Goal: Use online tool/utility: Utilize a website feature to perform a specific function

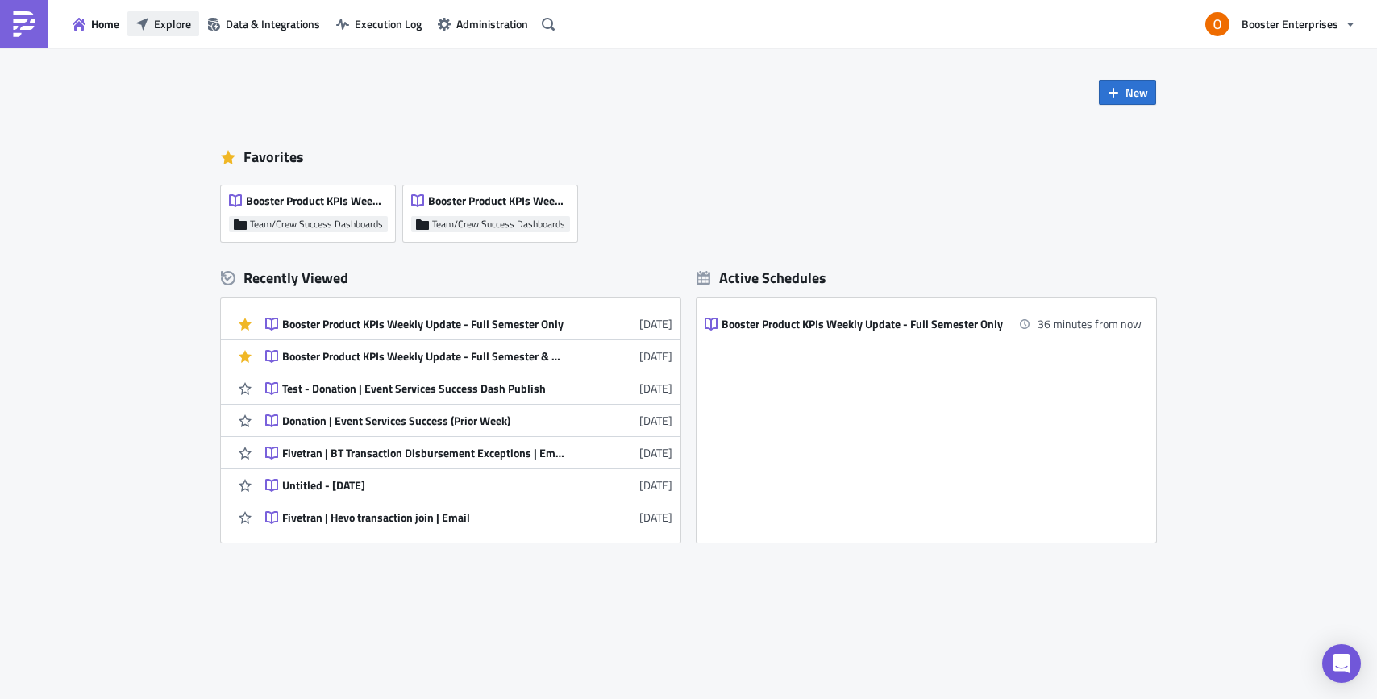
click at [150, 21] on button "Explore" at bounding box center [163, 23] width 72 height 25
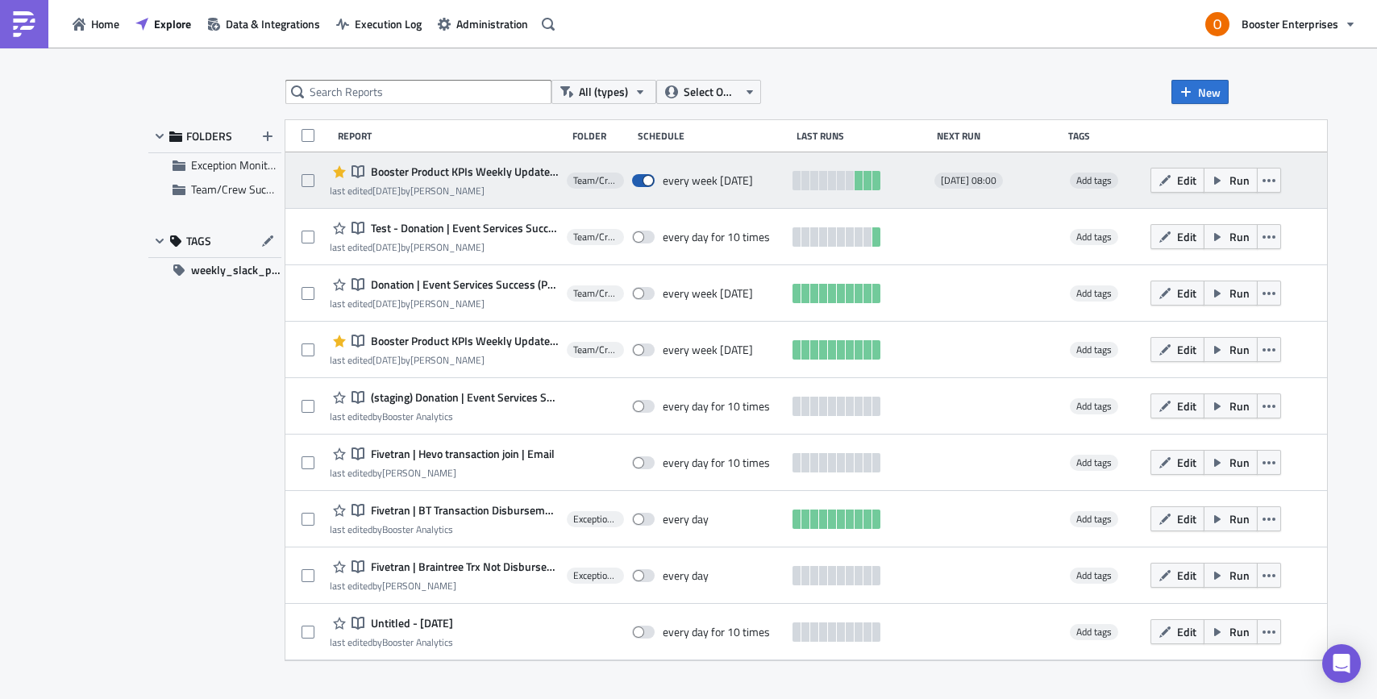
click at [655, 179] on span at bounding box center [643, 180] width 23 height 13
click at [646, 179] on input "checkbox" at bounding box center [640, 181] width 10 height 10
checkbox input "false"
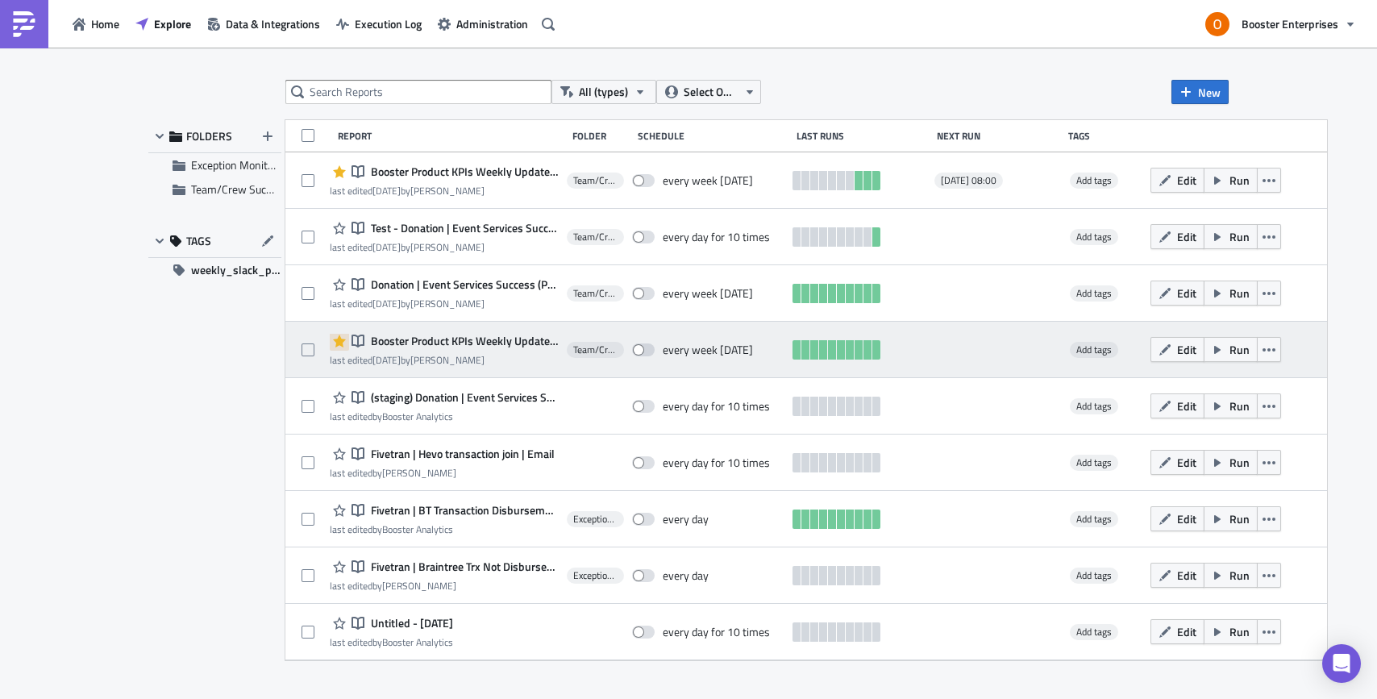
click at [339, 341] on icon "button" at bounding box center [339, 341] width 13 height 13
click at [421, 338] on span "Booster Product KPIs Weekly Update - Full Semester & Weekly Cut" at bounding box center [463, 341] width 192 height 15
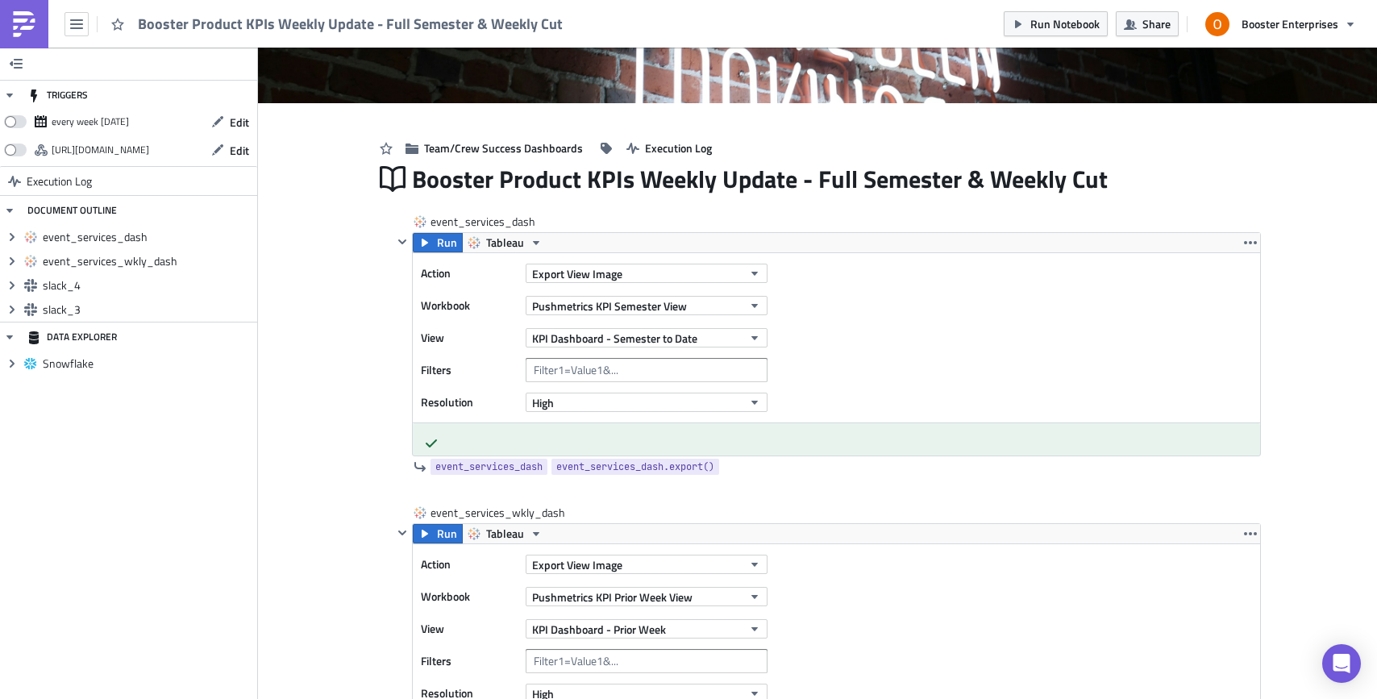
scroll to position [156, 0]
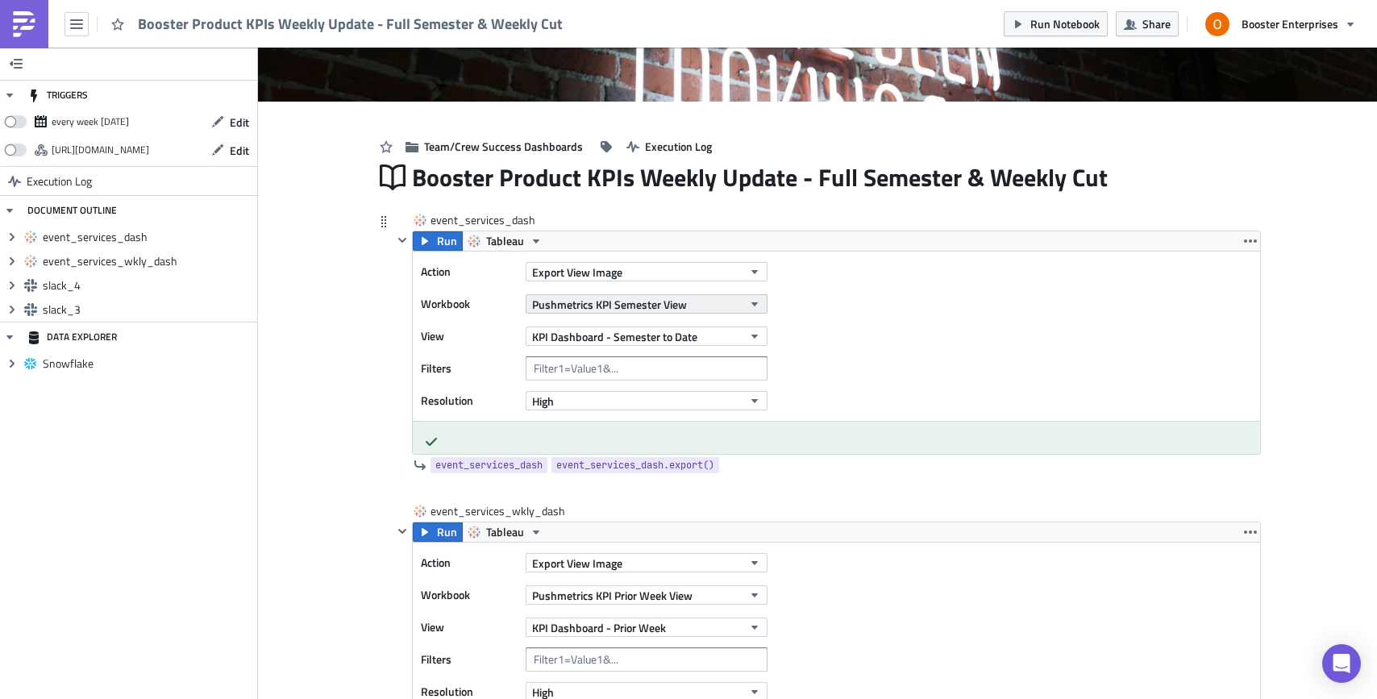
click at [746, 301] on button "Pushmetrics KPI Semester View" at bounding box center [647, 303] width 242 height 19
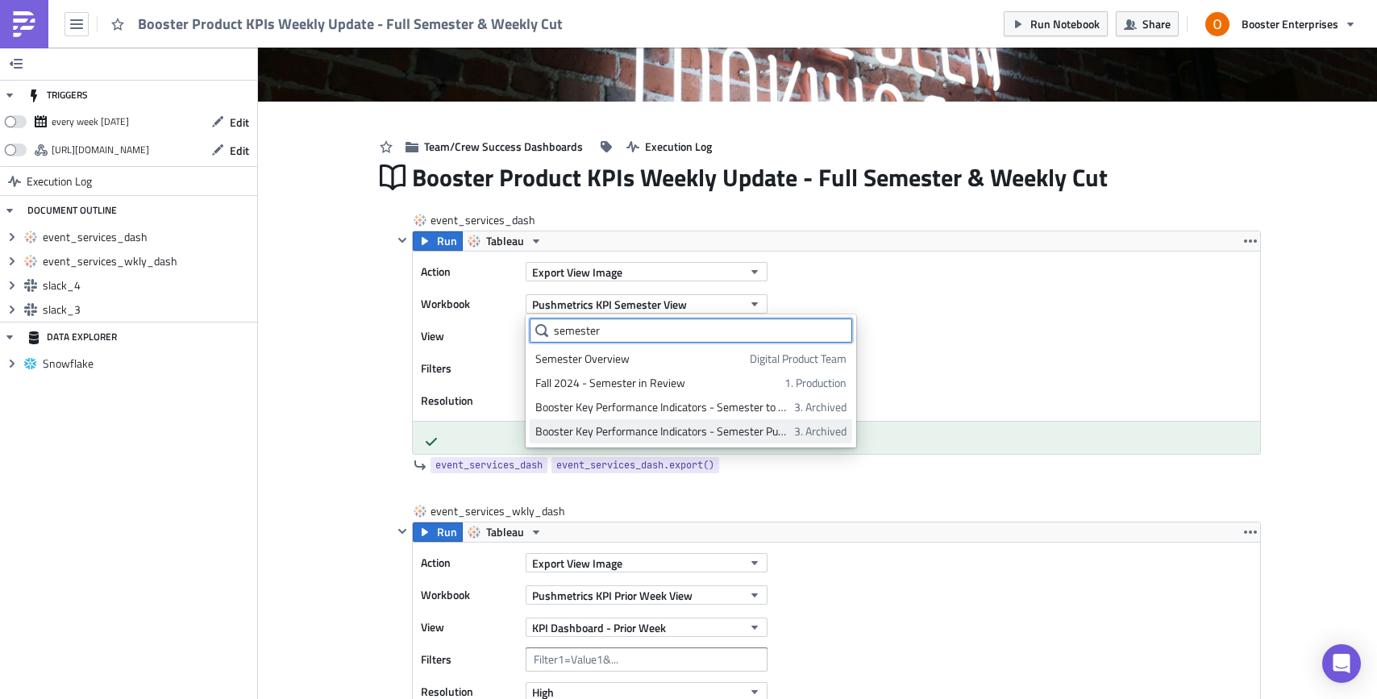
type input "semester"
click at [722, 434] on div "Booster Key Performance Indicators - Semester Pushmetrics" at bounding box center [661, 431] width 253 height 16
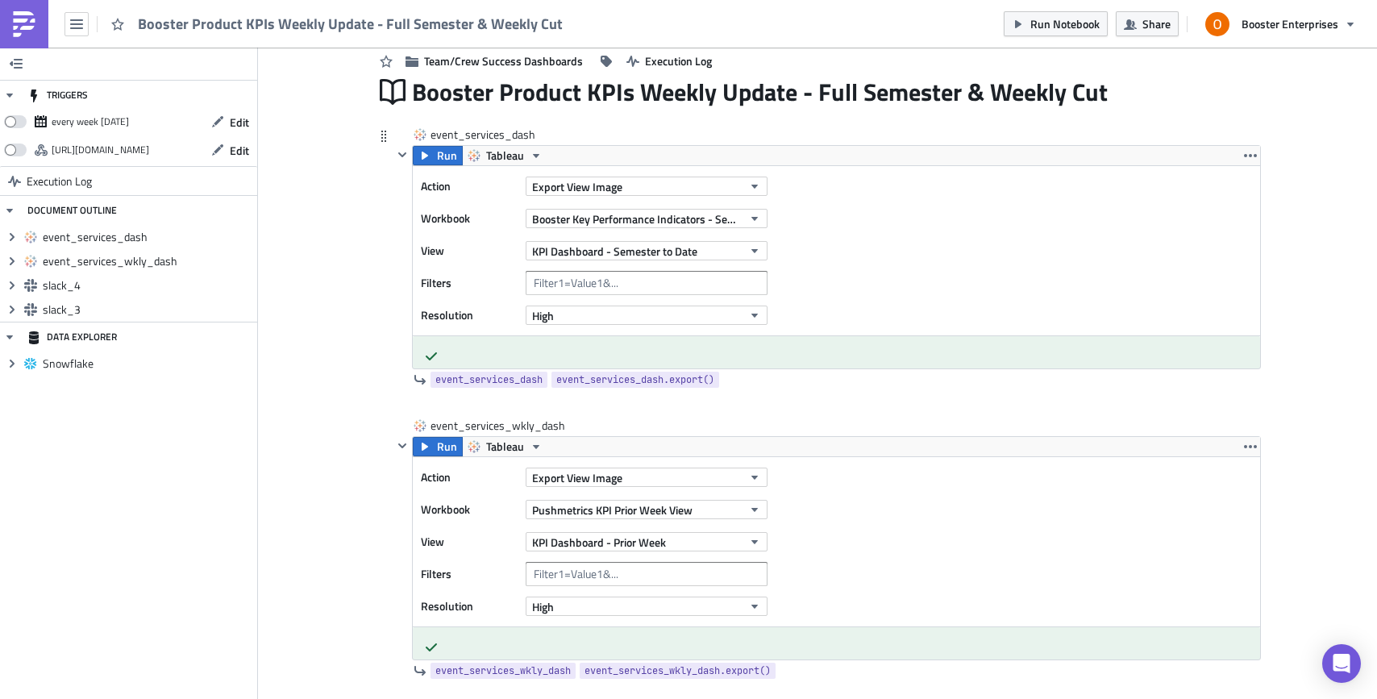
scroll to position [247, 0]
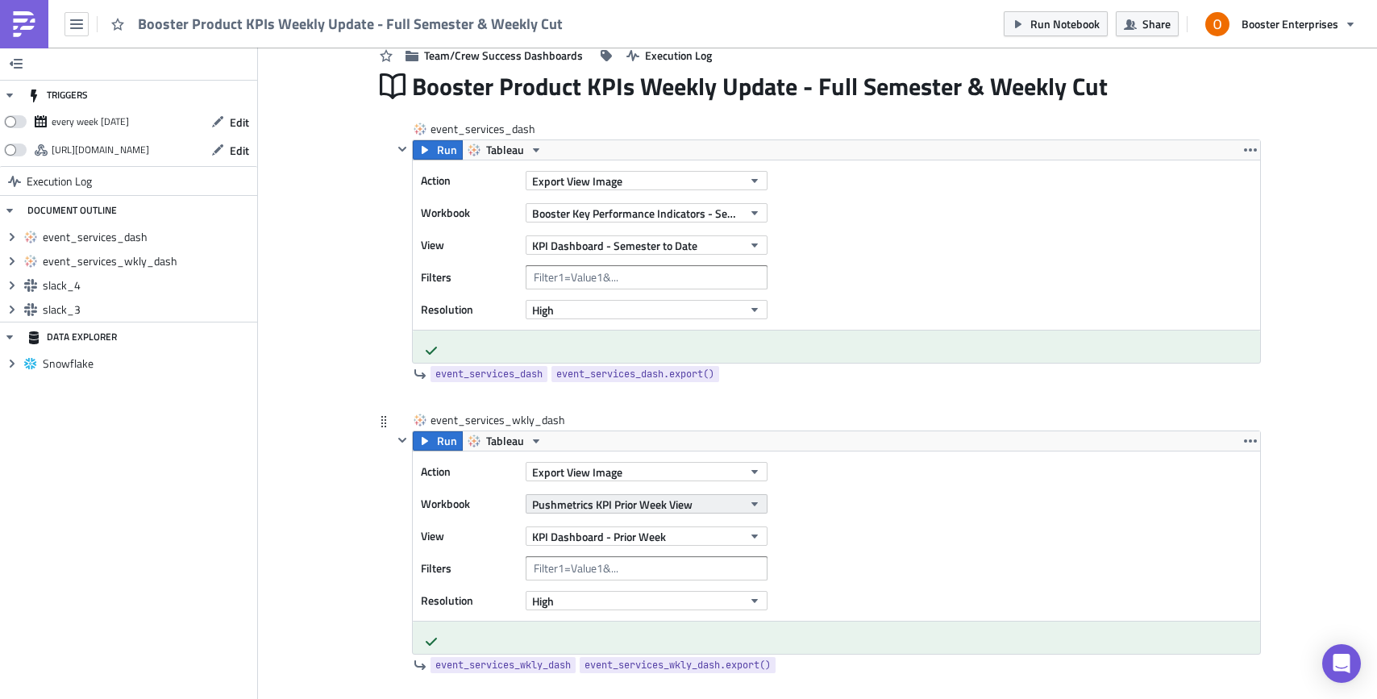
click at [709, 503] on button "Pushmetrics KPI Prior Week View" at bounding box center [647, 503] width 242 height 19
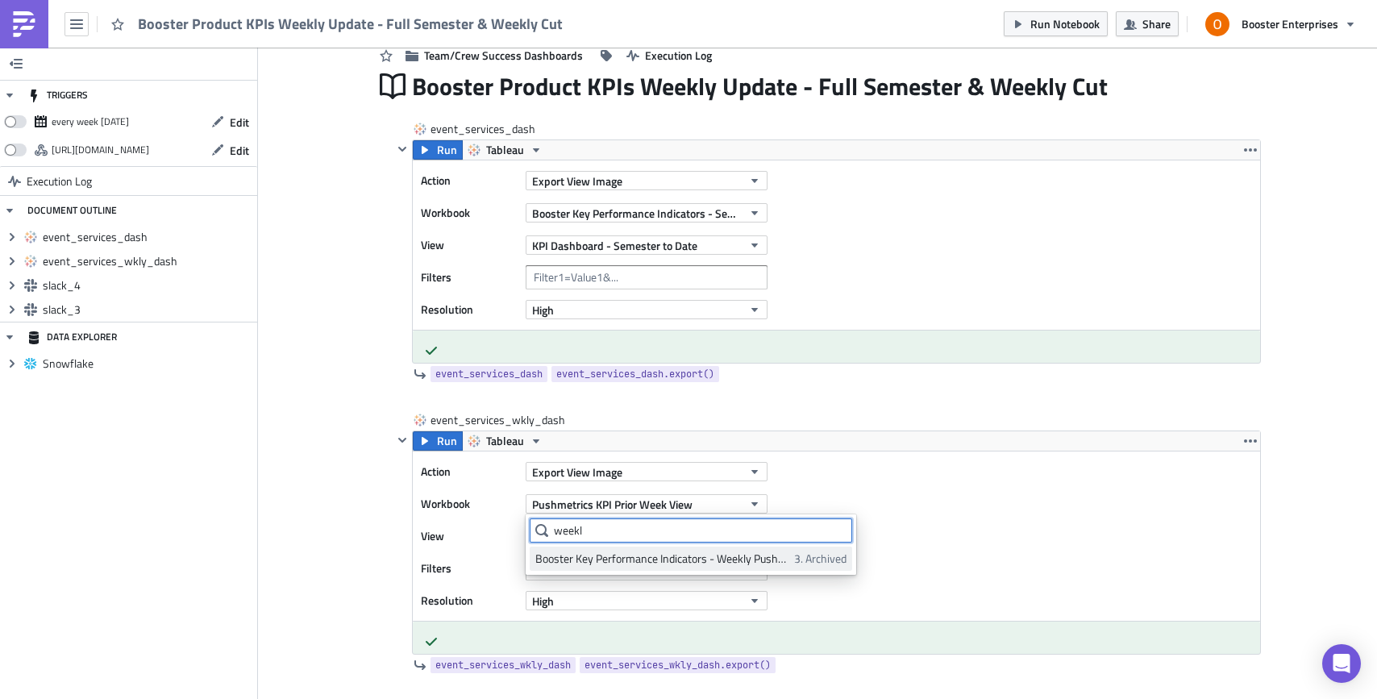
type input "weekl"
click at [739, 564] on div "Booster Key Performance Indicators - Weekly Pushmetrics" at bounding box center [661, 559] width 253 height 16
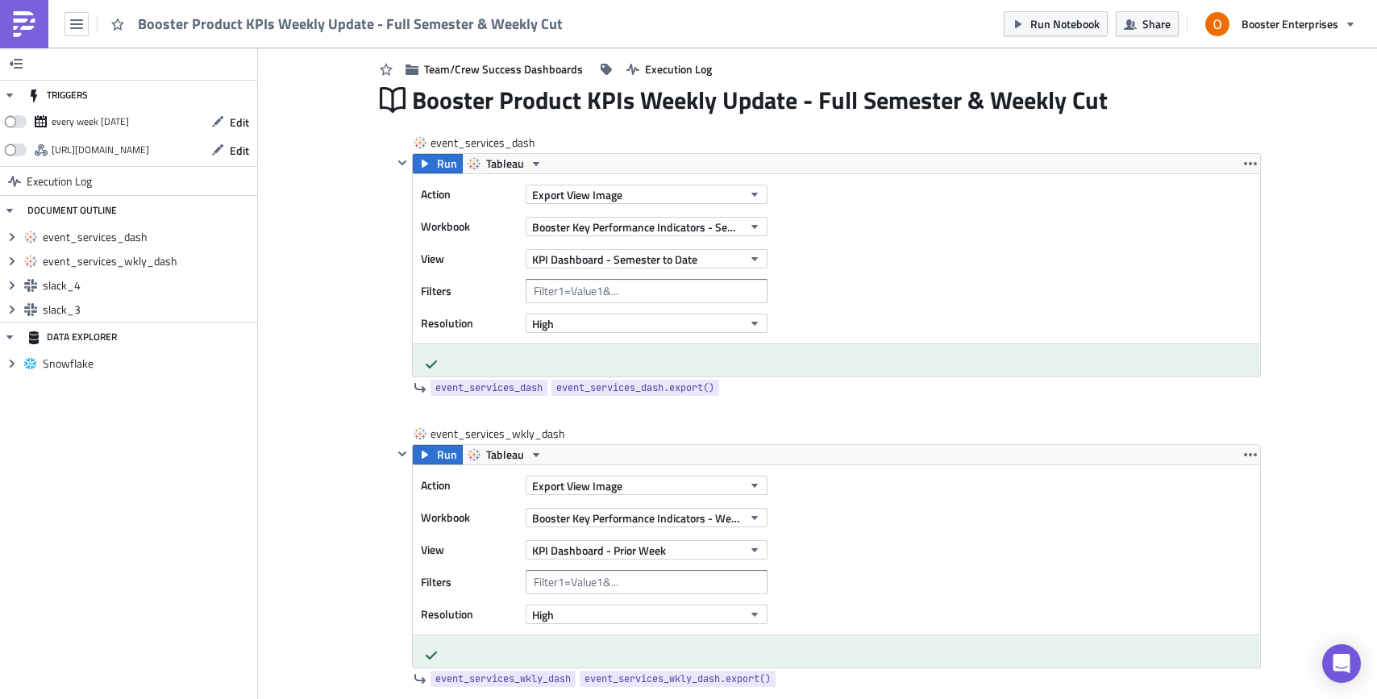
scroll to position [226, 0]
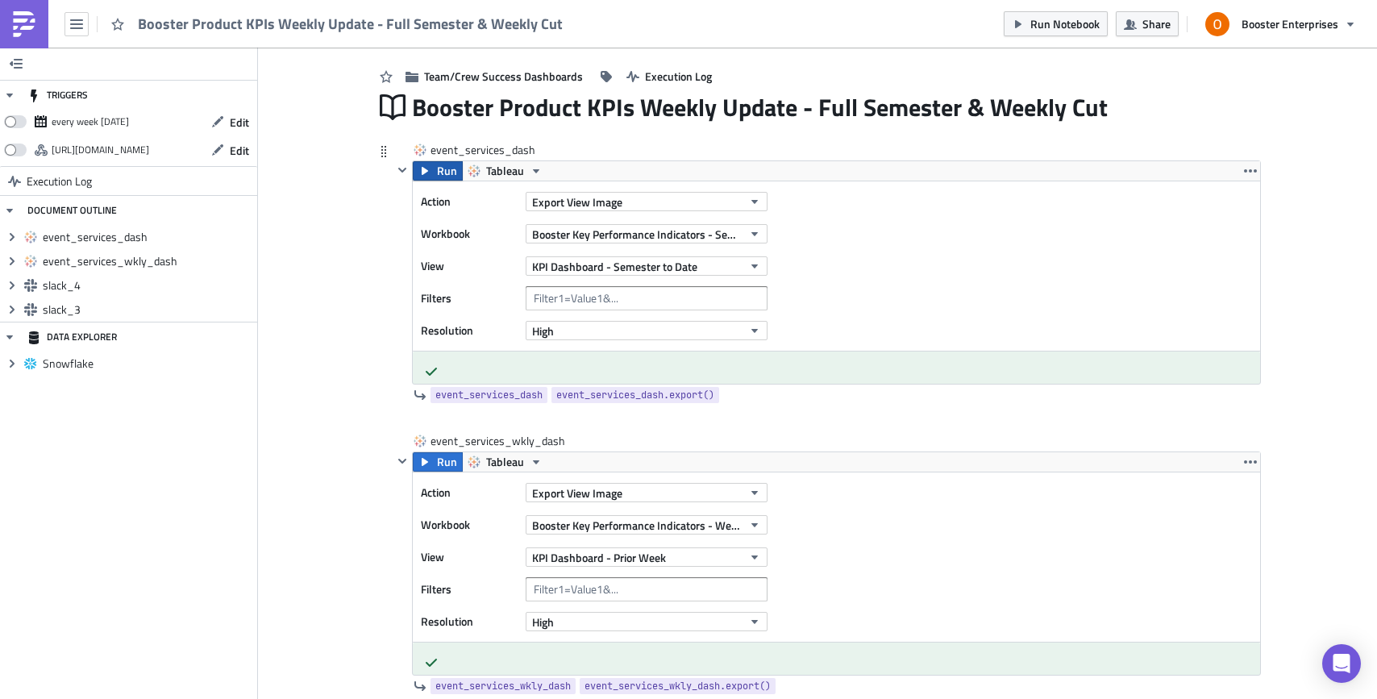
click at [438, 166] on span "Run" at bounding box center [447, 170] width 20 height 19
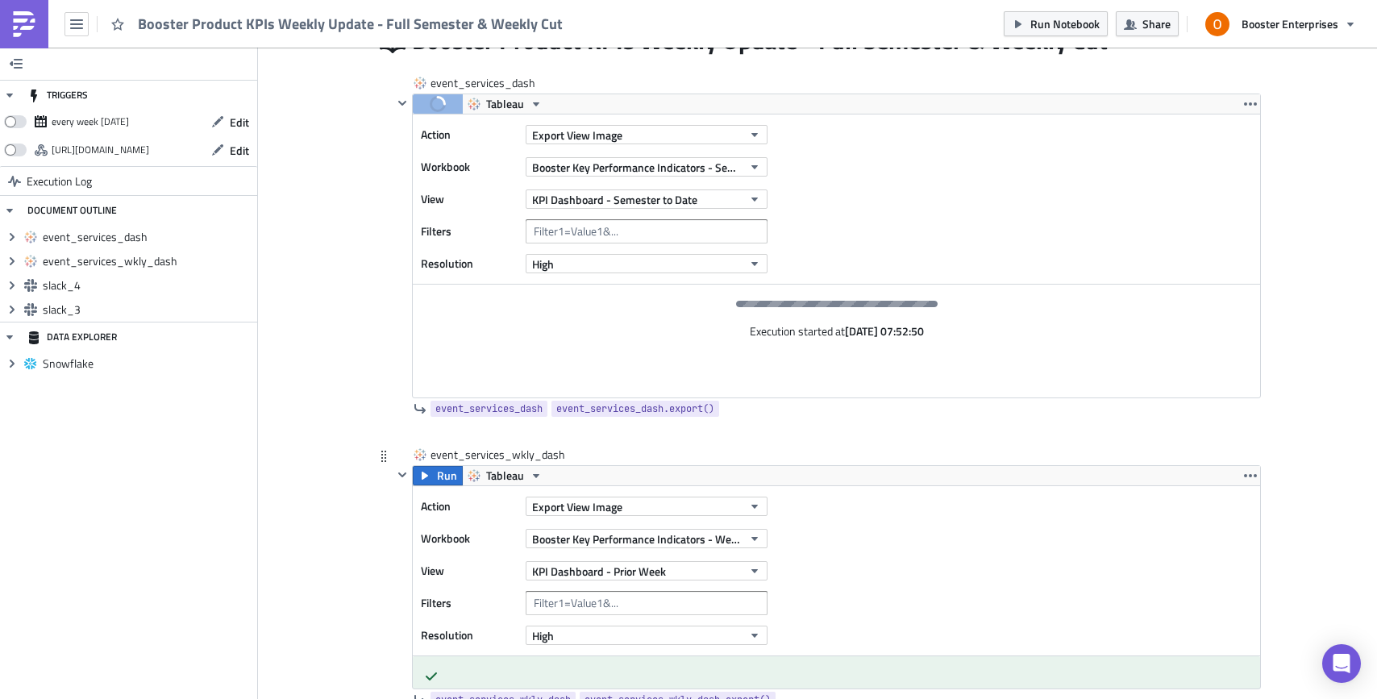
scroll to position [305, 0]
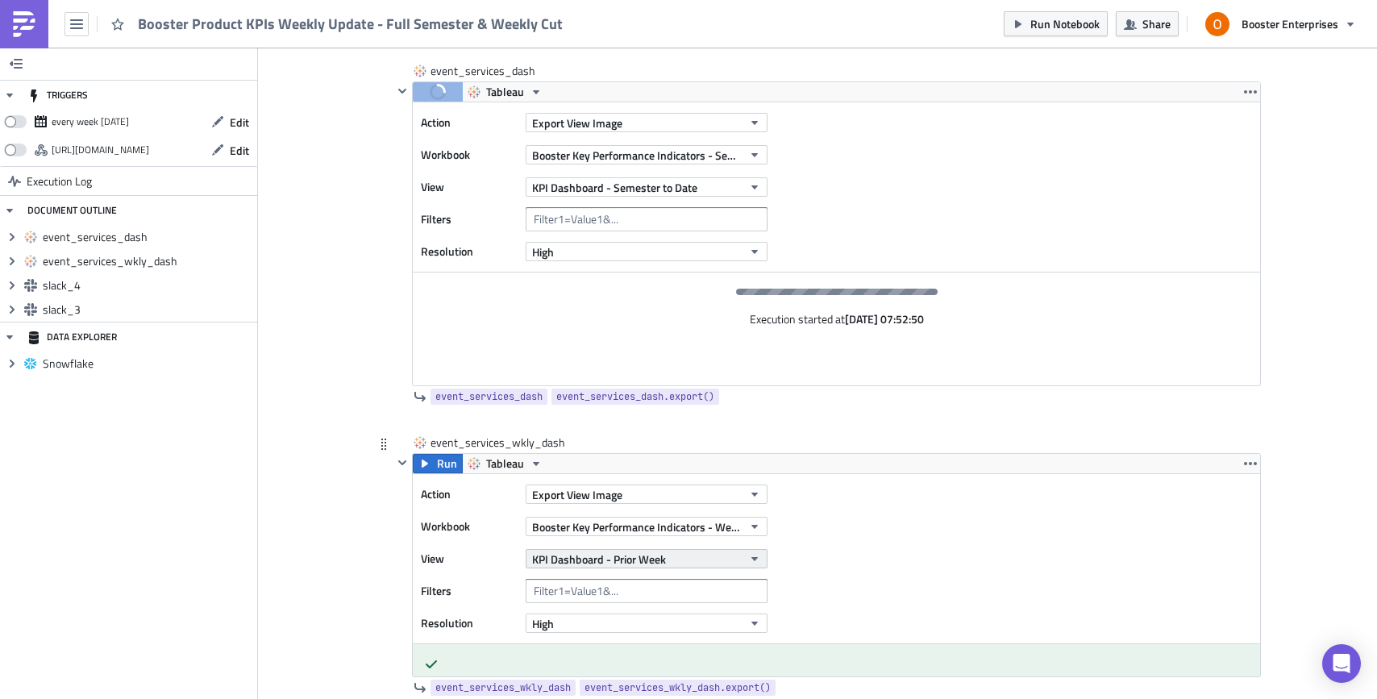
click at [755, 554] on icon "button" at bounding box center [754, 558] width 13 height 13
click at [914, 411] on div at bounding box center [827, 420] width 868 height 19
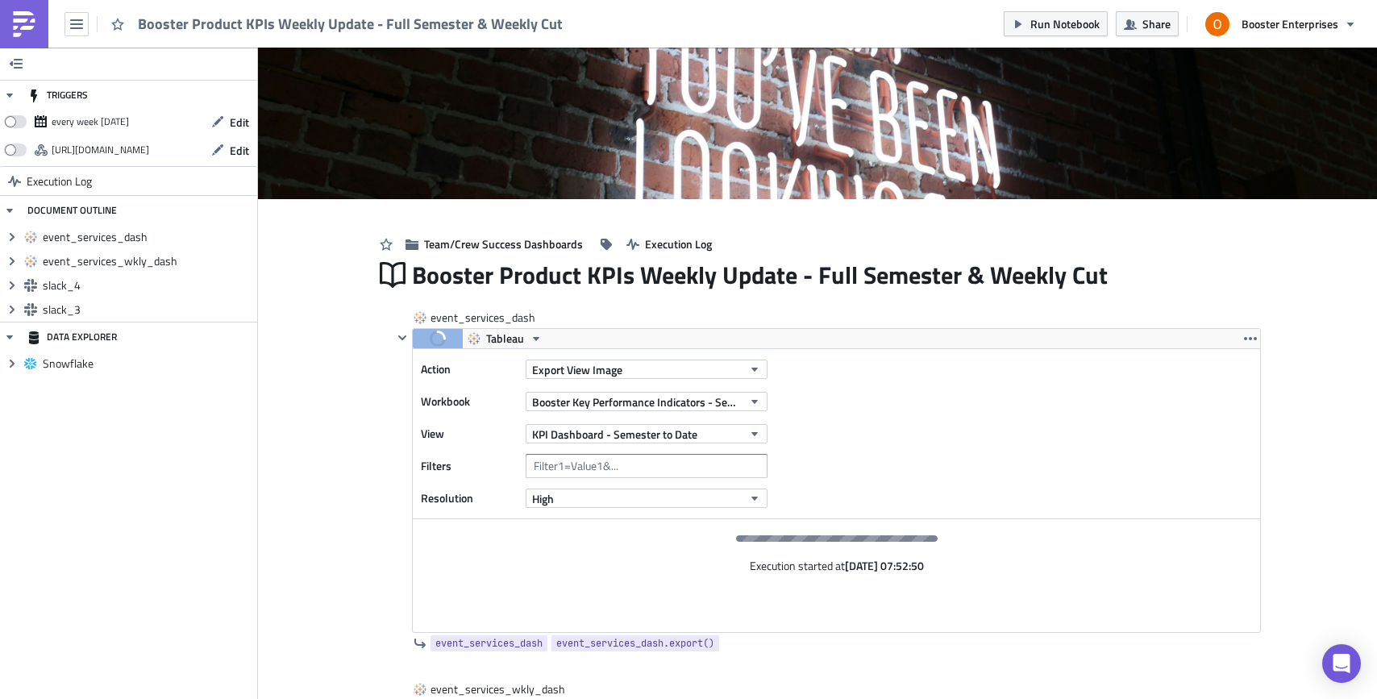
scroll to position [24, 0]
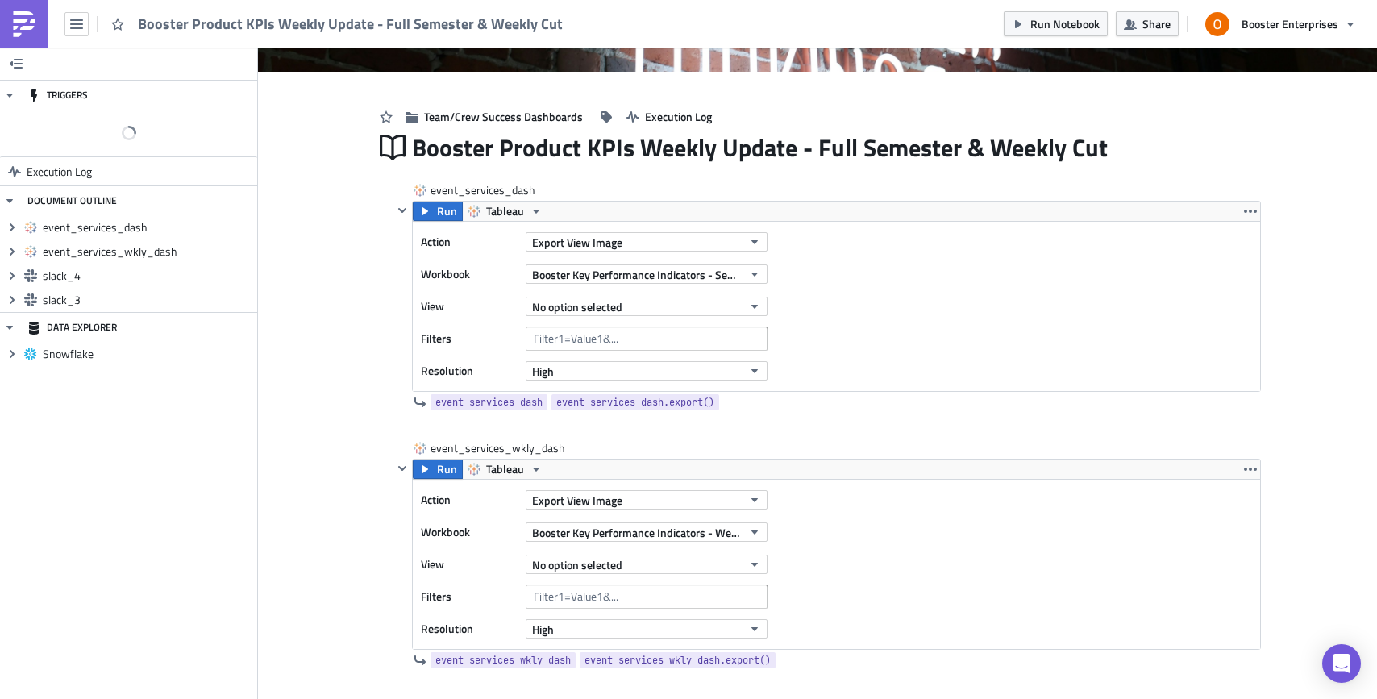
scroll to position [198, 0]
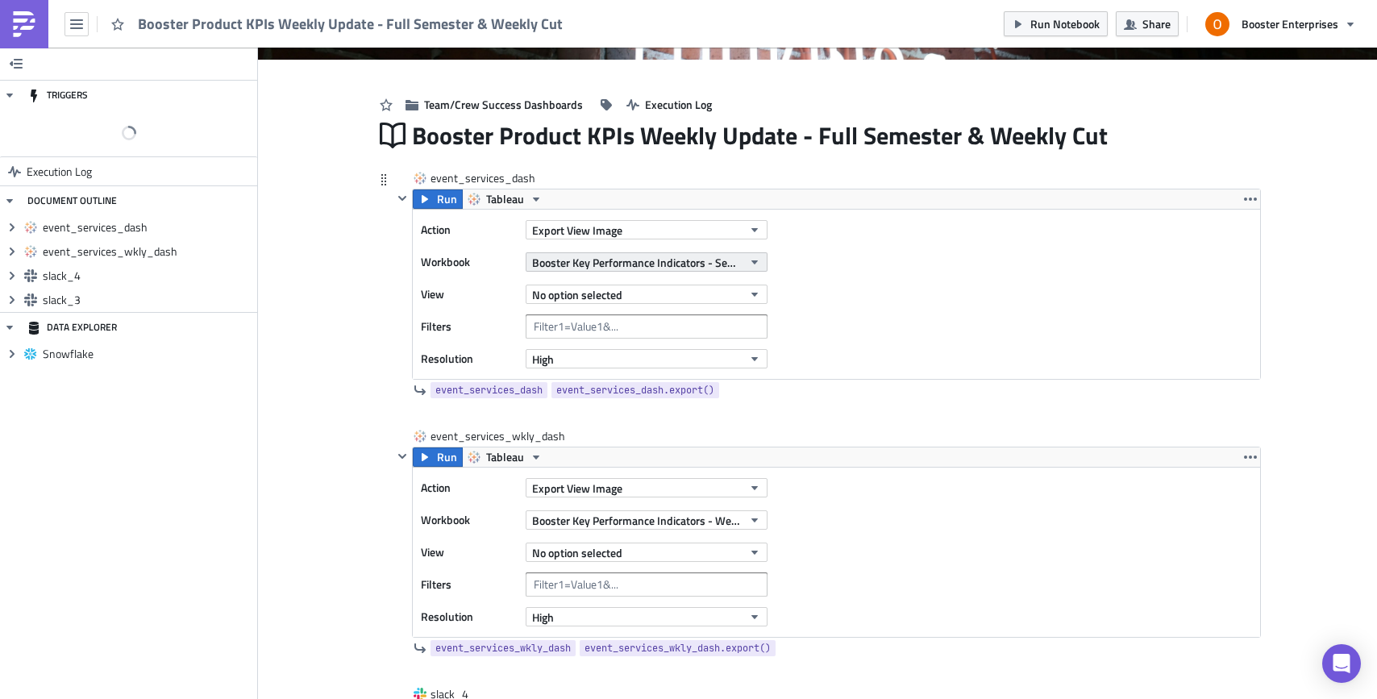
click at [702, 266] on span "Booster Key Performance Indicators - Semester Pushmetrics" at bounding box center [637, 262] width 210 height 17
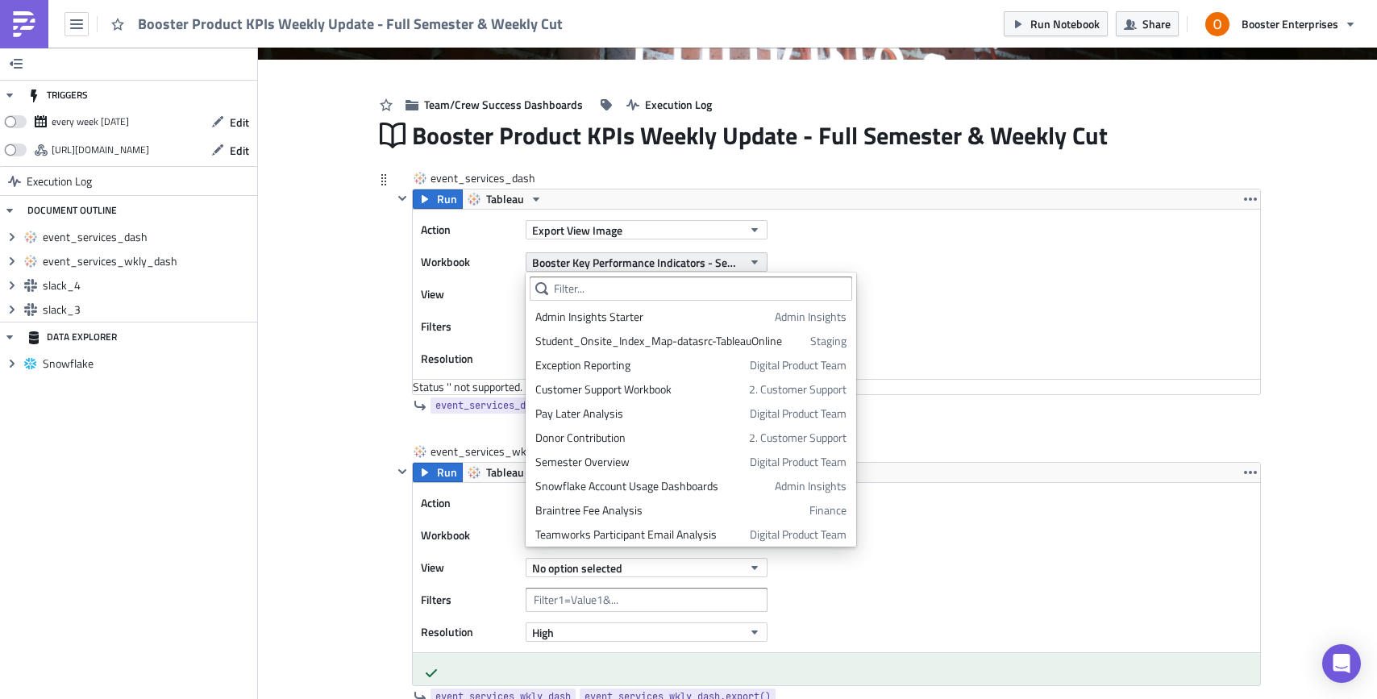
scroll to position [1600, 0]
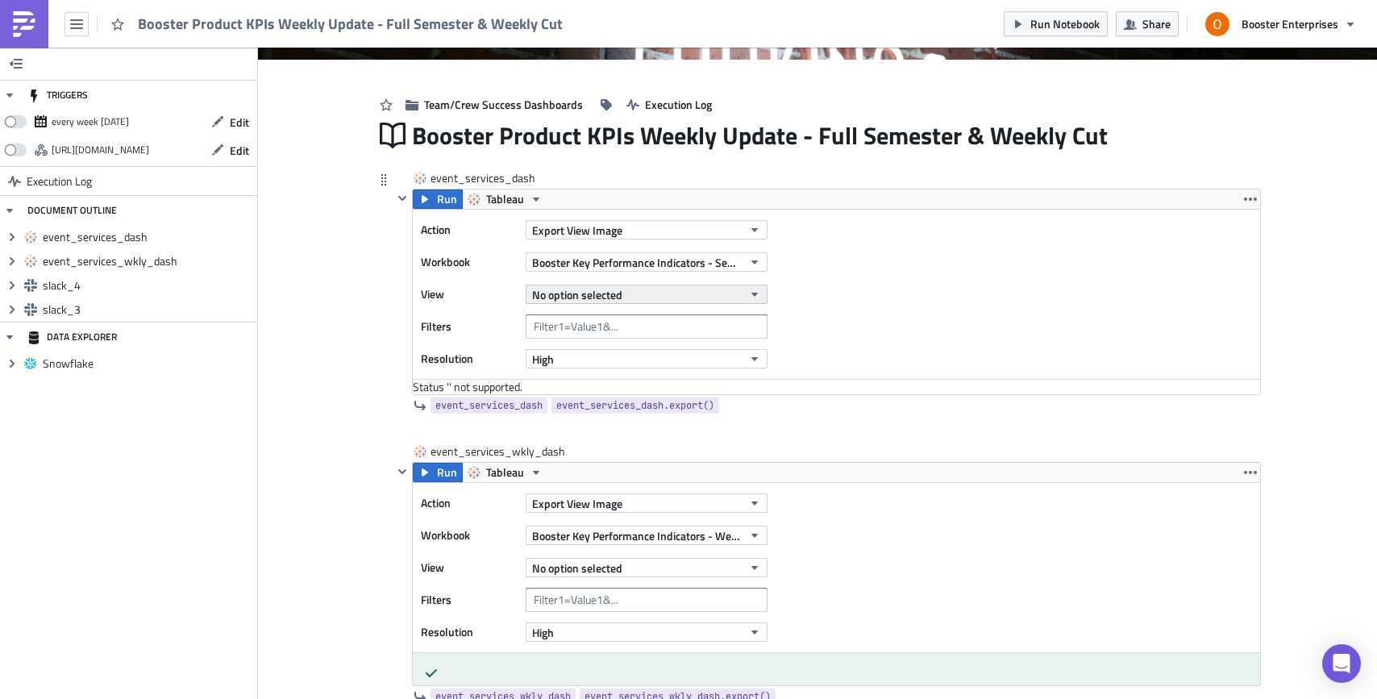
click at [660, 292] on button "No option selected" at bounding box center [647, 294] width 242 height 19
click at [639, 347] on div "KPI Dashboard - Semester to Date" at bounding box center [616, 349] width 163 height 16
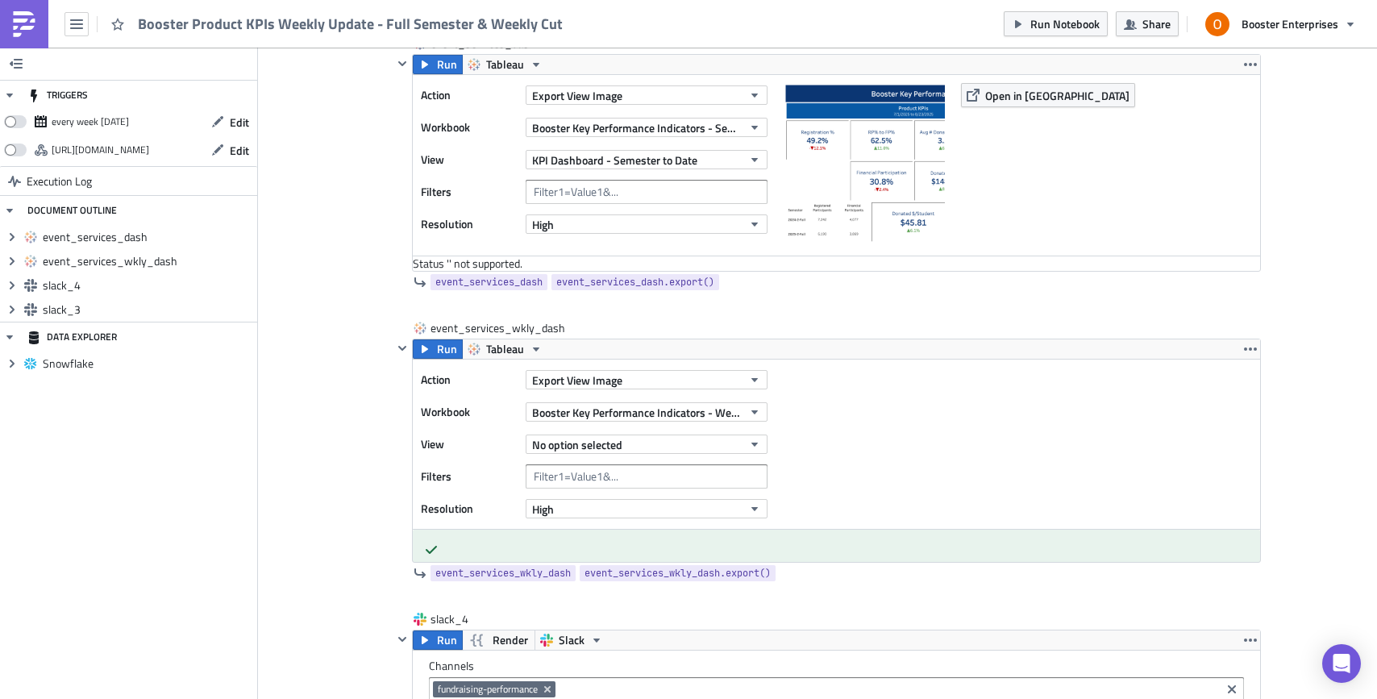
scroll to position [353, 0]
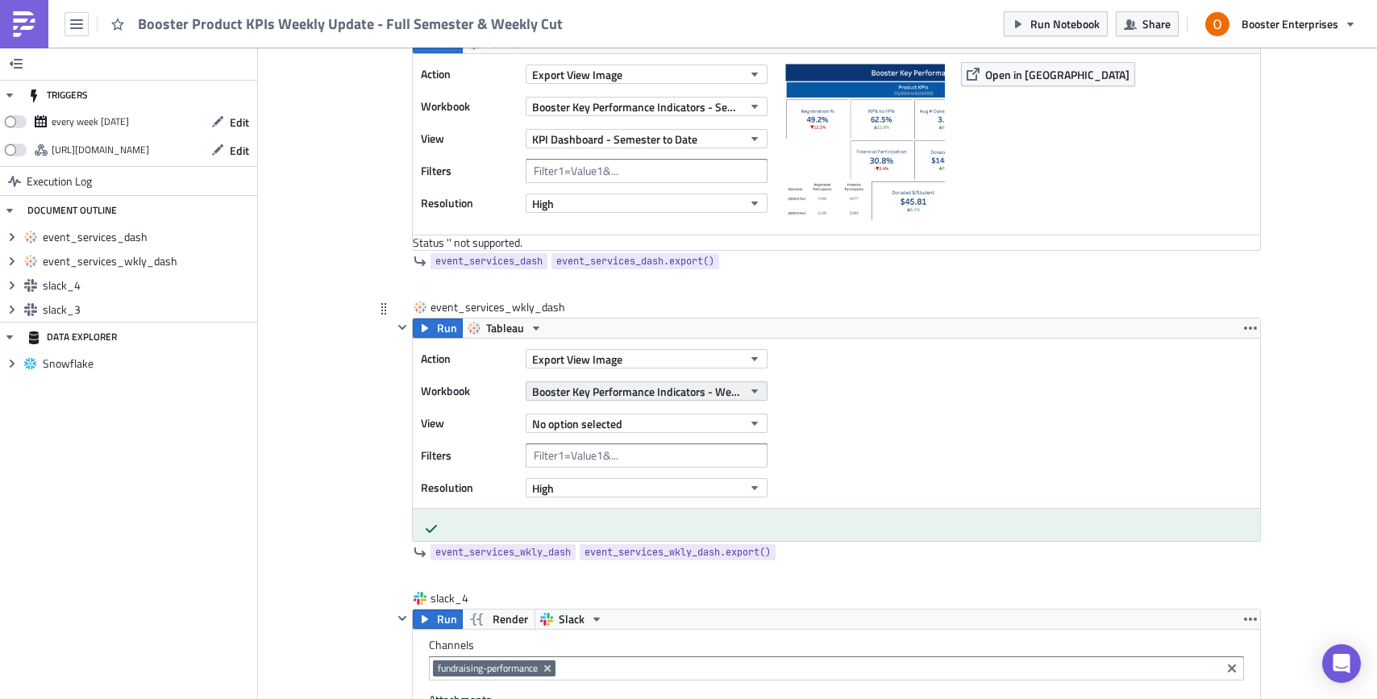
click at [657, 392] on span "Booster Key Performance Indicators - Weekly Pushmetrics" at bounding box center [637, 391] width 210 height 17
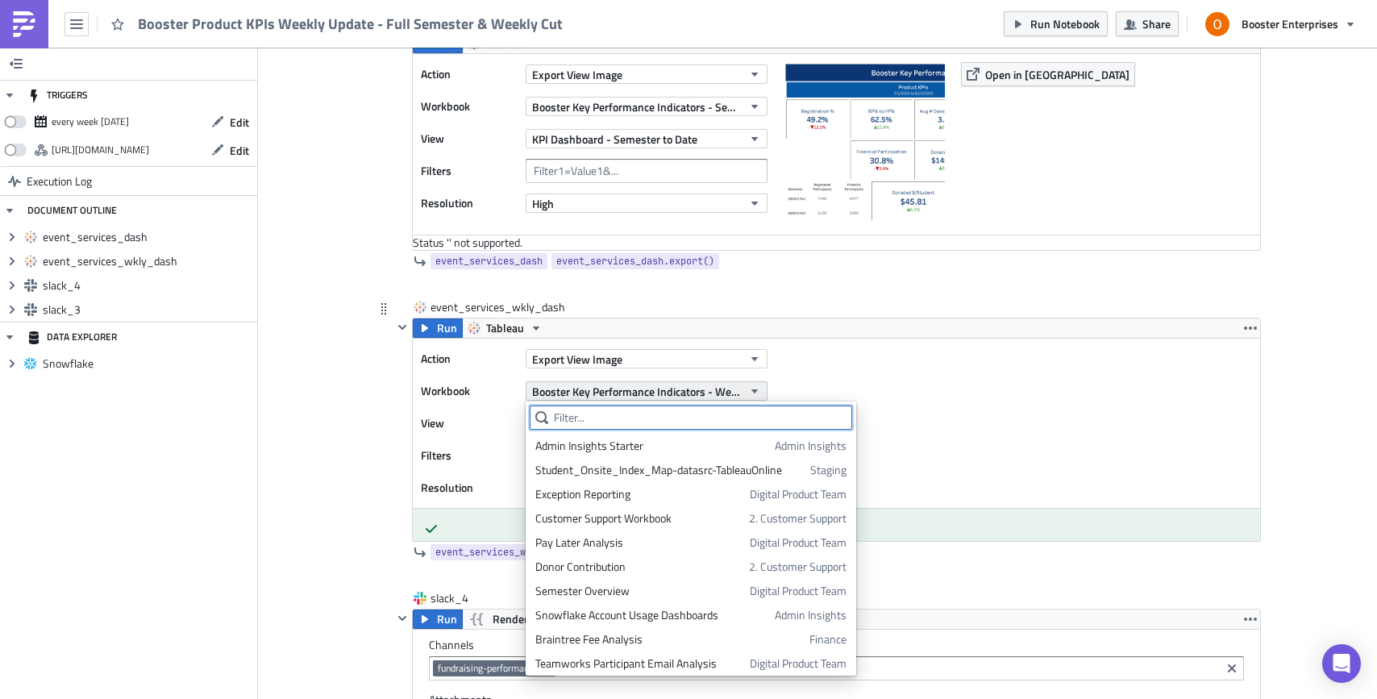
scroll to position [1600, 0]
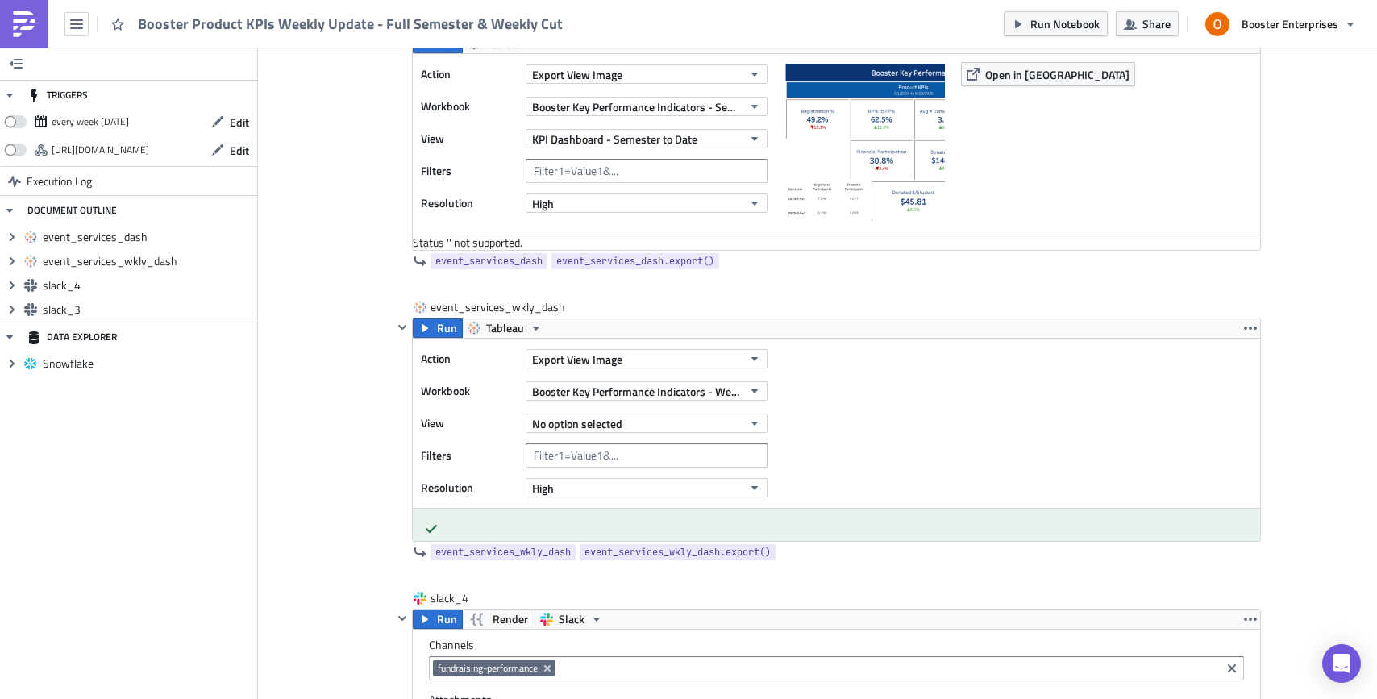
click at [700, 427] on button "No option selected" at bounding box center [647, 423] width 242 height 19
click at [625, 475] on div "KPI Dashboard - Prior Week" at bounding box center [606, 478] width 143 height 16
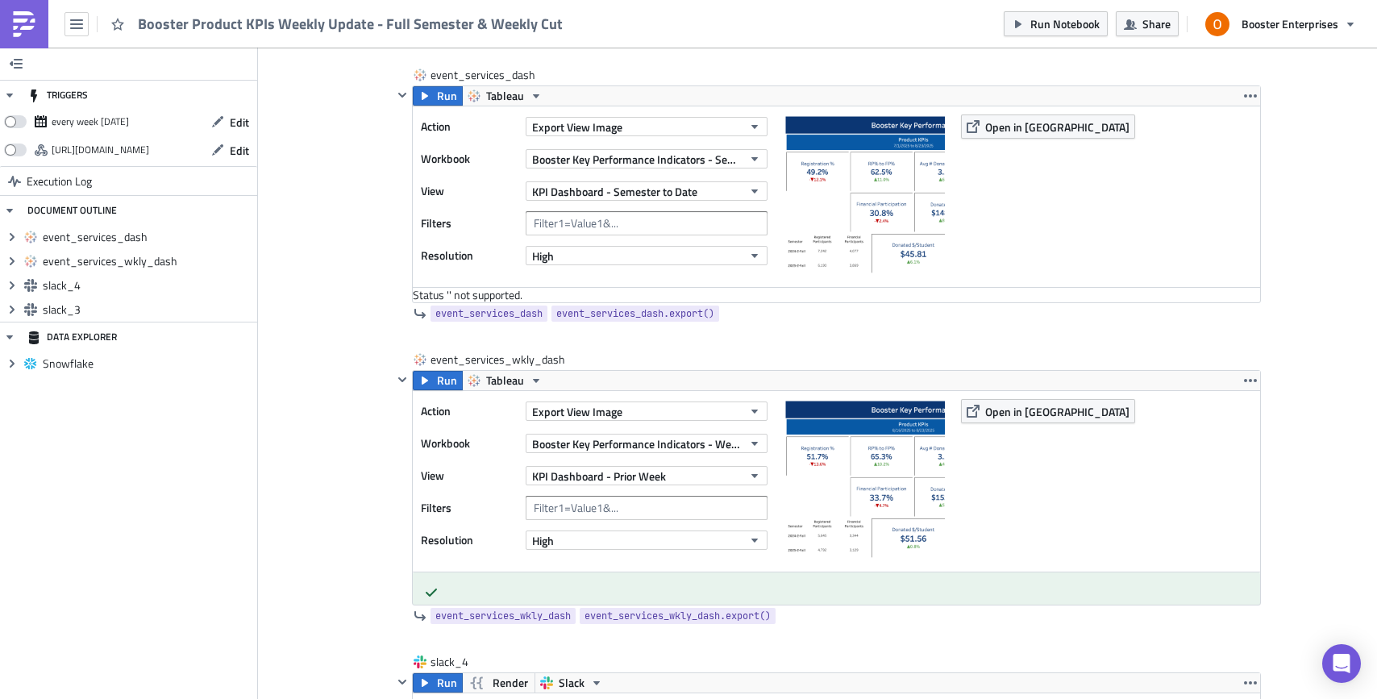
scroll to position [296, 0]
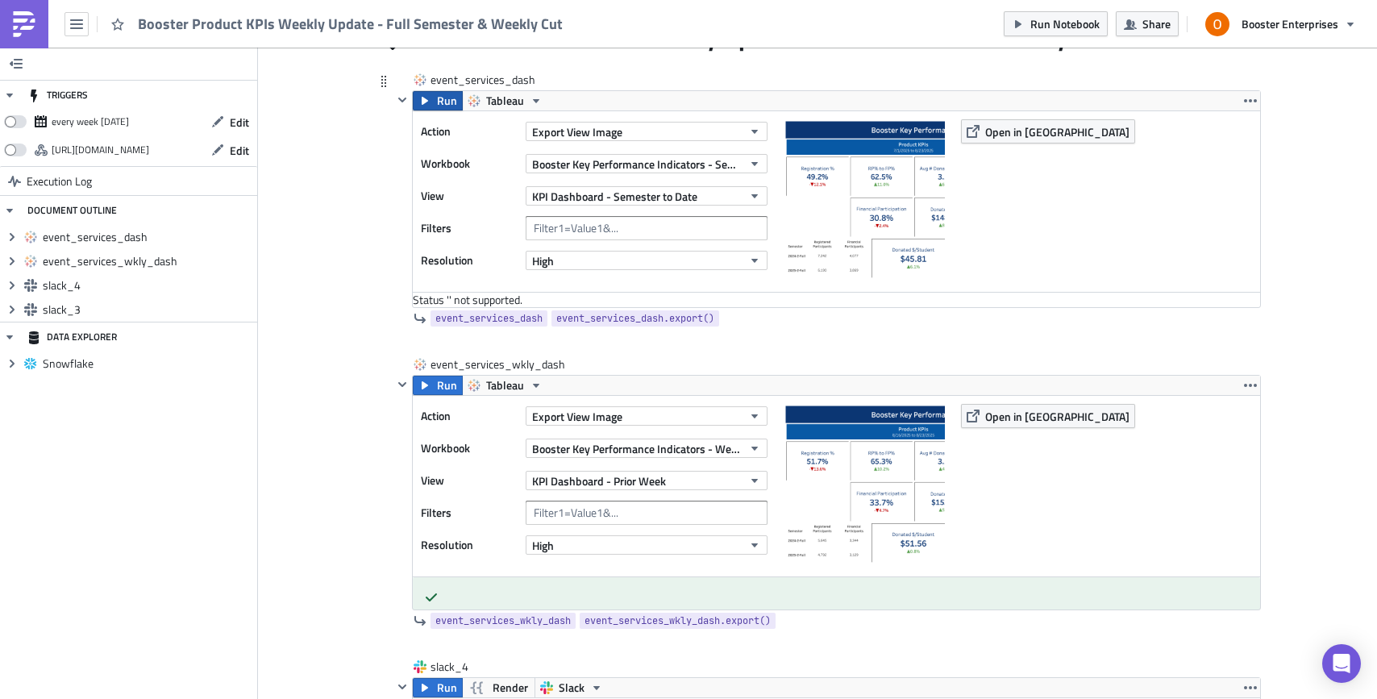
click at [439, 101] on span "Run" at bounding box center [447, 100] width 20 height 19
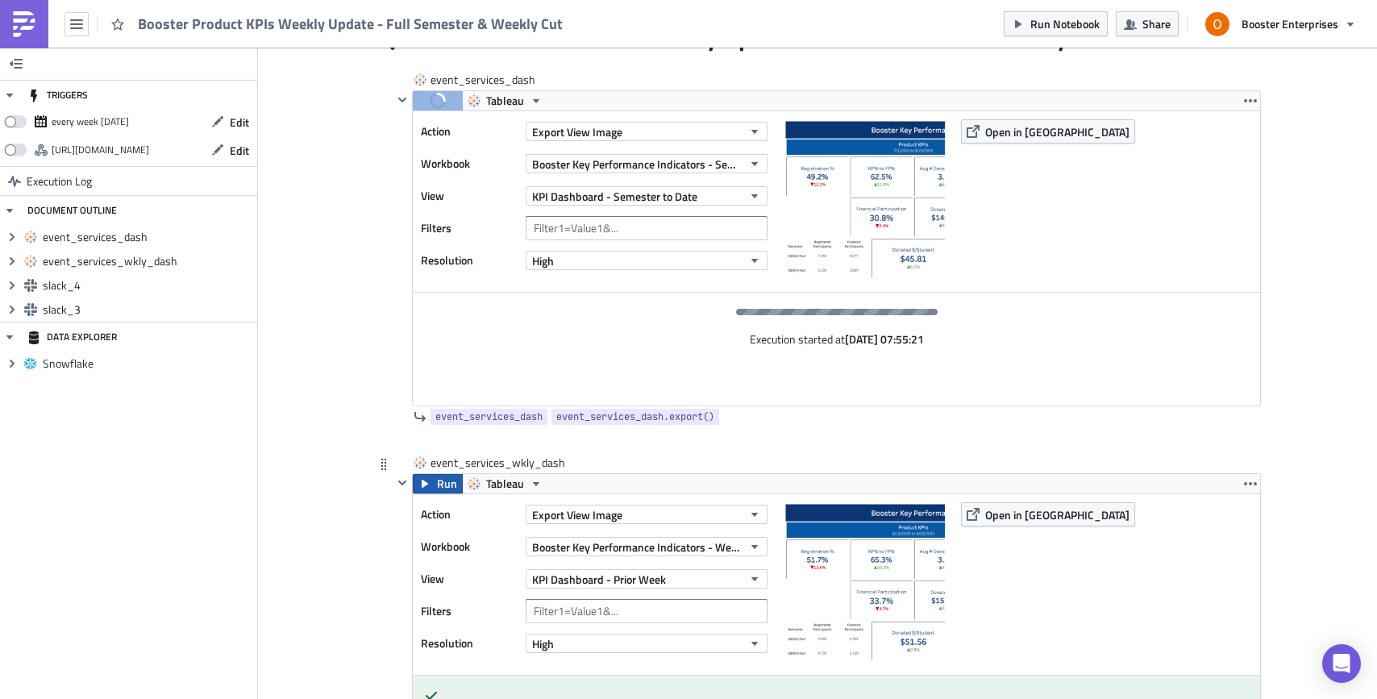
click at [438, 485] on span "Run" at bounding box center [447, 483] width 20 height 19
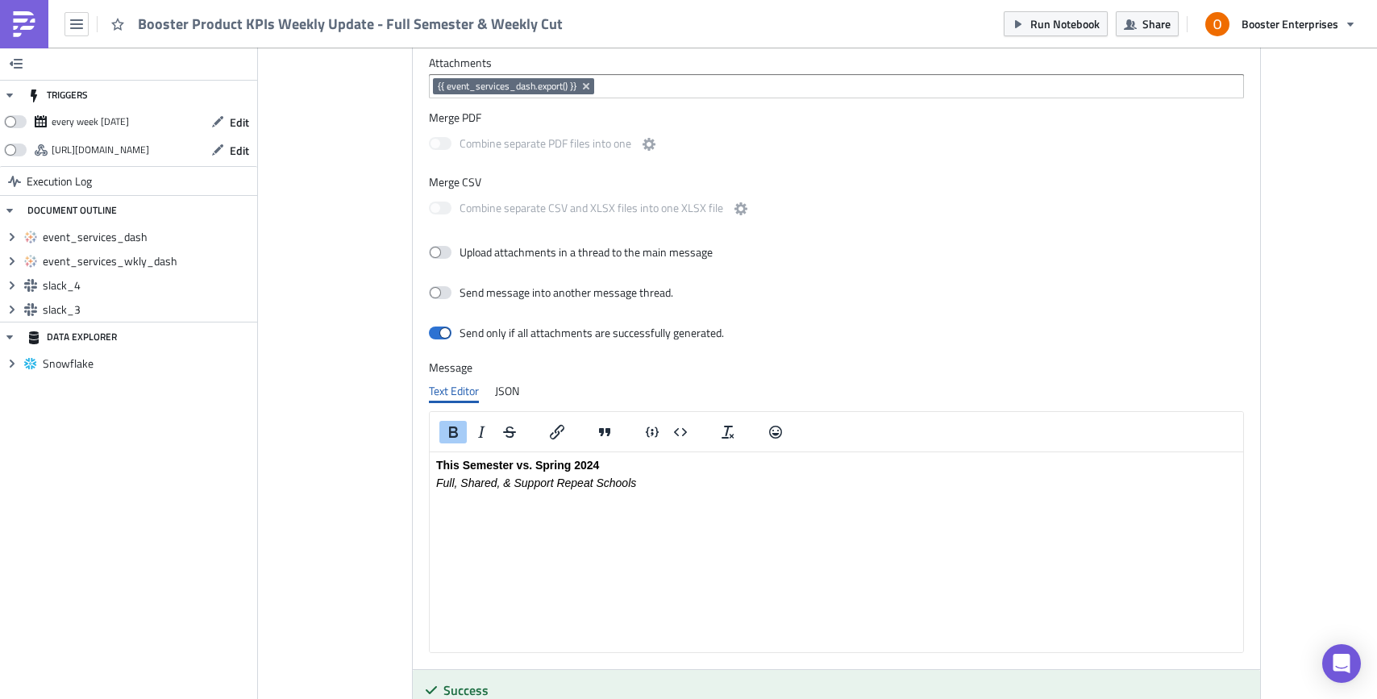
scroll to position [1106, 0]
click at [549, 463] on strong "This Semester vs. Spring 2024" at bounding box center [517, 465] width 163 height 13
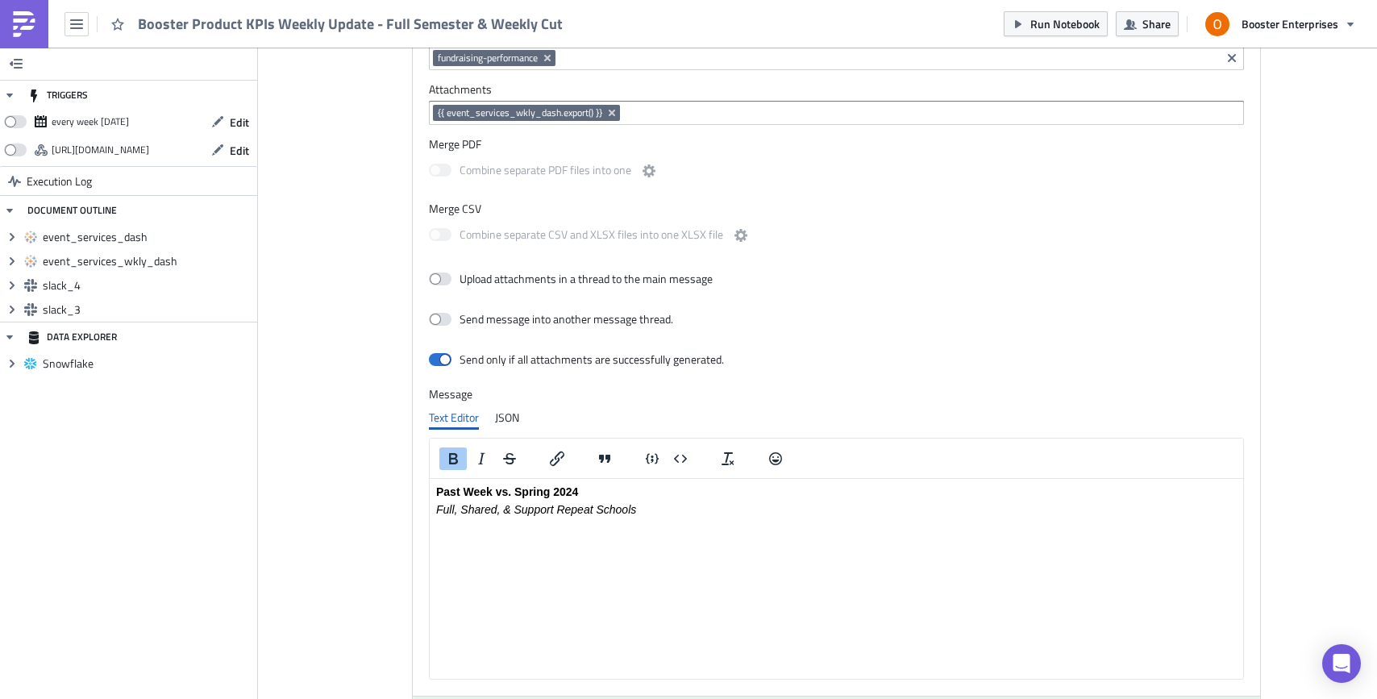
scroll to position [1921, 0]
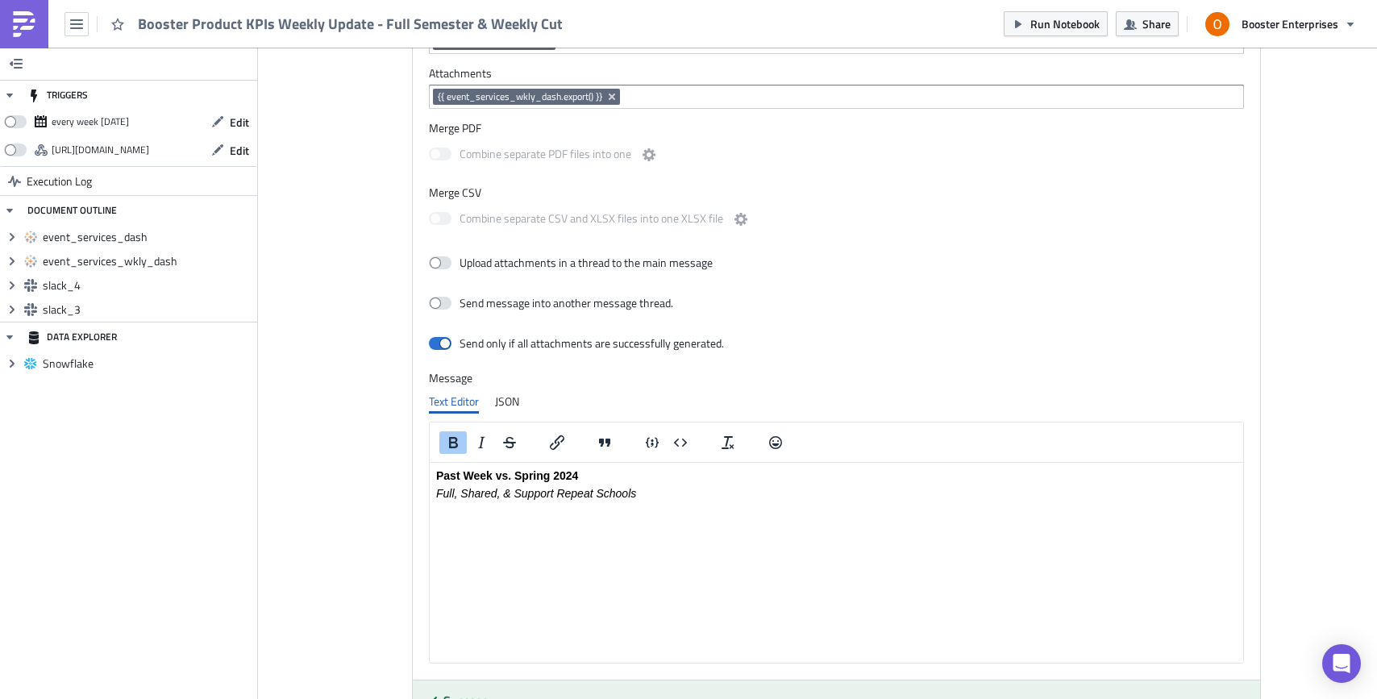
click at [528, 480] on strong "Past Week vs. Spring 2024" at bounding box center [507, 475] width 142 height 13
click at [699, 493] on p "Full, Shared, & Support Repeat Schools" at bounding box center [836, 493] width 801 height 13
copy em "KPI Dashboard: https://us-east-1.online.tableau.com/#/site/boosterthon/projects…"
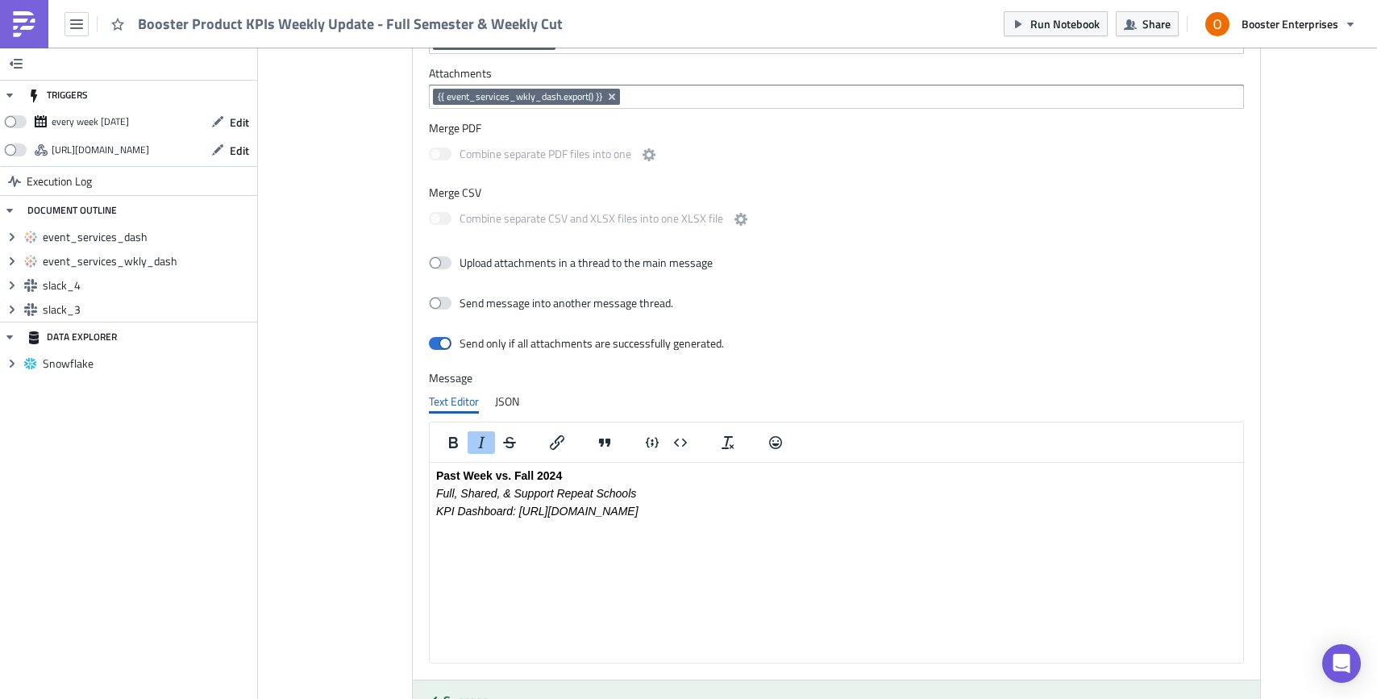
click at [513, 512] on em "KPI Dashboard: https://us-east-1.online.tableau.com/#/site/boosterthon/projects…" at bounding box center [537, 511] width 202 height 13
click at [555, 447] on icon "Insert/edit link" at bounding box center [556, 442] width 19 height 19
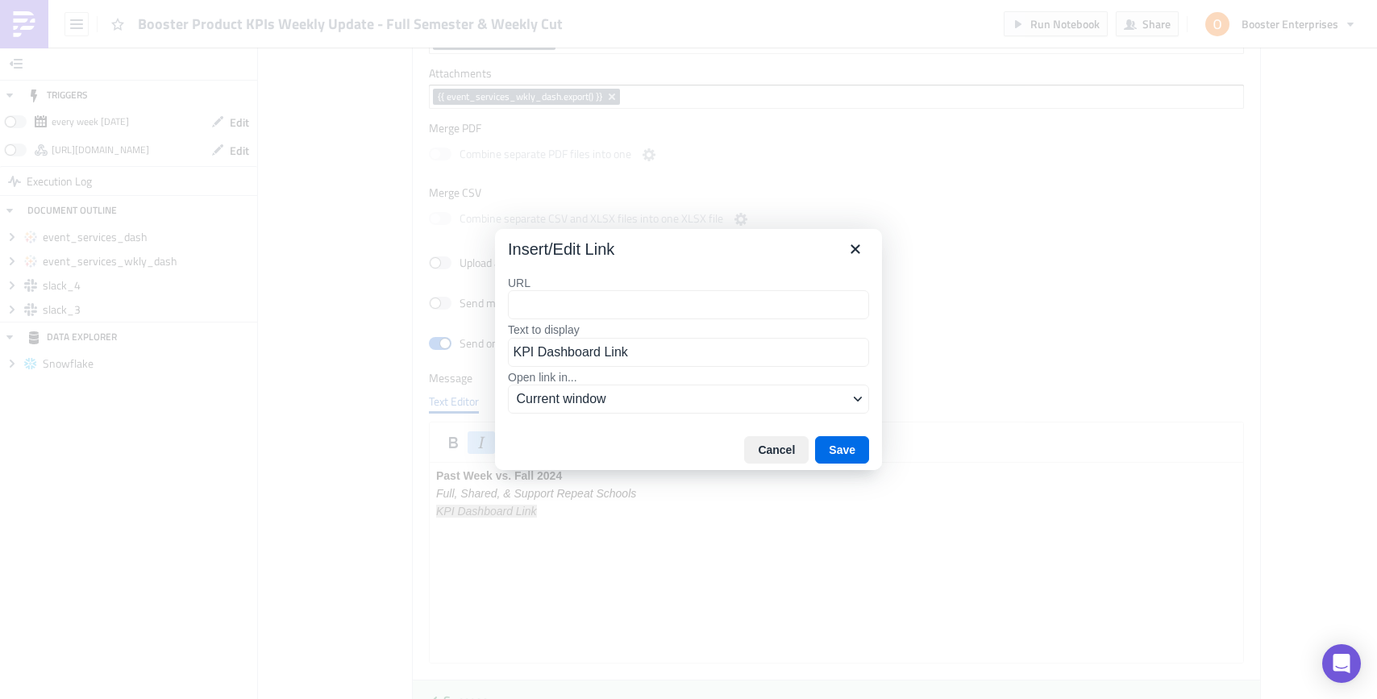
type input "KPI Dashboard: https://us-east-1.online.tableau.com/#/site/boosterthon/projects…"
click at [851, 450] on button "Save" at bounding box center [842, 449] width 54 height 27
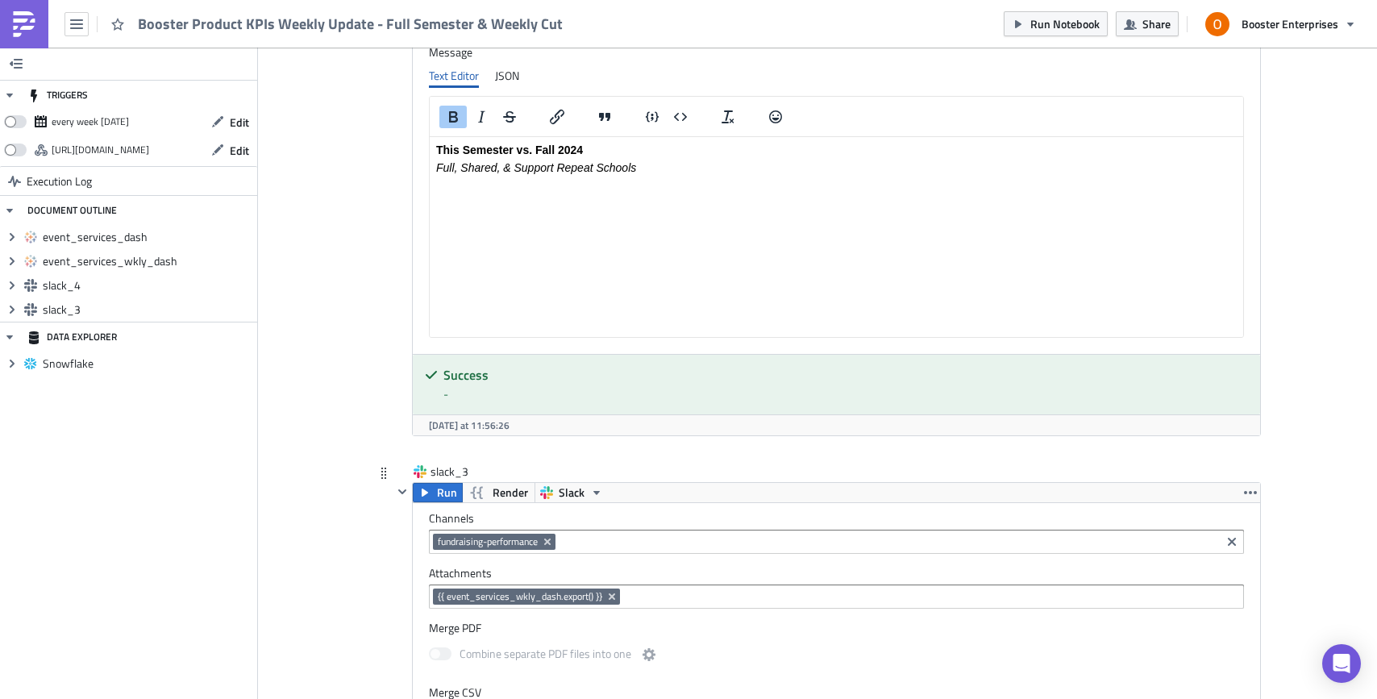
scroll to position [1412, 0]
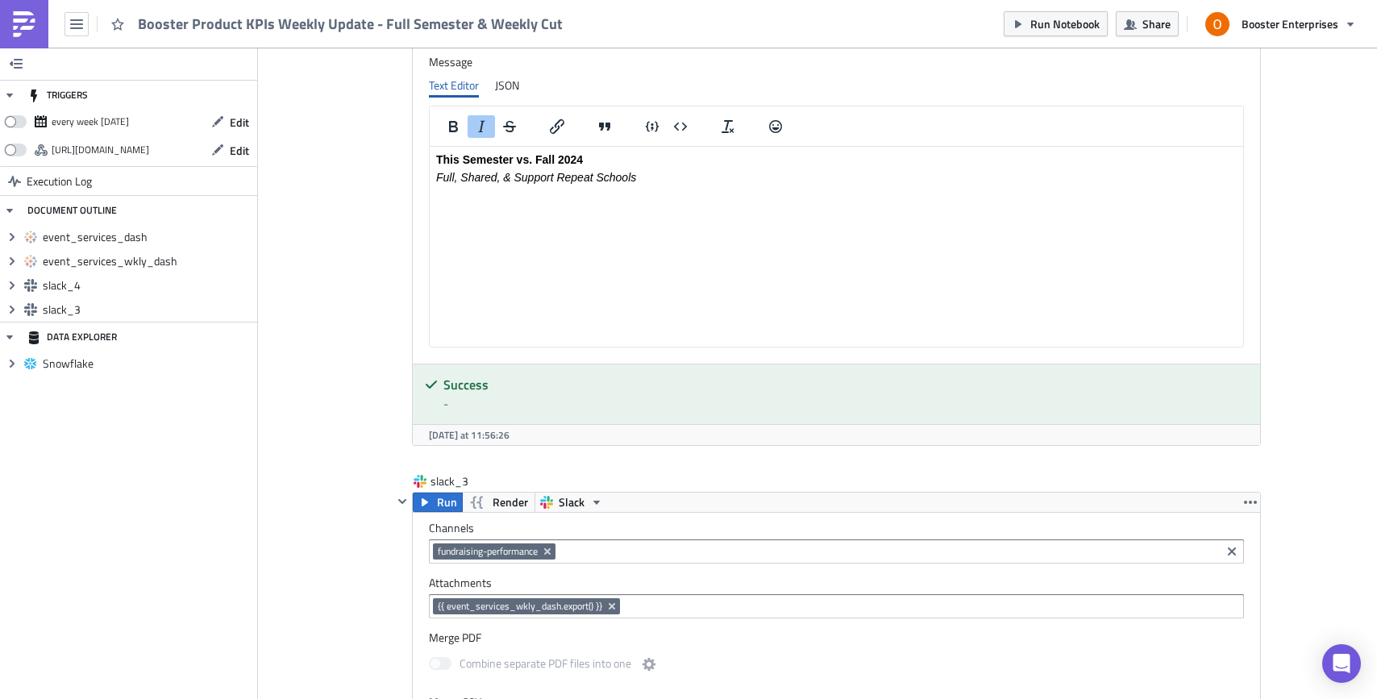
click at [723, 190] on html "This Semester vs. Fall 2024 Full, Shared, & Support Repeat Schools" at bounding box center [837, 169] width 814 height 44
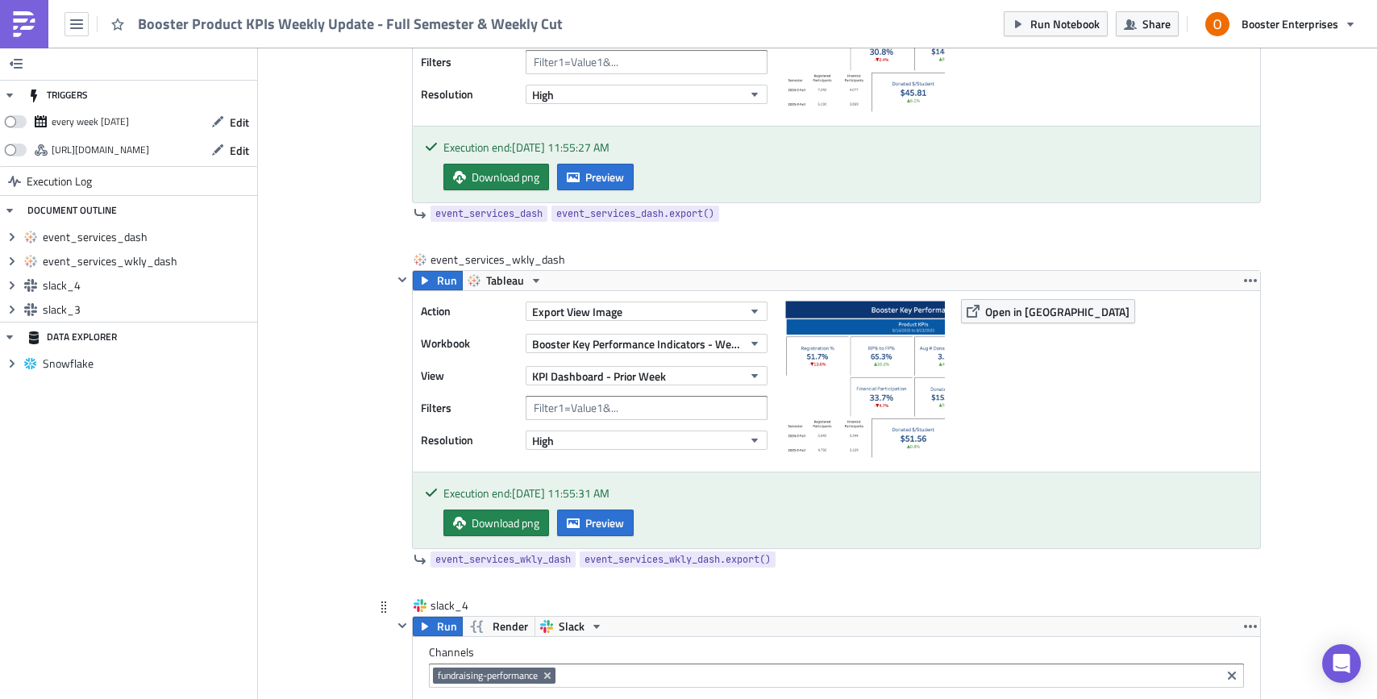
scroll to position [460, 0]
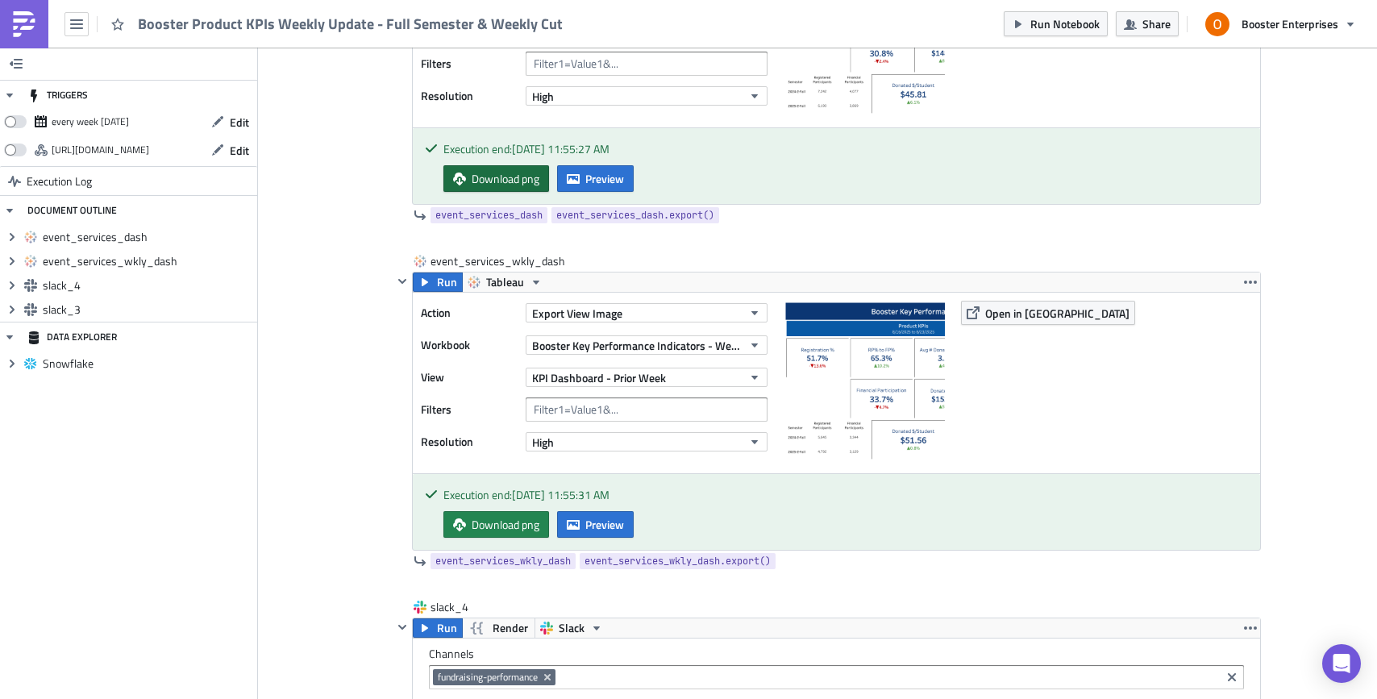
click at [513, 181] on span "Download png" at bounding box center [506, 178] width 68 height 17
click at [499, 525] on span "Download png" at bounding box center [506, 524] width 68 height 17
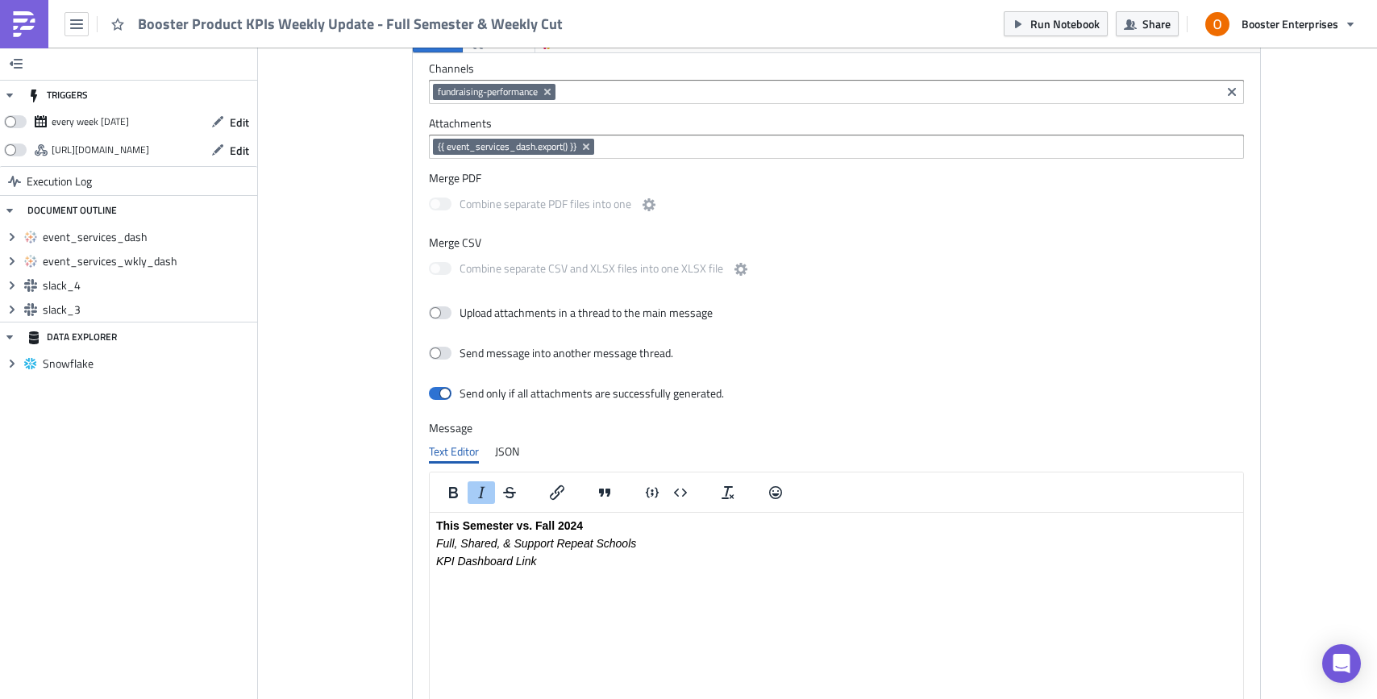
scroll to position [1042, 0]
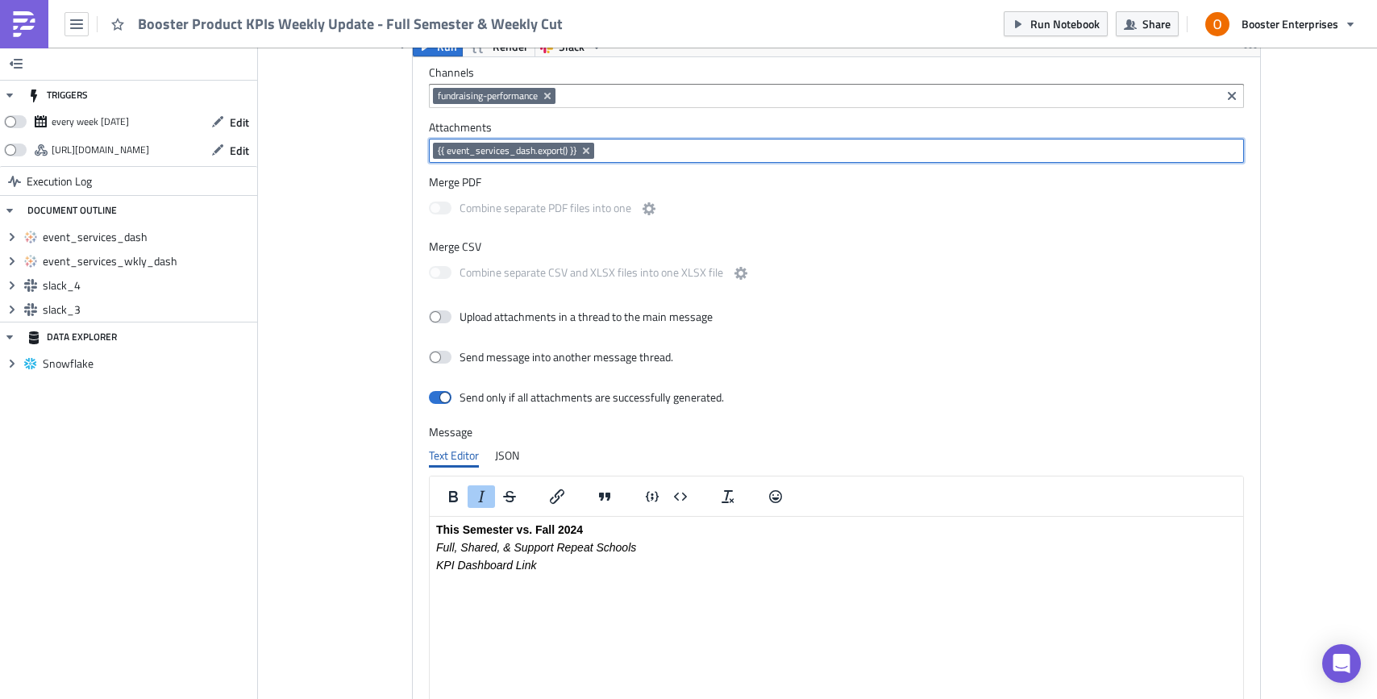
click at [721, 156] on input at bounding box center [918, 151] width 640 height 16
click at [589, 151] on icon "Remove Tag" at bounding box center [586, 150] width 13 height 13
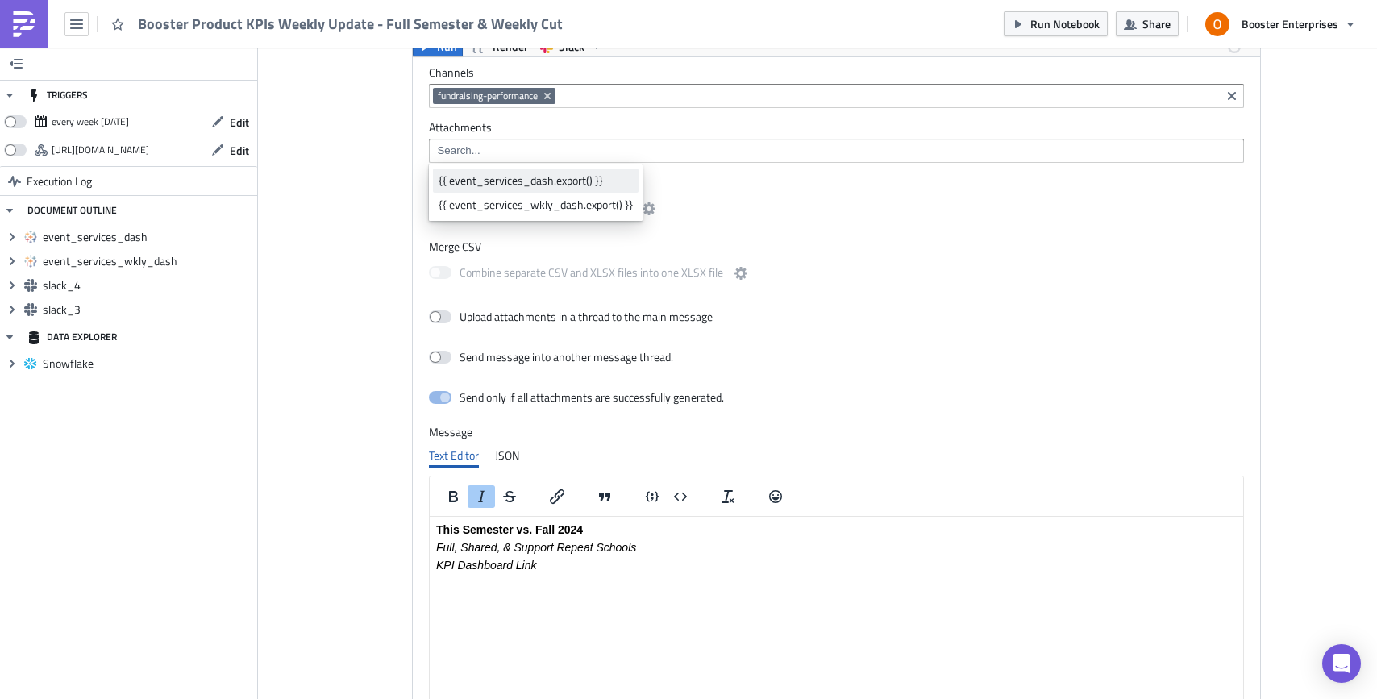
click at [585, 181] on div "{{ event_services_dash.export() }}" at bounding box center [536, 181] width 194 height 16
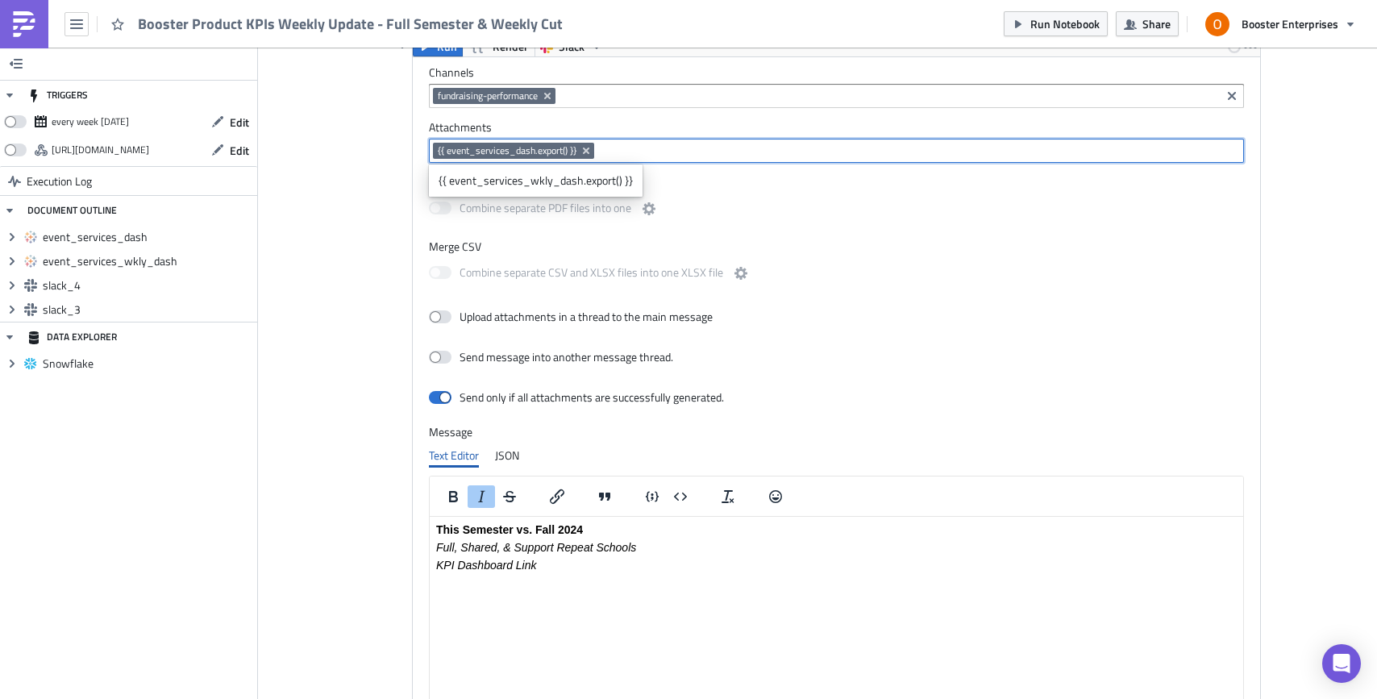
click at [1300, 281] on div "Cover Image Team/Crew Success Dashboards Execution Log Booster Product KPIs Wee…" at bounding box center [817, 393] width 1119 height 2774
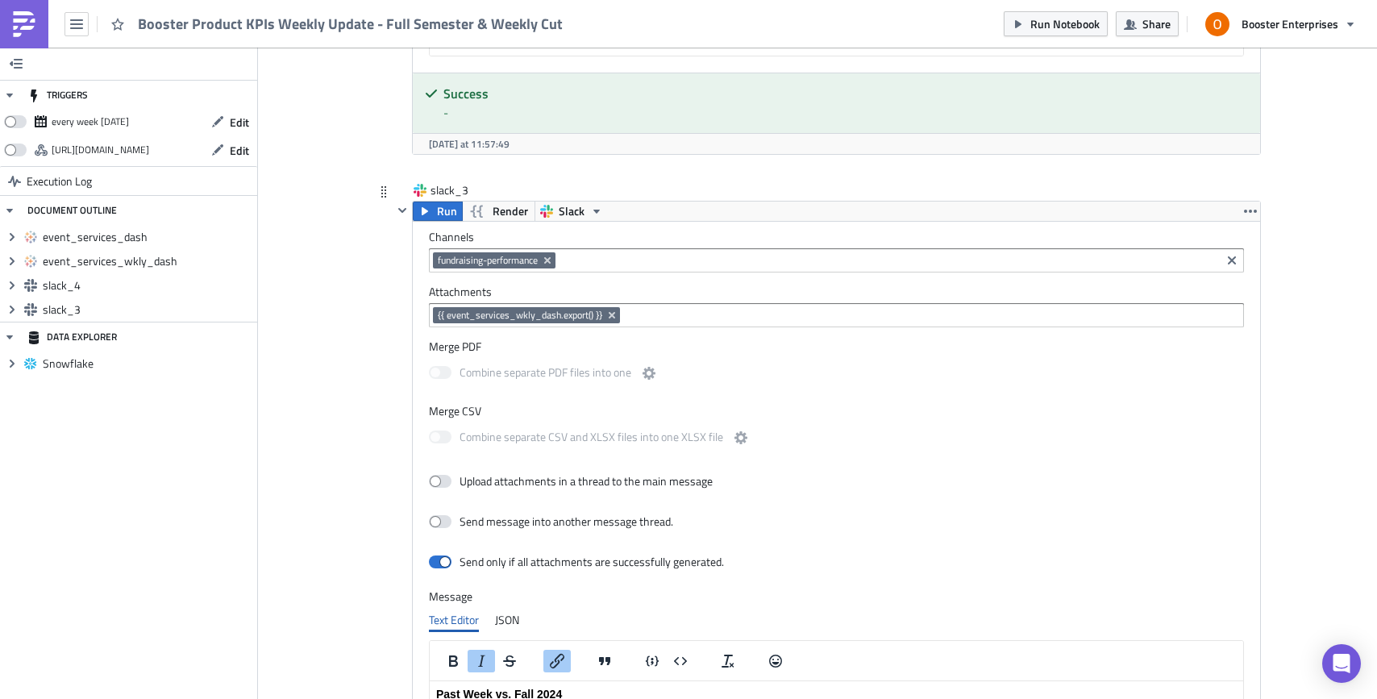
scroll to position [1669, 0]
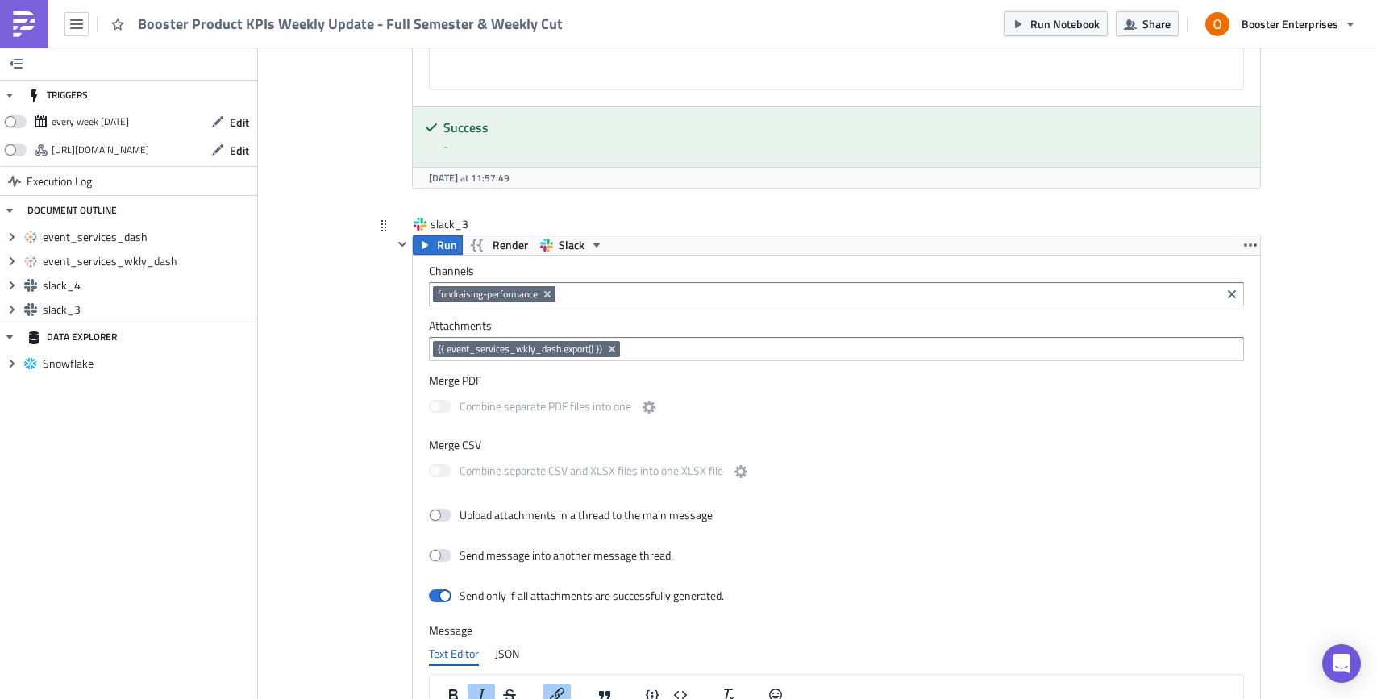
click at [632, 347] on input at bounding box center [931, 349] width 614 height 16
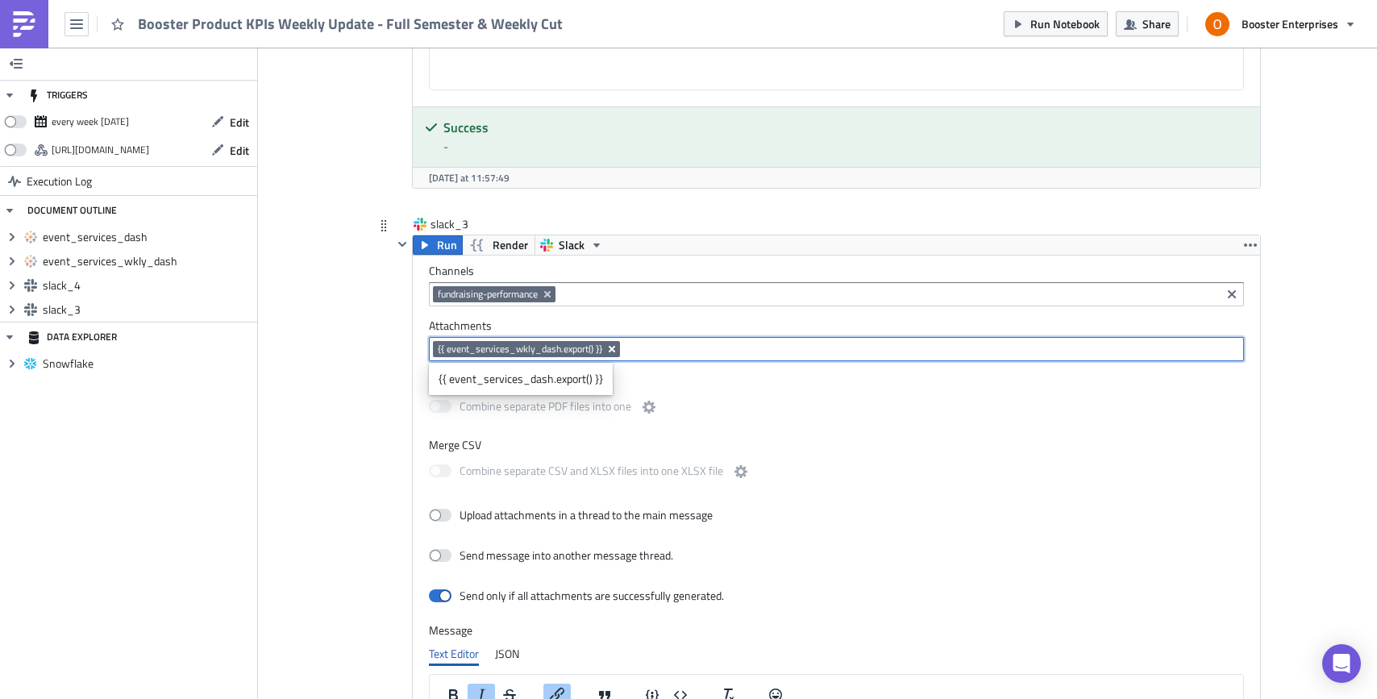
click at [609, 352] on icon "Remove Tag" at bounding box center [612, 349] width 6 height 6
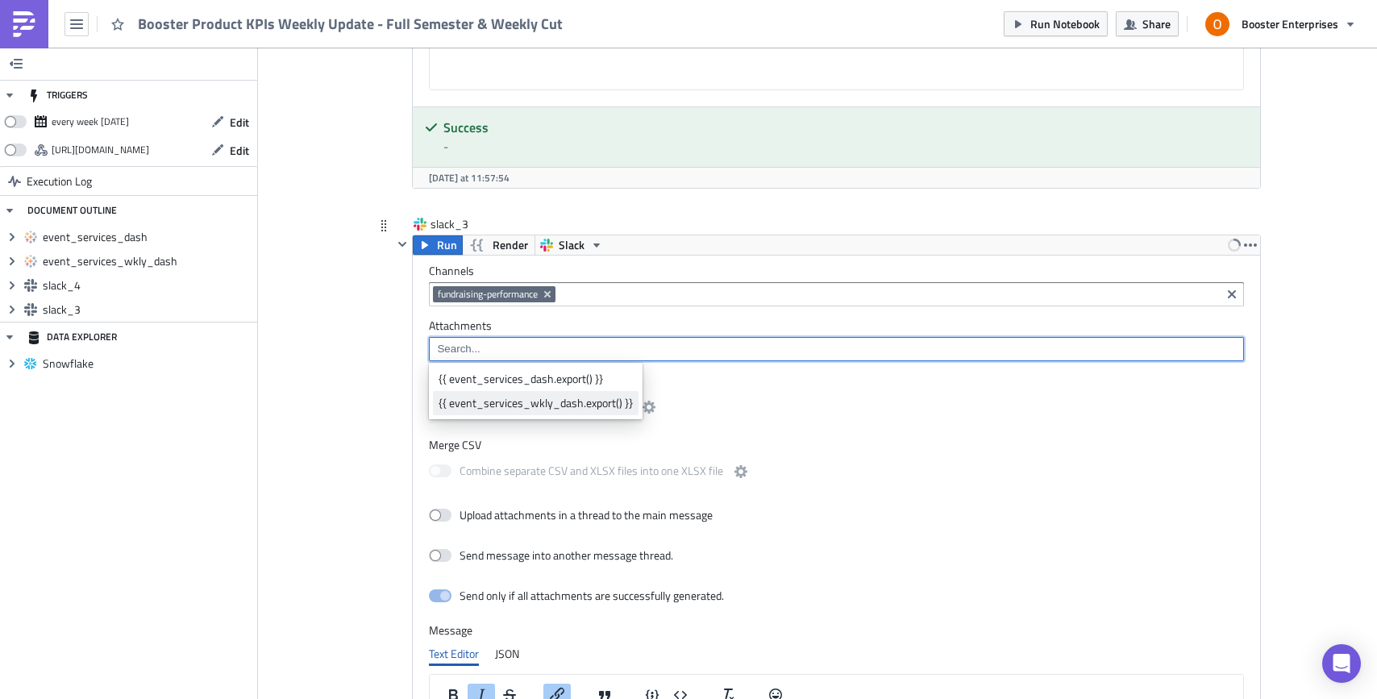
click at [568, 402] on div "{{ event_services_wkly_dash.export() }}" at bounding box center [536, 403] width 194 height 16
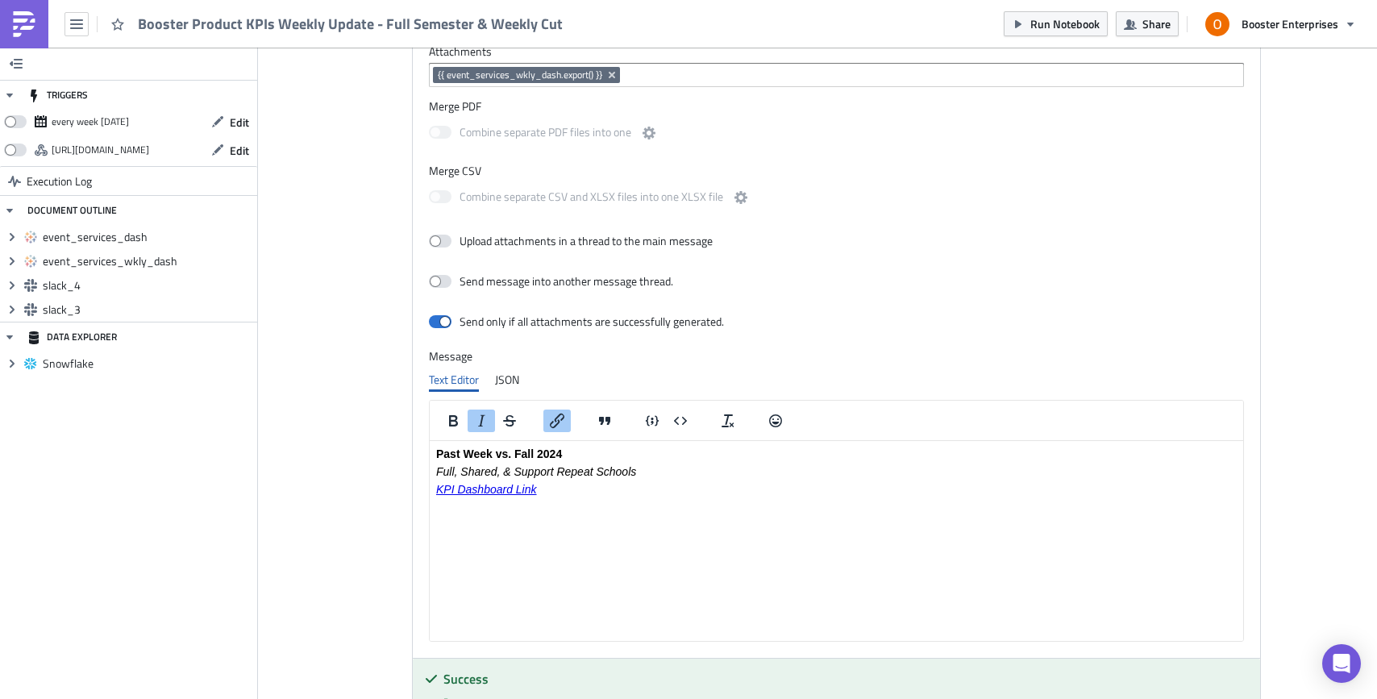
scroll to position [2121, 0]
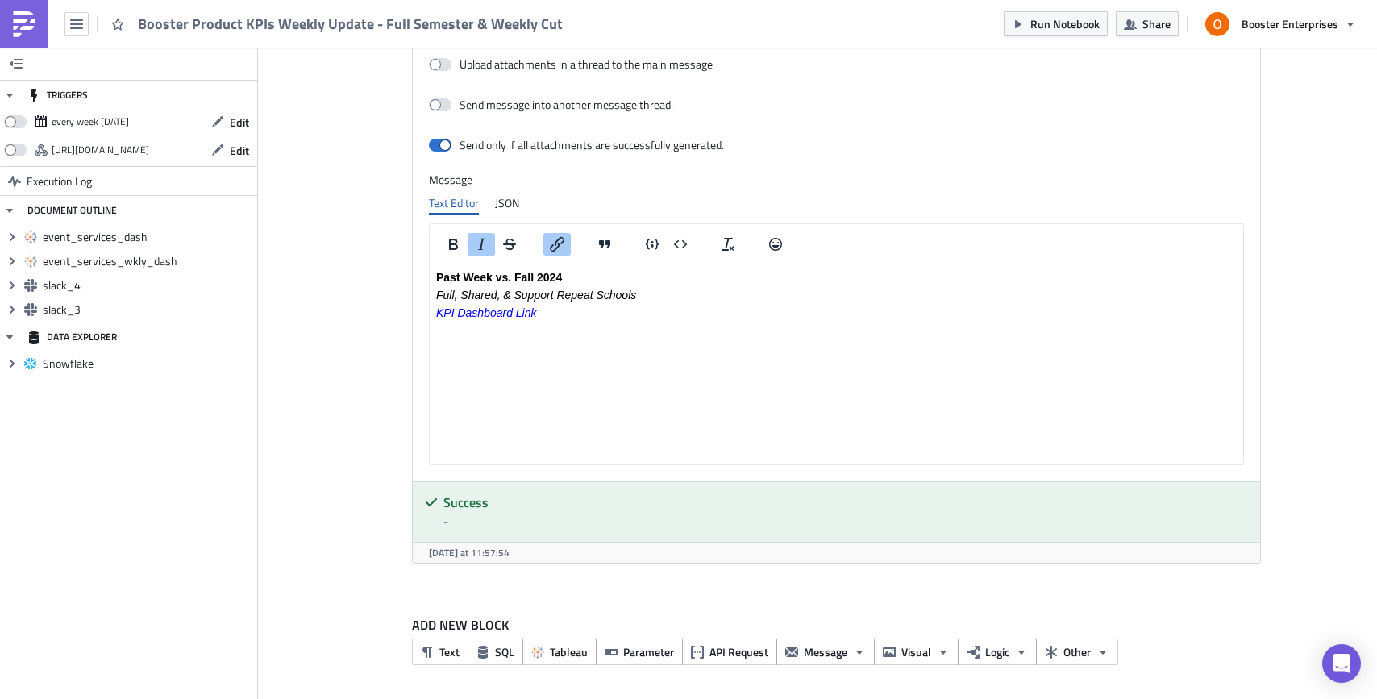
click at [983, 326] on html "Past Week vs. Fall 2024 Full, Shared, & Support Repeat Schools KPI Dashboard Li…" at bounding box center [837, 294] width 814 height 61
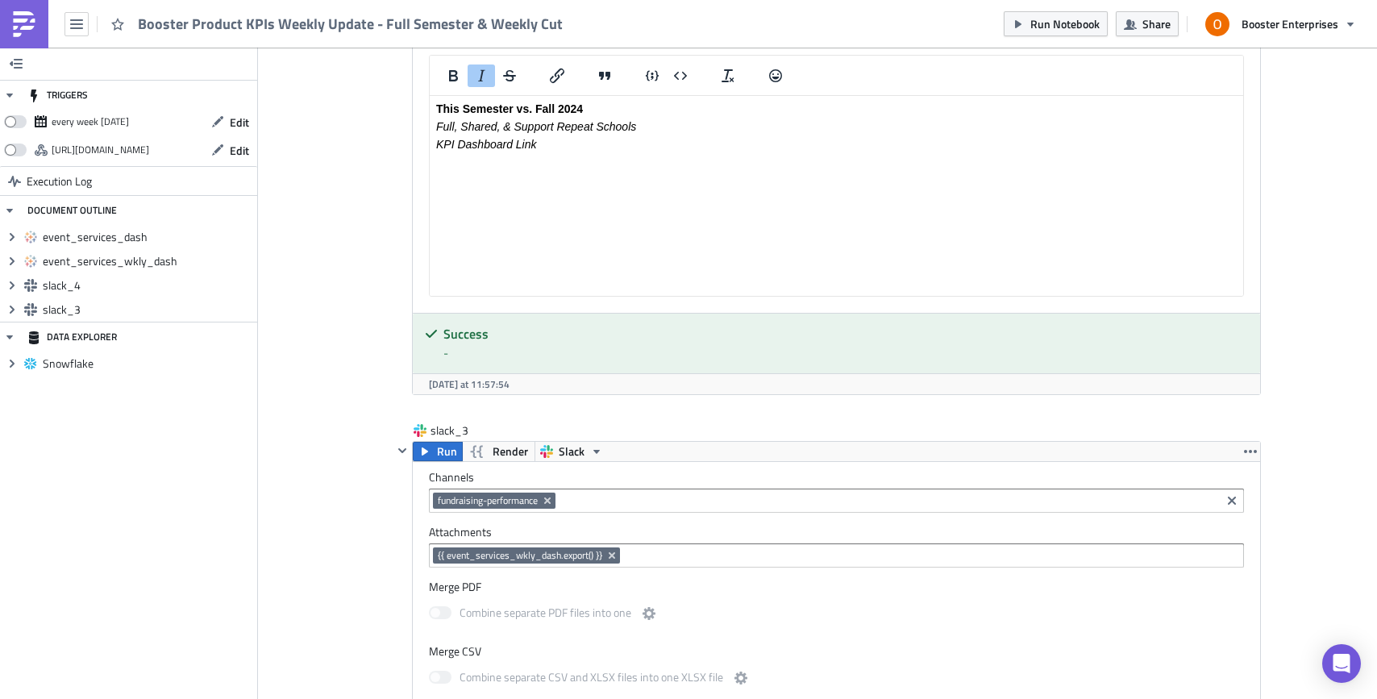
scroll to position [1399, 0]
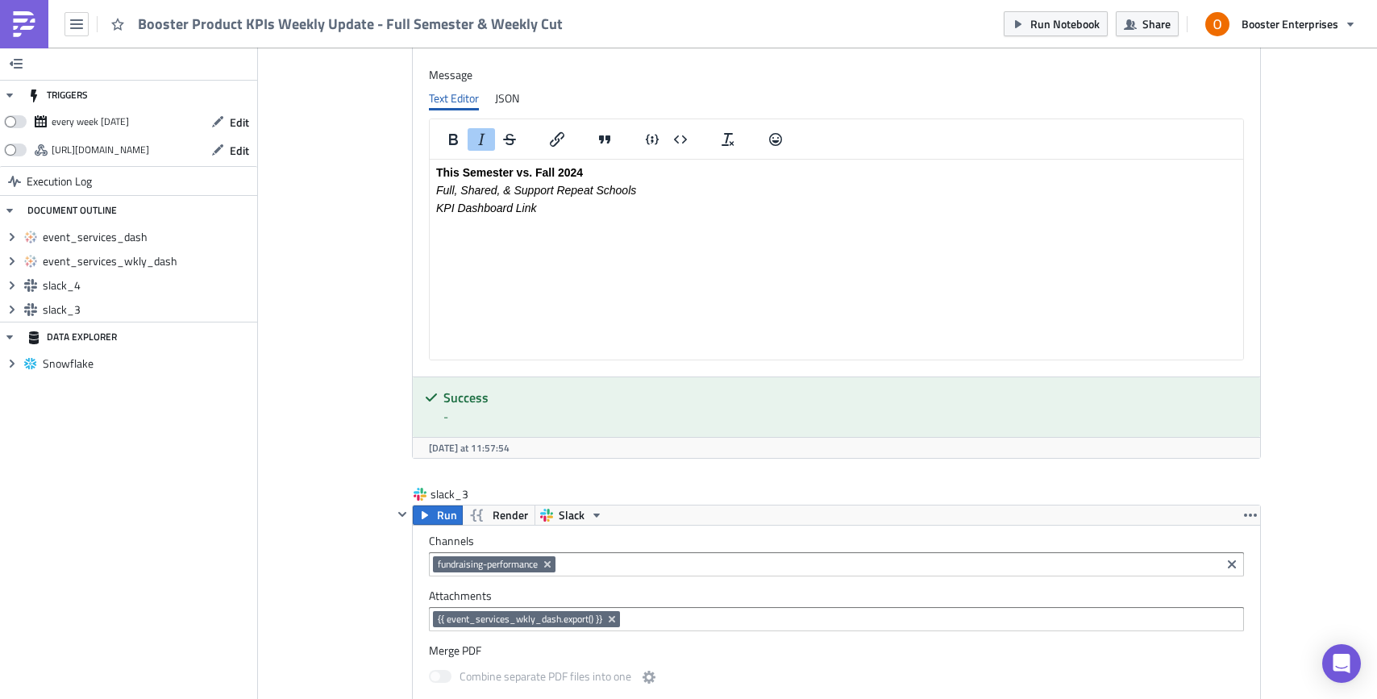
click at [1047, 221] on html "This Semester vs. Fall 2024 Full, Shared, & Support Repeat Schools KPI Dashboar…" at bounding box center [837, 190] width 814 height 61
click at [561, 146] on icon "Insert/edit link" at bounding box center [556, 139] width 19 height 19
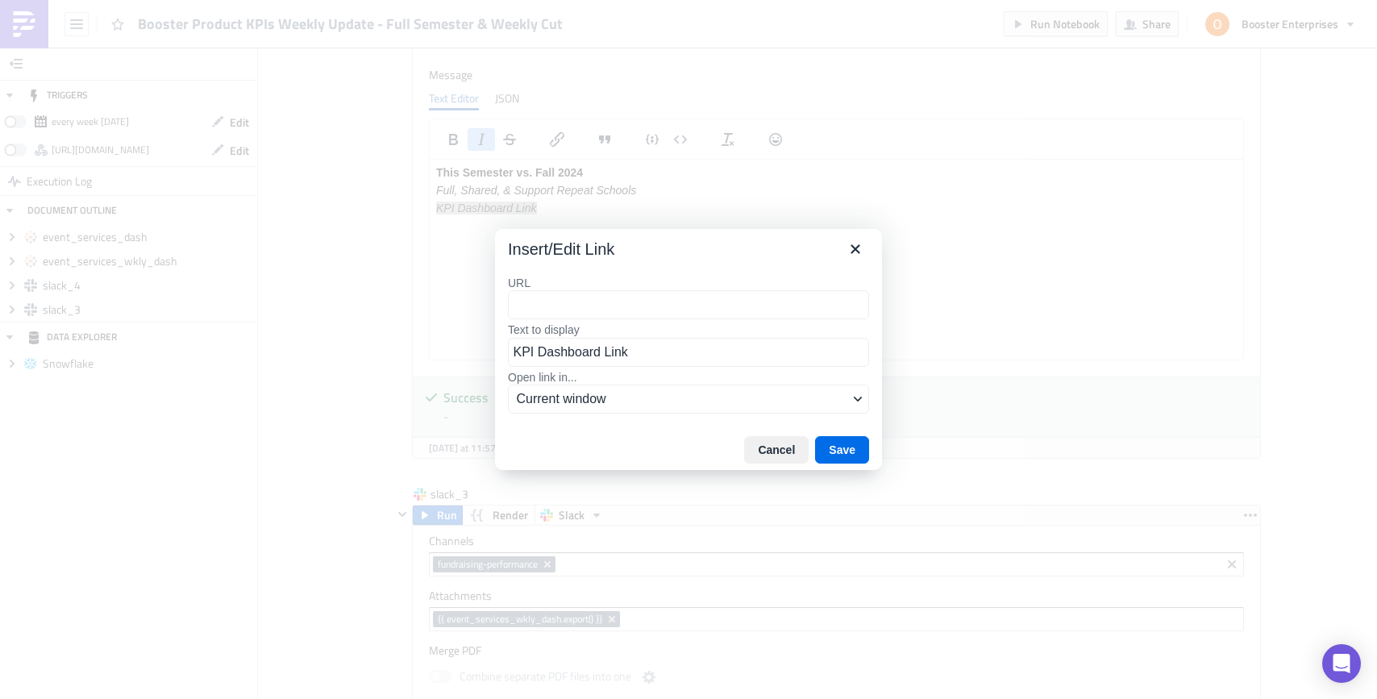
type input "https://us-east-1.online.tableau.com/#/site/boosterthon/projects/864780"
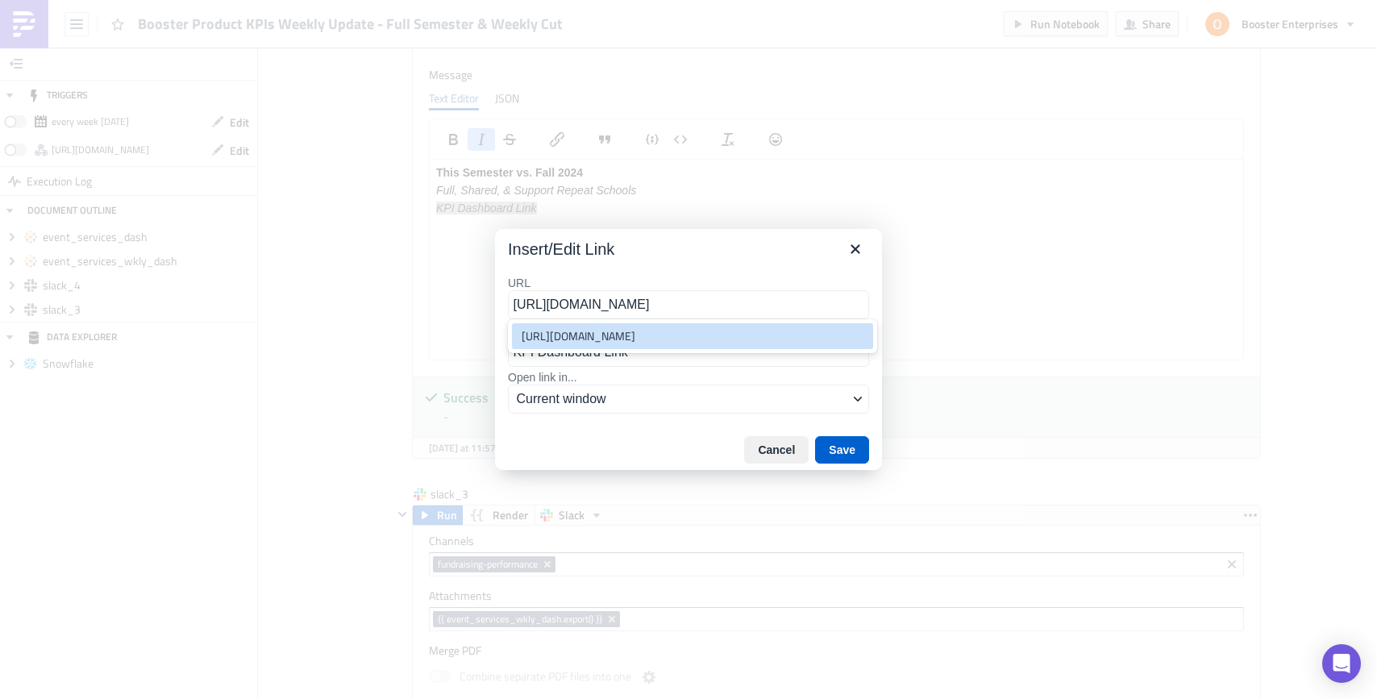
click at [837, 449] on button "Save" at bounding box center [842, 449] width 54 height 27
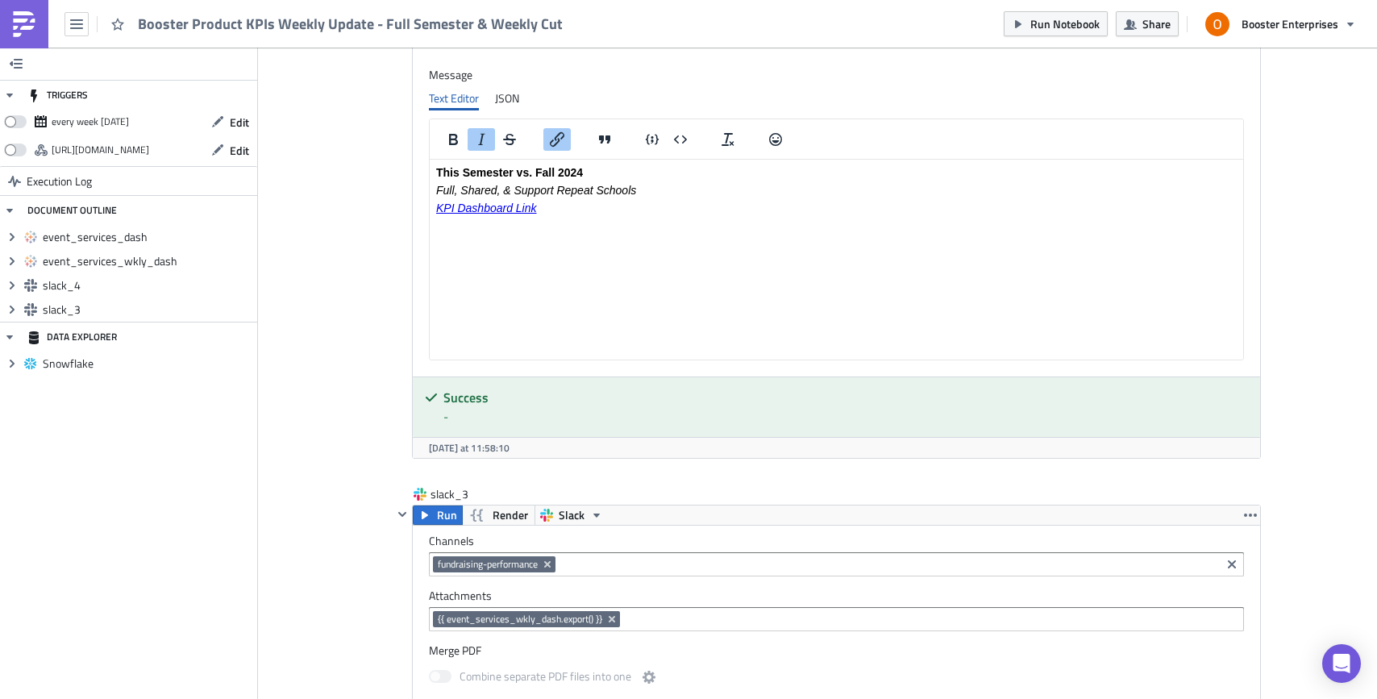
click at [783, 221] on html "This Semester vs. Fall 2024 Full, Shared, & Support Repeat Schools KPI Dashboar…" at bounding box center [837, 190] width 814 height 61
click at [1295, 254] on div "Cover Image Team/Crew Success Dashboards Execution Log Booster Product KPIs Wee…" at bounding box center [817, 36] width 1119 height 2774
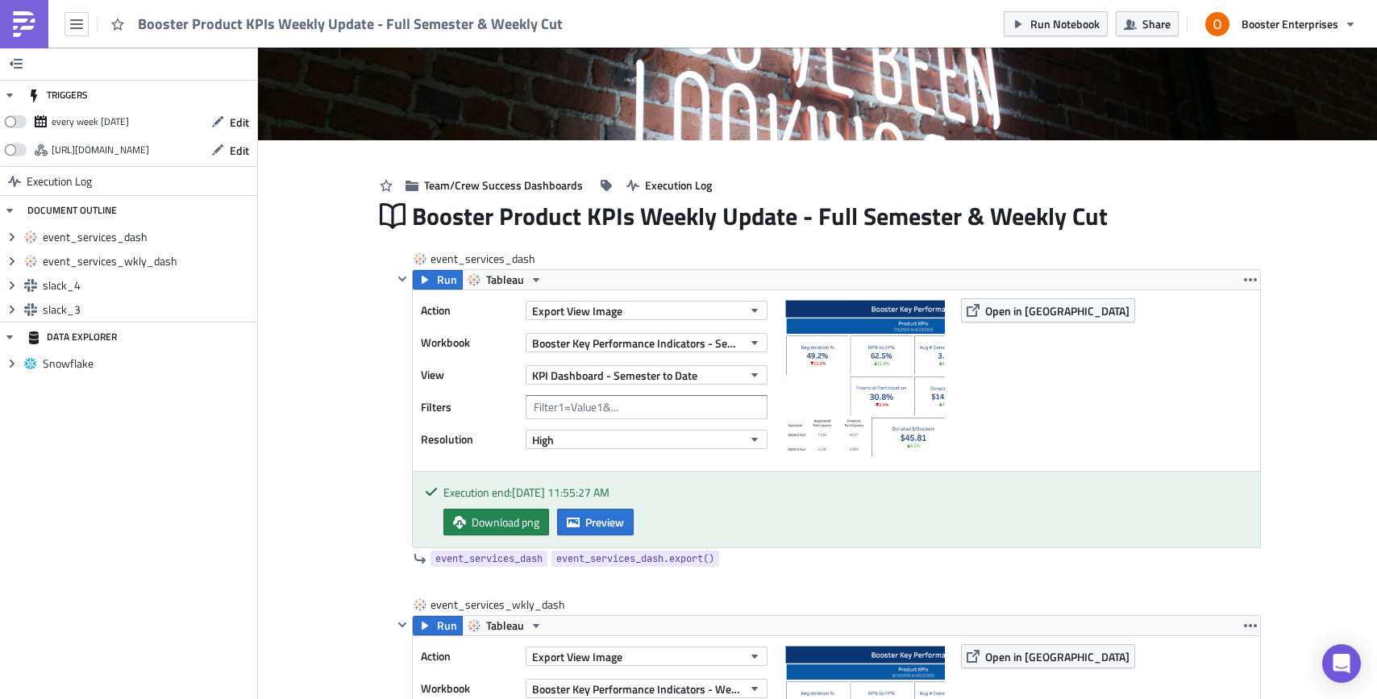
scroll to position [0, 0]
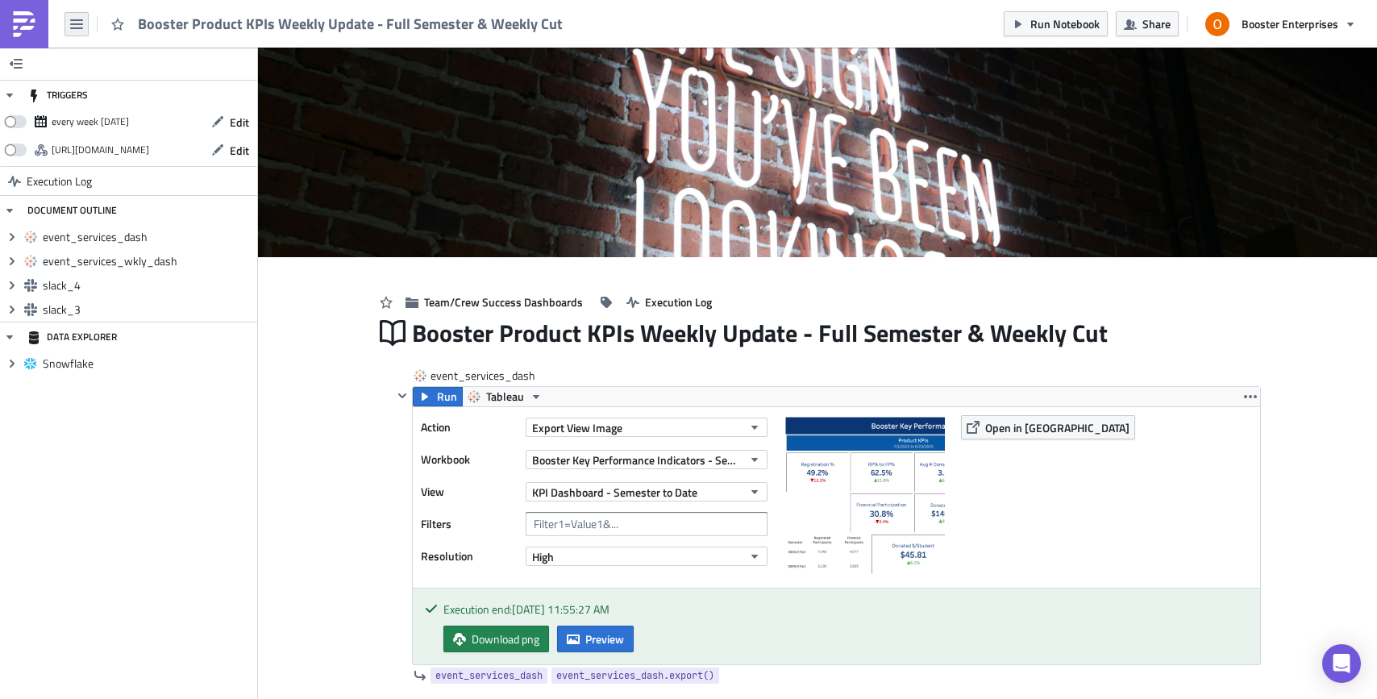
click at [74, 30] on icon "button" at bounding box center [76, 24] width 13 height 13
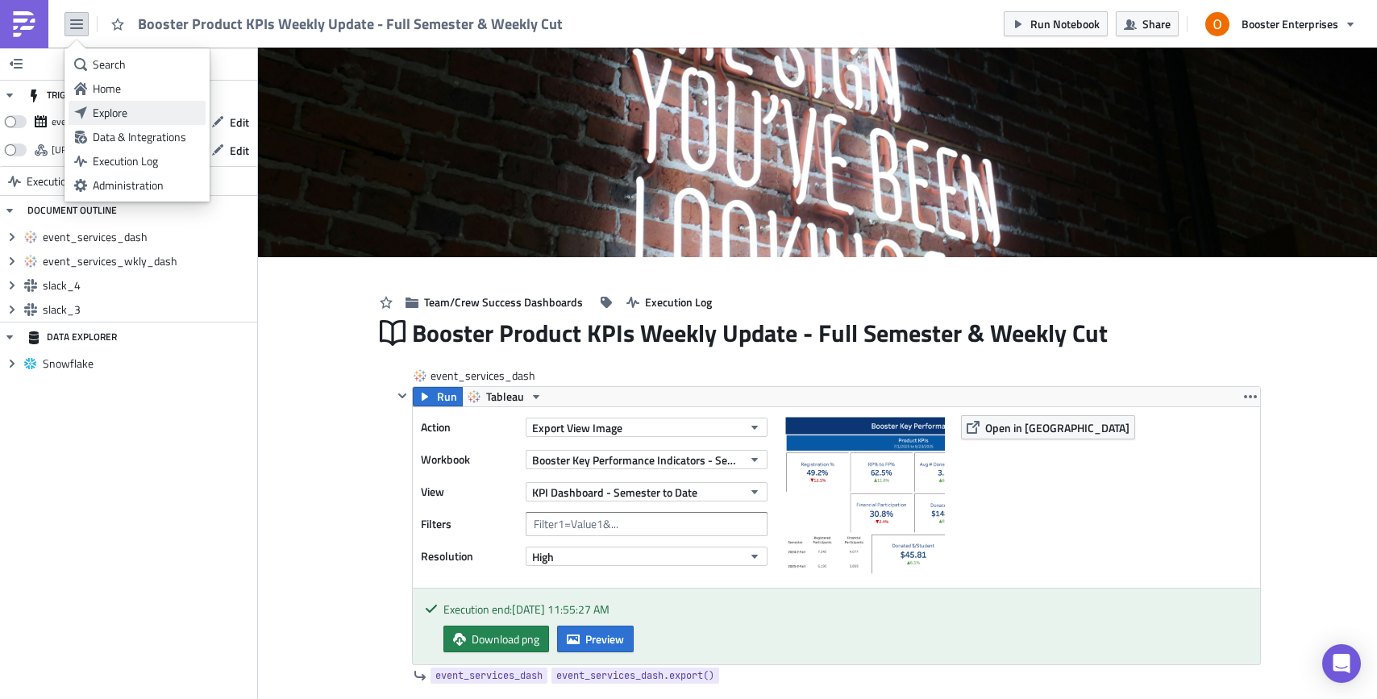
click at [124, 118] on div "Explore" at bounding box center [146, 113] width 107 height 16
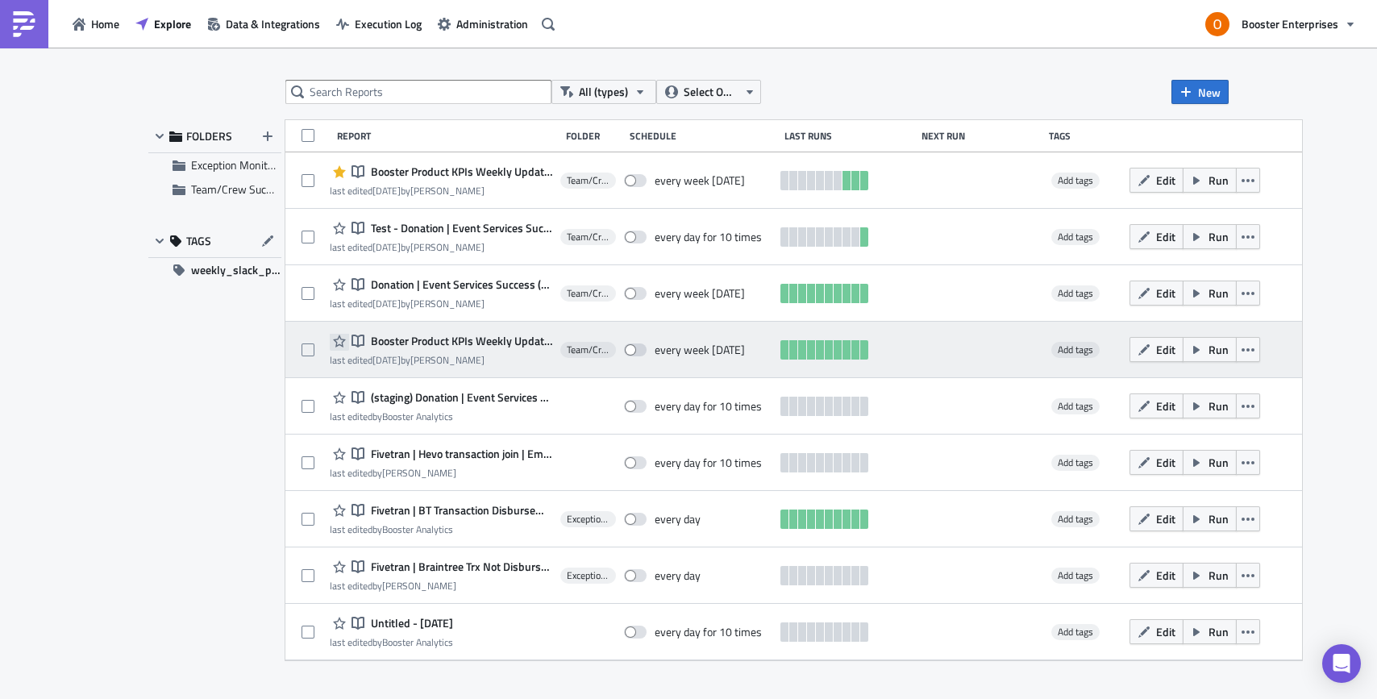
click at [336, 343] on icon "button" at bounding box center [339, 341] width 13 height 13
click at [415, 334] on span "Booster Product KPIs Weekly Update - Full Semester & Weekly Cut" at bounding box center [459, 341] width 185 height 15
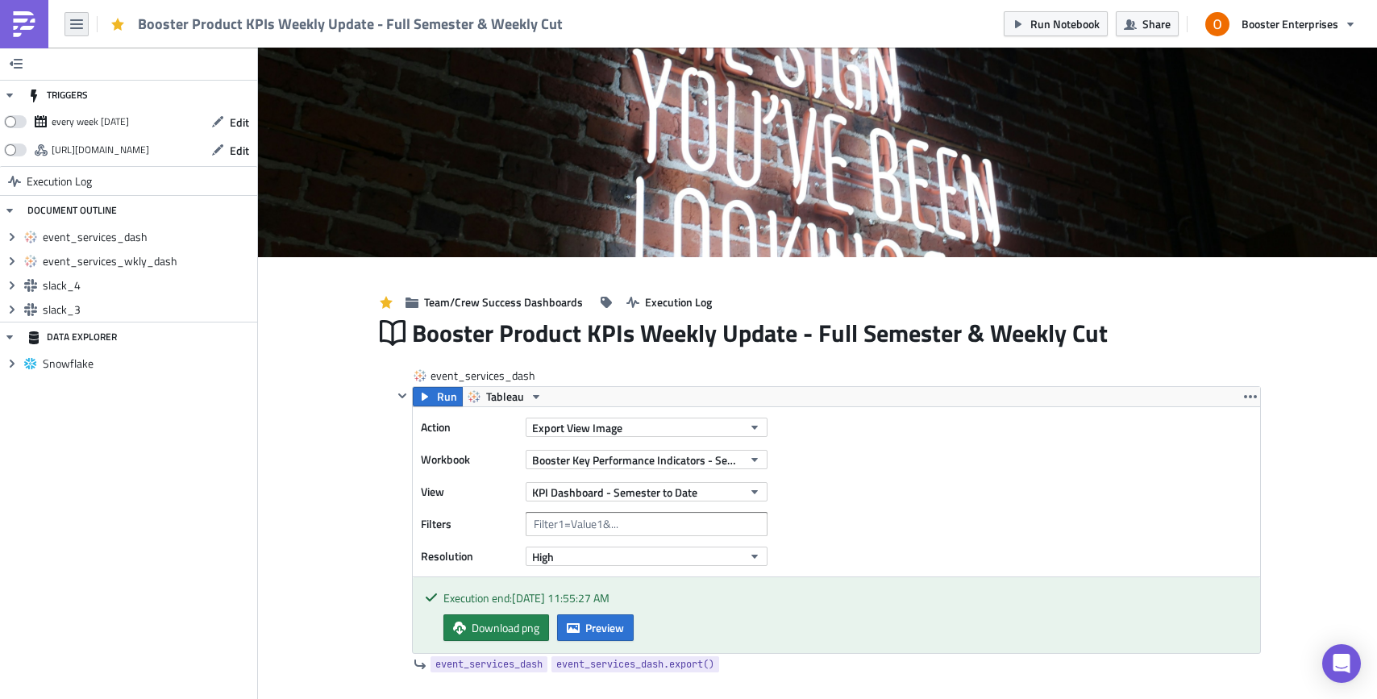
click at [81, 20] on icon "button" at bounding box center [76, 24] width 13 height 13
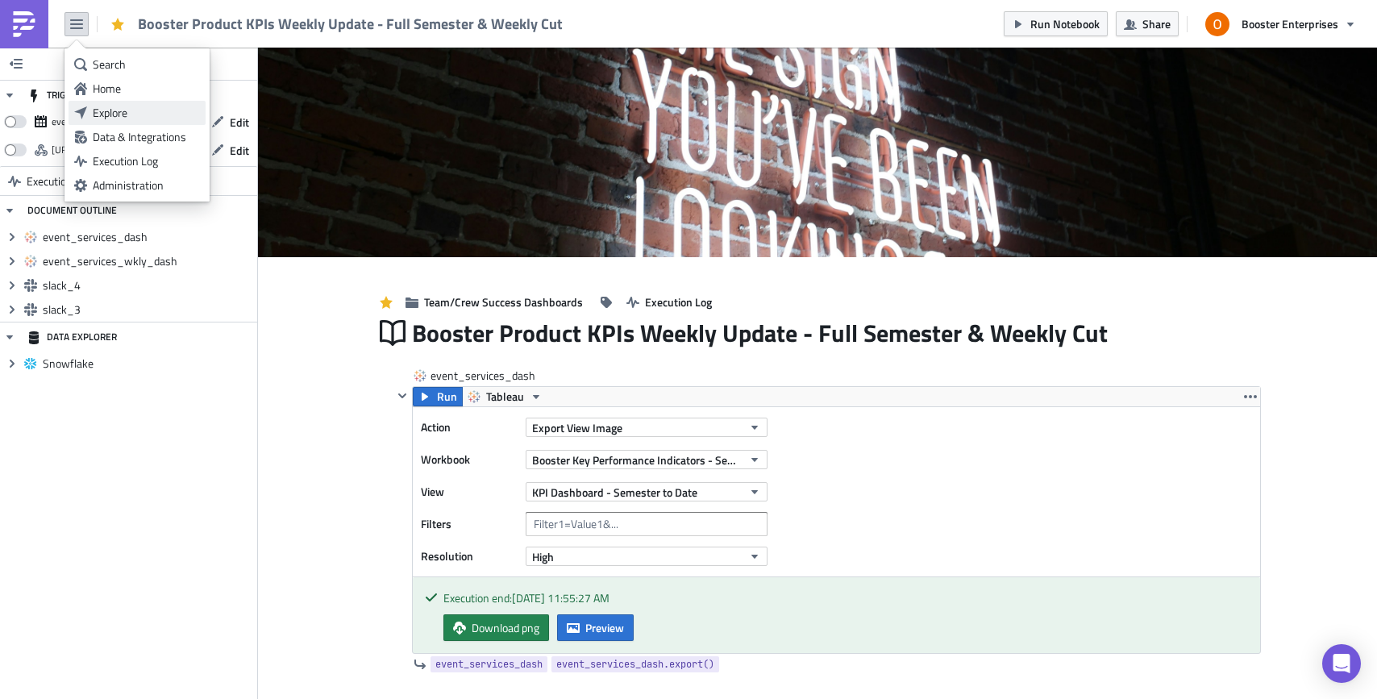
click at [110, 106] on div "Explore" at bounding box center [146, 113] width 107 height 16
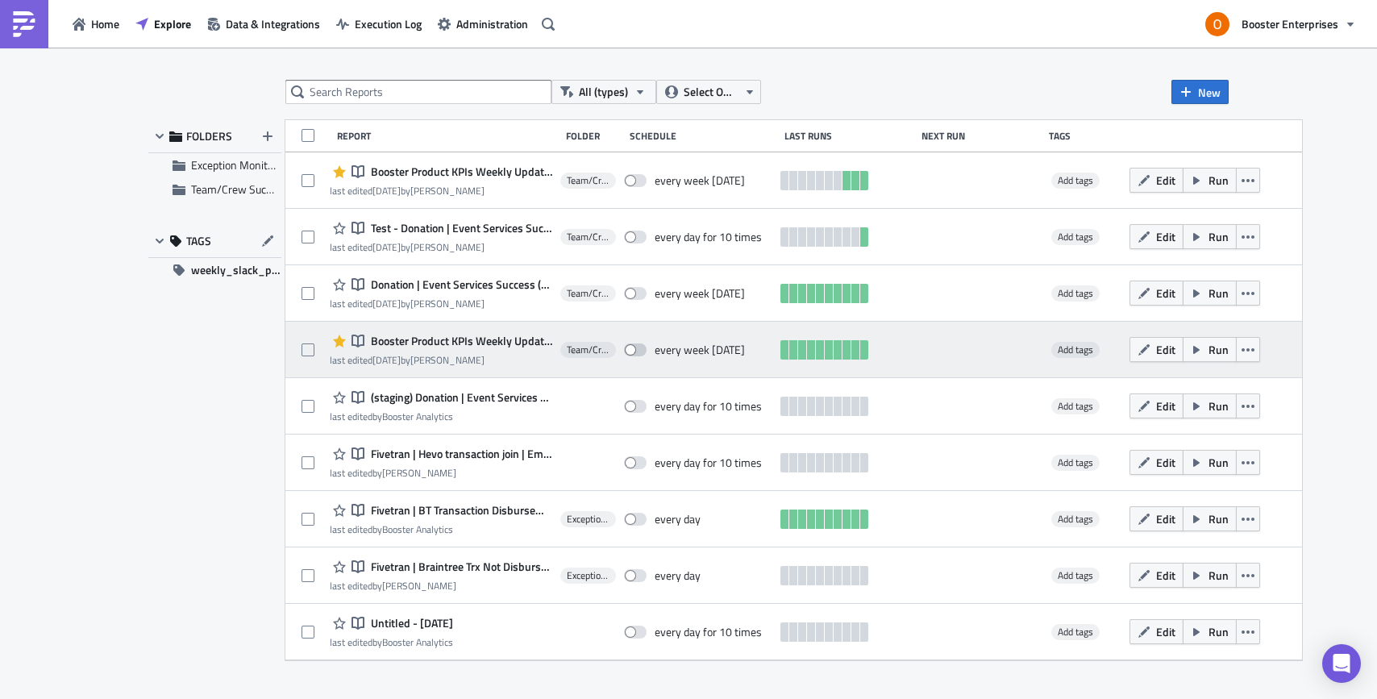
click at [637, 347] on span at bounding box center [635, 349] width 23 height 13
click at [637, 347] on input "checkbox" at bounding box center [632, 350] width 10 height 10
checkbox input "true"
click at [458, 344] on span "Booster Product KPIs Weekly Update - Full Semester & Weekly Cut" at bounding box center [459, 341] width 185 height 15
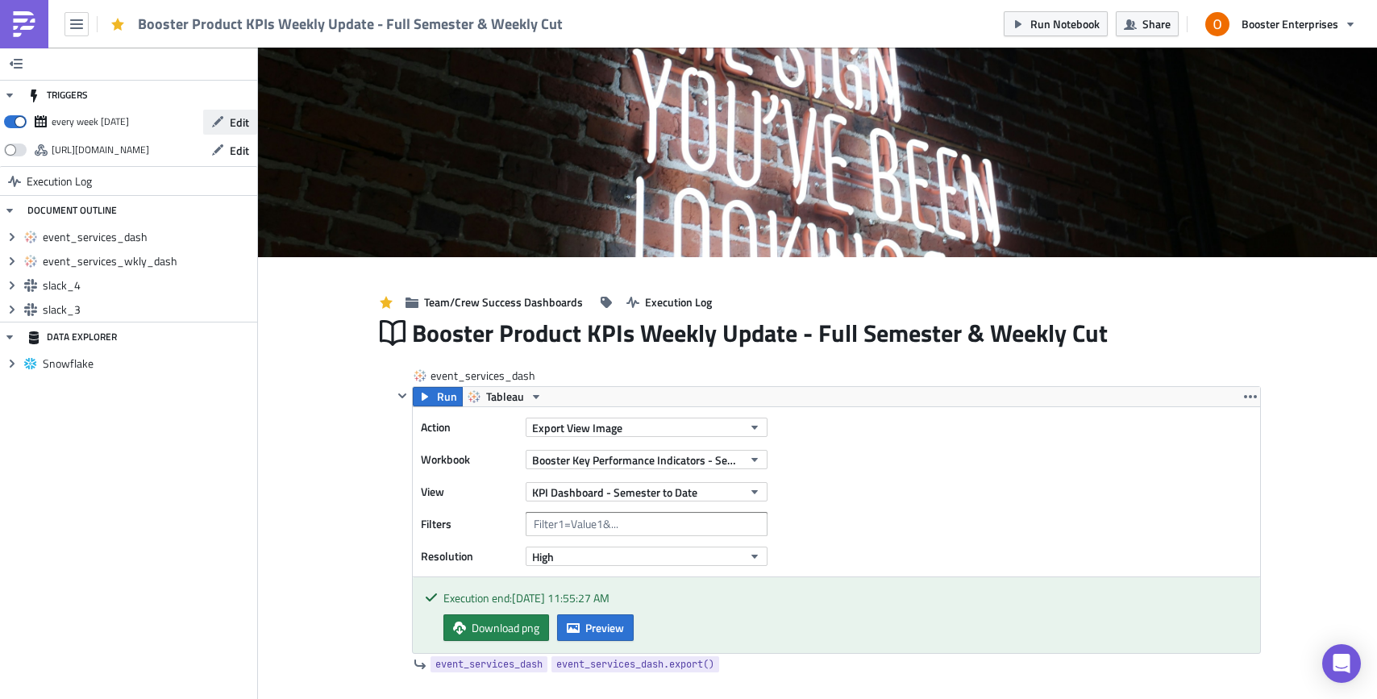
click at [240, 121] on span "Edit" at bounding box center [239, 122] width 19 height 17
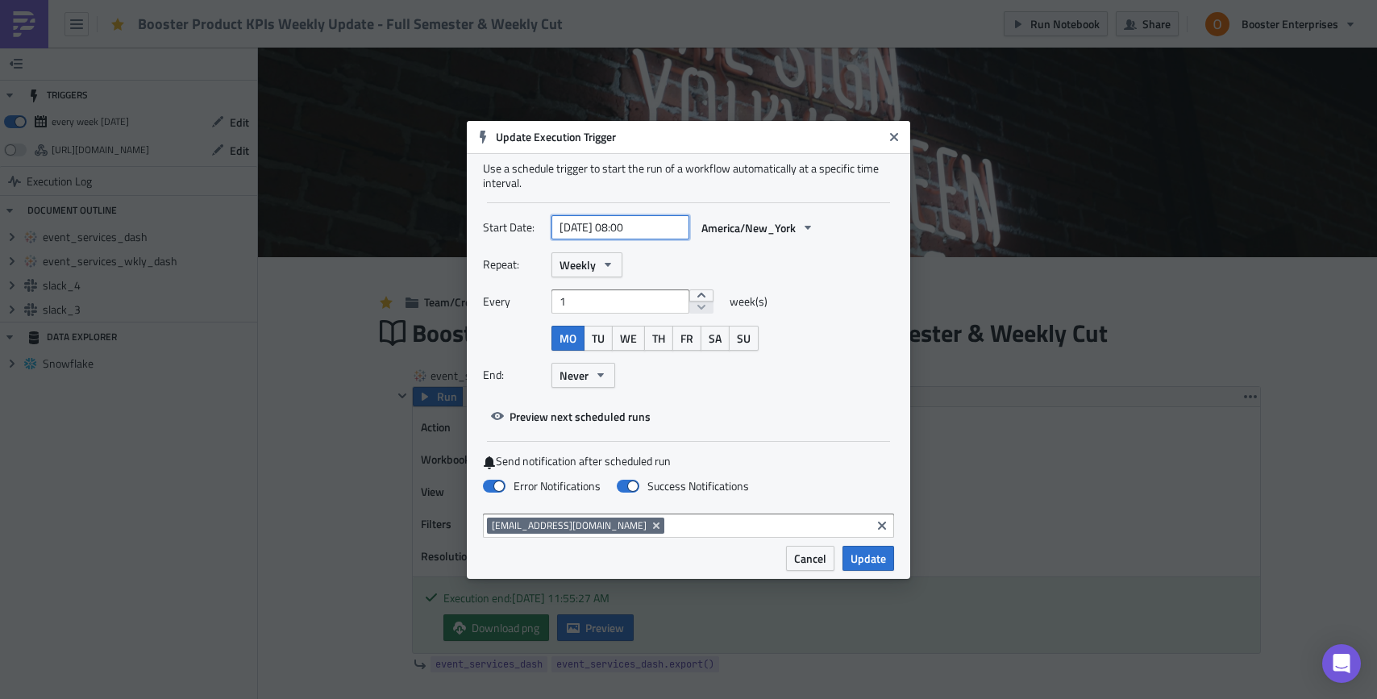
select select "8"
select select "2023"
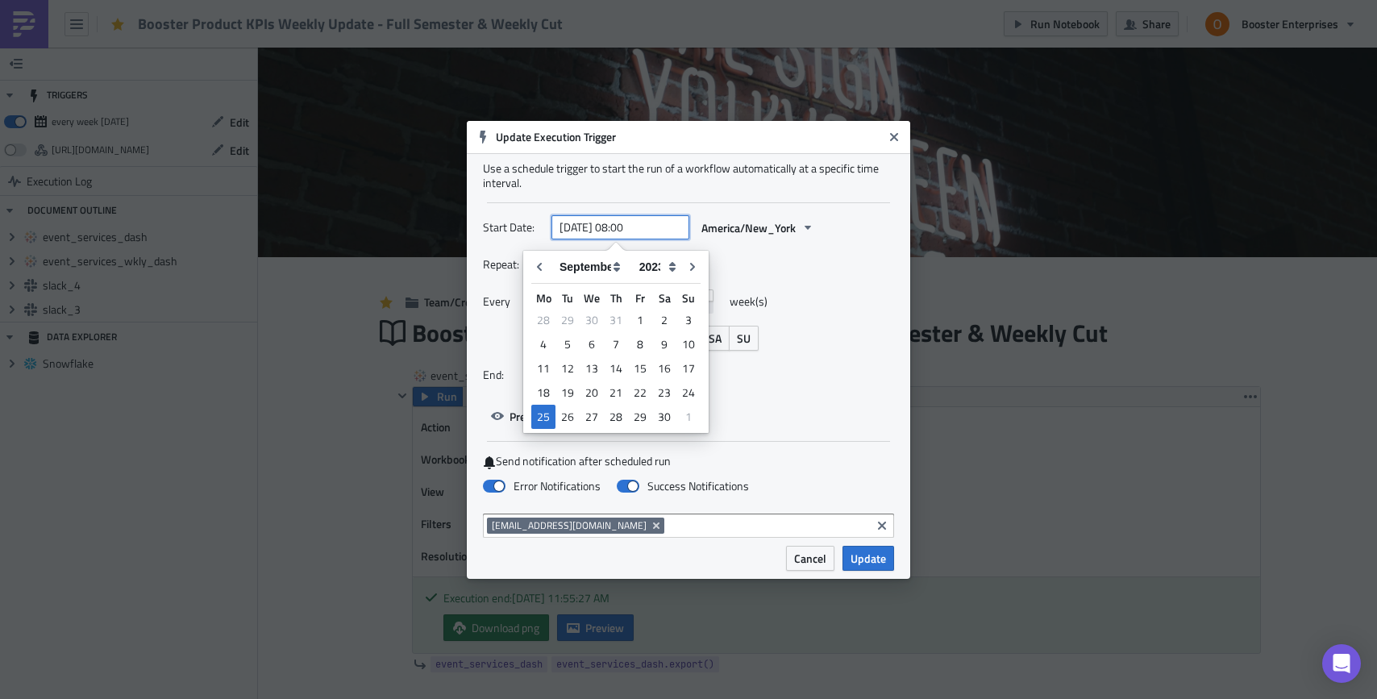
click at [592, 223] on input "[DATE] 08:00" at bounding box center [620, 227] width 138 height 24
click at [544, 268] on icon "Go to previous month" at bounding box center [539, 266] width 13 height 13
type input "2023-08-25 08:00"
select select "7"
click at [664, 267] on select "2005 2006 2007 2008 2009 2010 2011 2012 2013 2014 2015 2016 2017 2018 2019 2020…" at bounding box center [655, 267] width 49 height 24
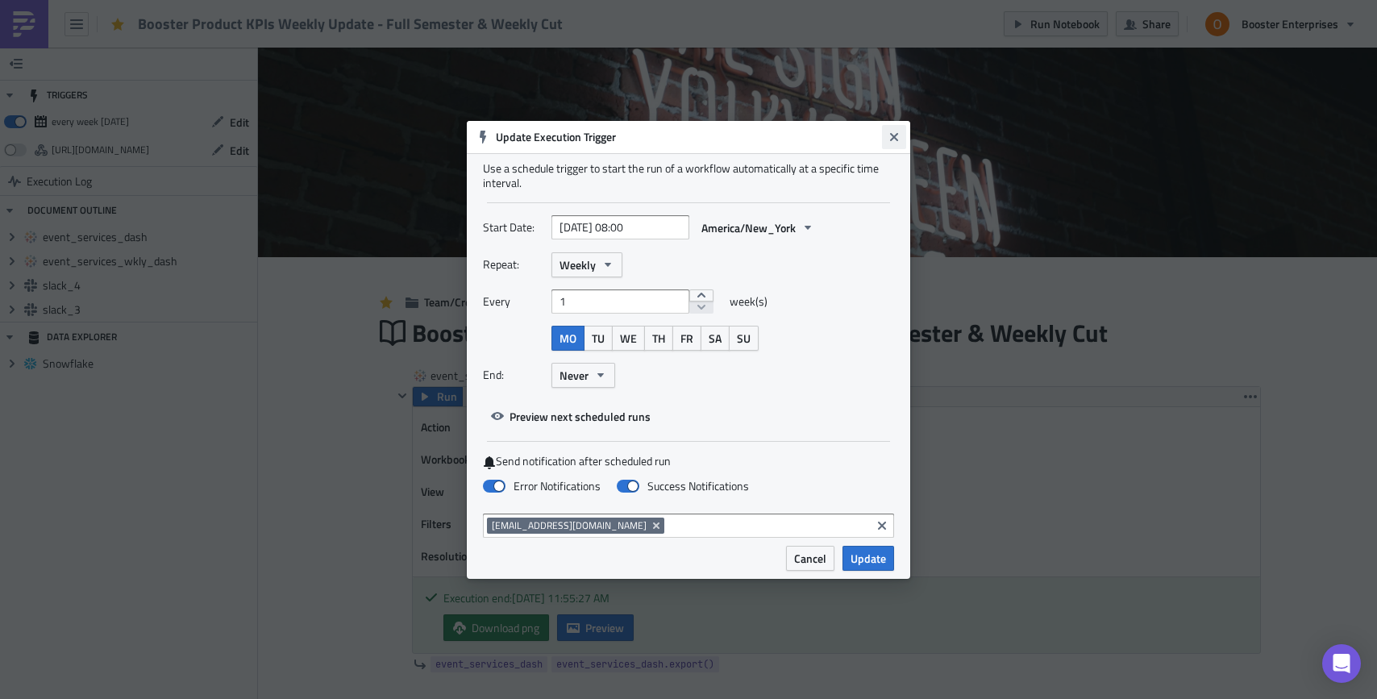
click at [893, 135] on icon "Close" at bounding box center [894, 136] width 8 height 8
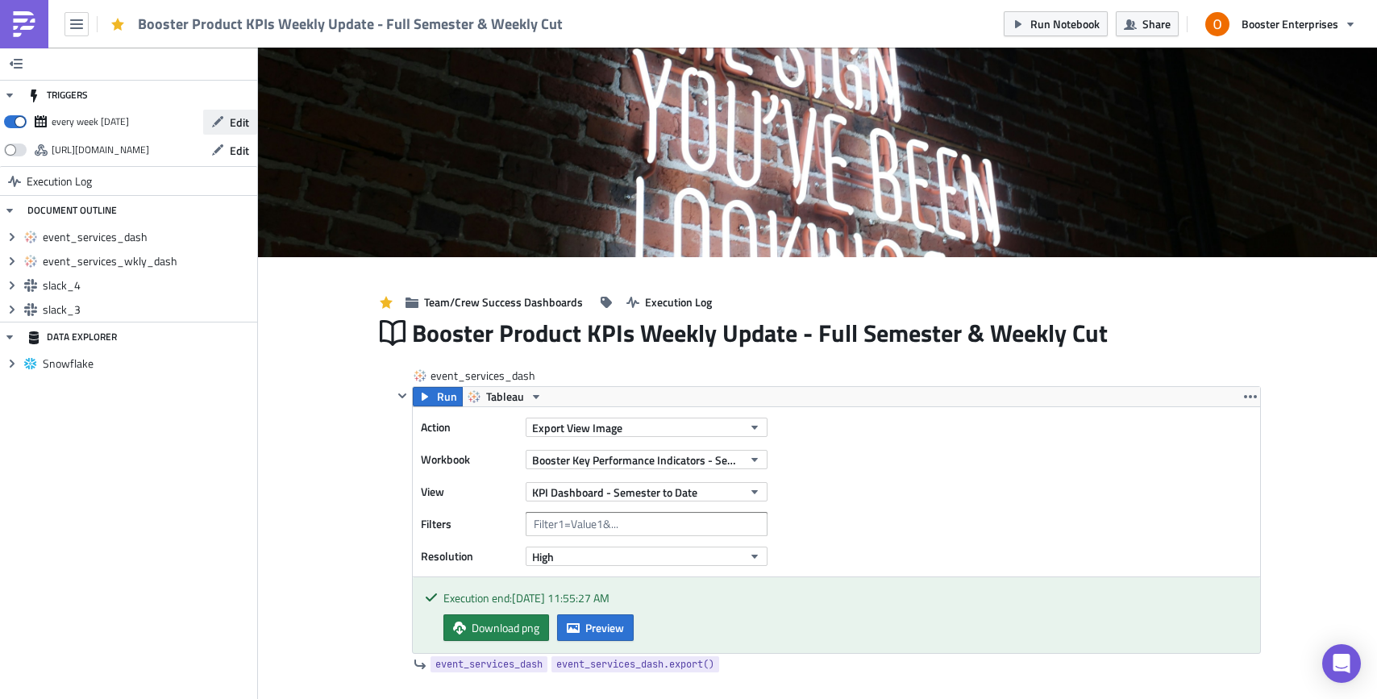
click at [243, 120] on span "Edit" at bounding box center [239, 122] width 19 height 17
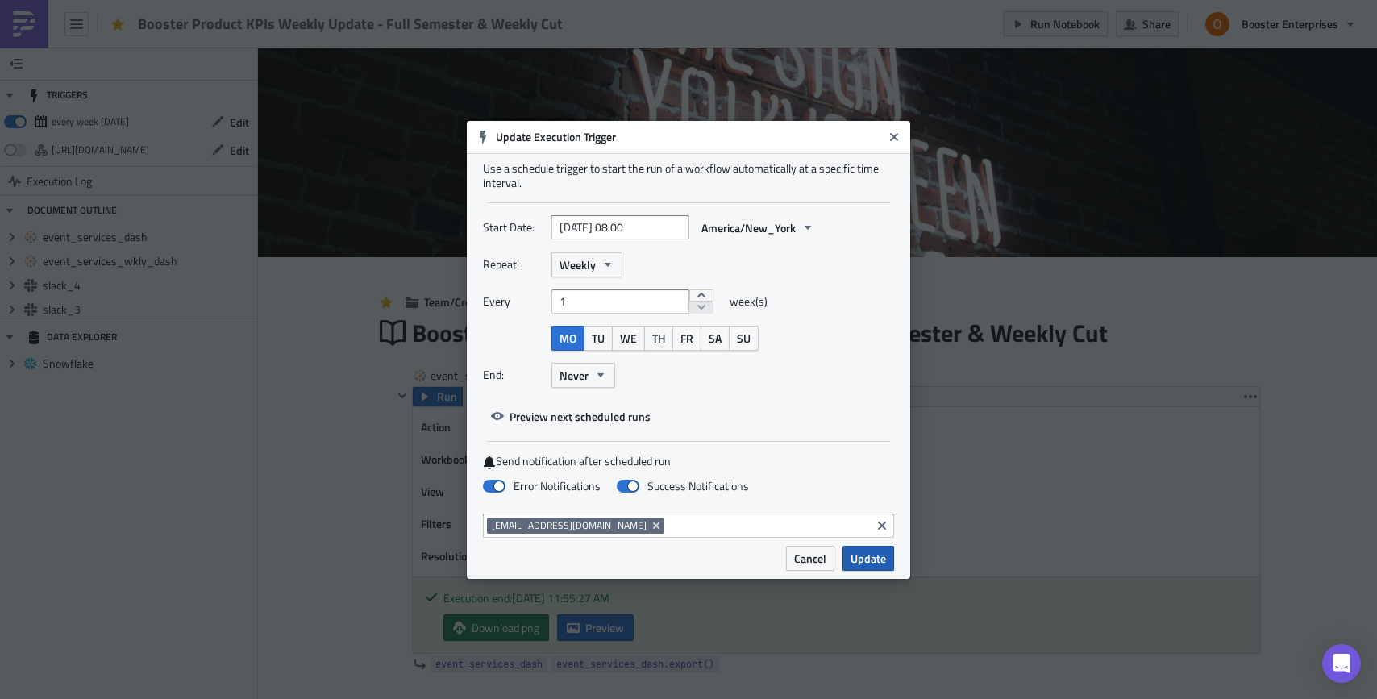
click at [872, 563] on span "Update" at bounding box center [868, 558] width 35 height 17
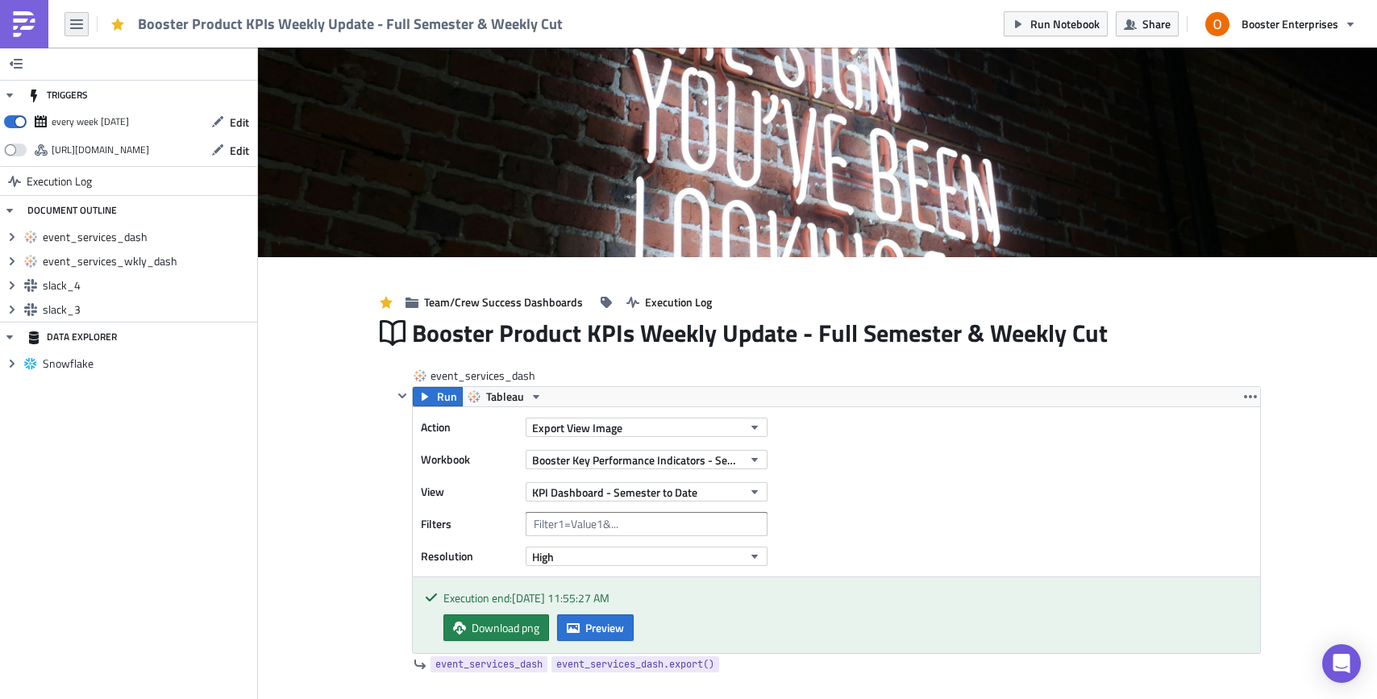
click at [78, 22] on icon "button" at bounding box center [76, 24] width 13 height 13
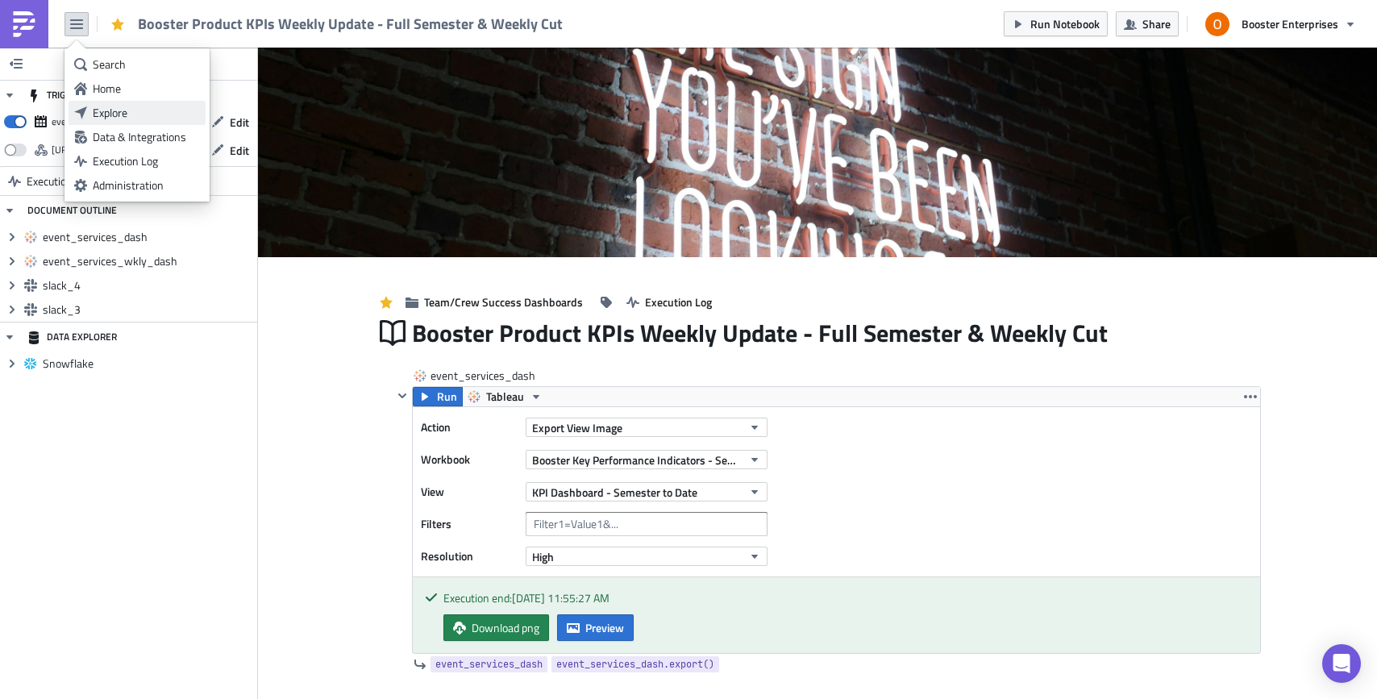
click at [123, 114] on div "Explore" at bounding box center [146, 113] width 107 height 16
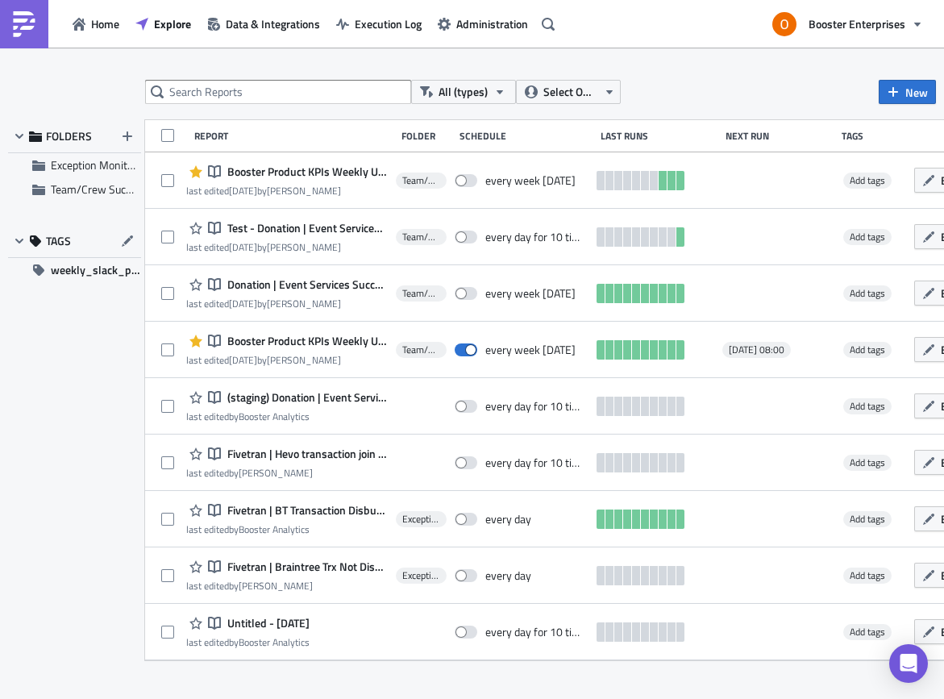
click at [99, 451] on div "FOLDERS Exception Monitoring Team/Crew Success Dashboards TAGS weekly_slack_pos…" at bounding box center [74, 390] width 133 height 540
click at [97, 25] on span "Home" at bounding box center [105, 23] width 28 height 17
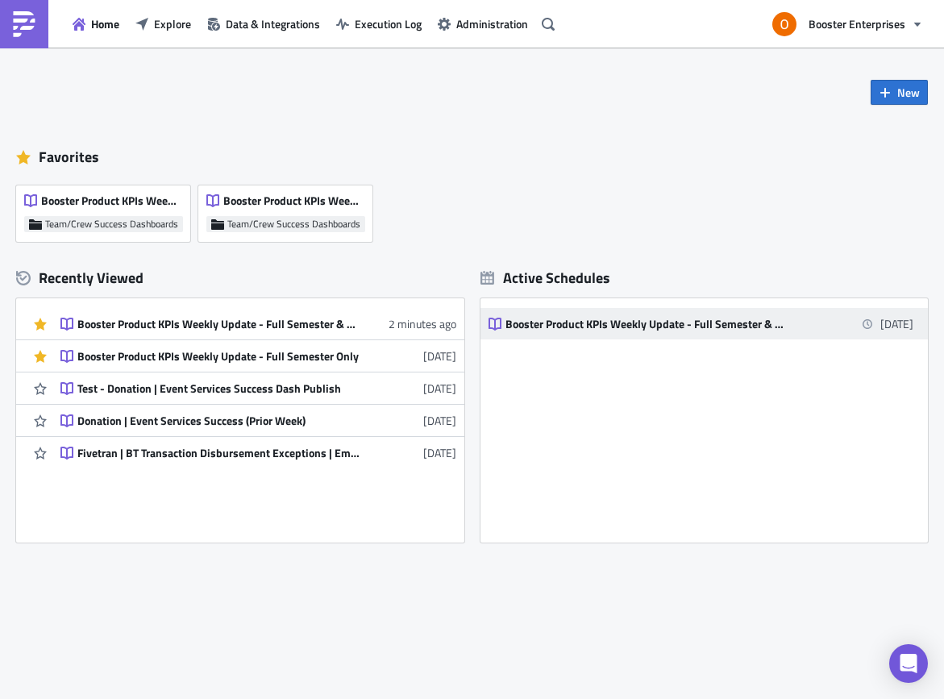
click at [595, 323] on div "Booster Product KPIs Weekly Update - Full Semester & Weekly Cut" at bounding box center [647, 324] width 282 height 15
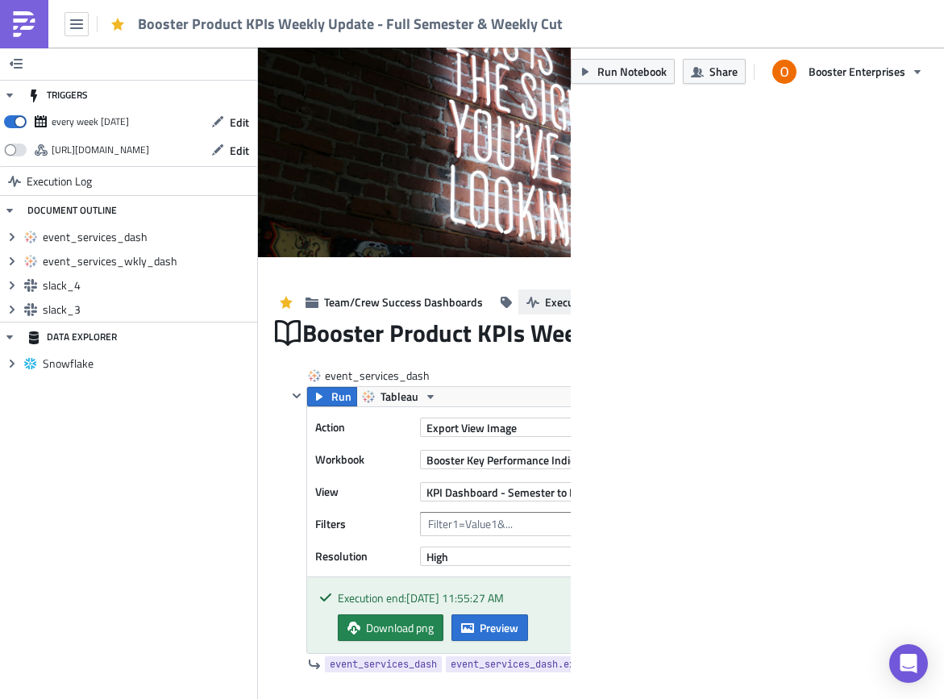
click at [573, 305] on span "Execution Log" at bounding box center [578, 301] width 67 height 17
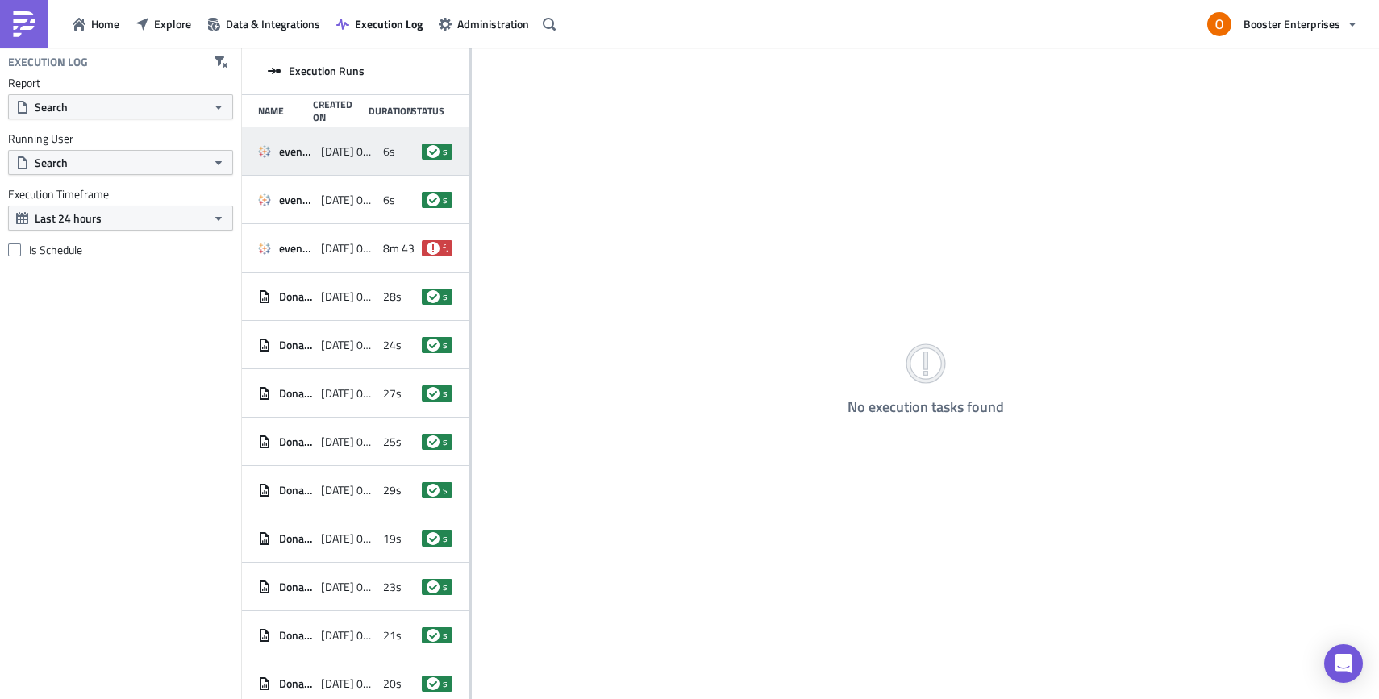
click at [344, 156] on span "2025-08-25 07:55" at bounding box center [348, 151] width 55 height 15
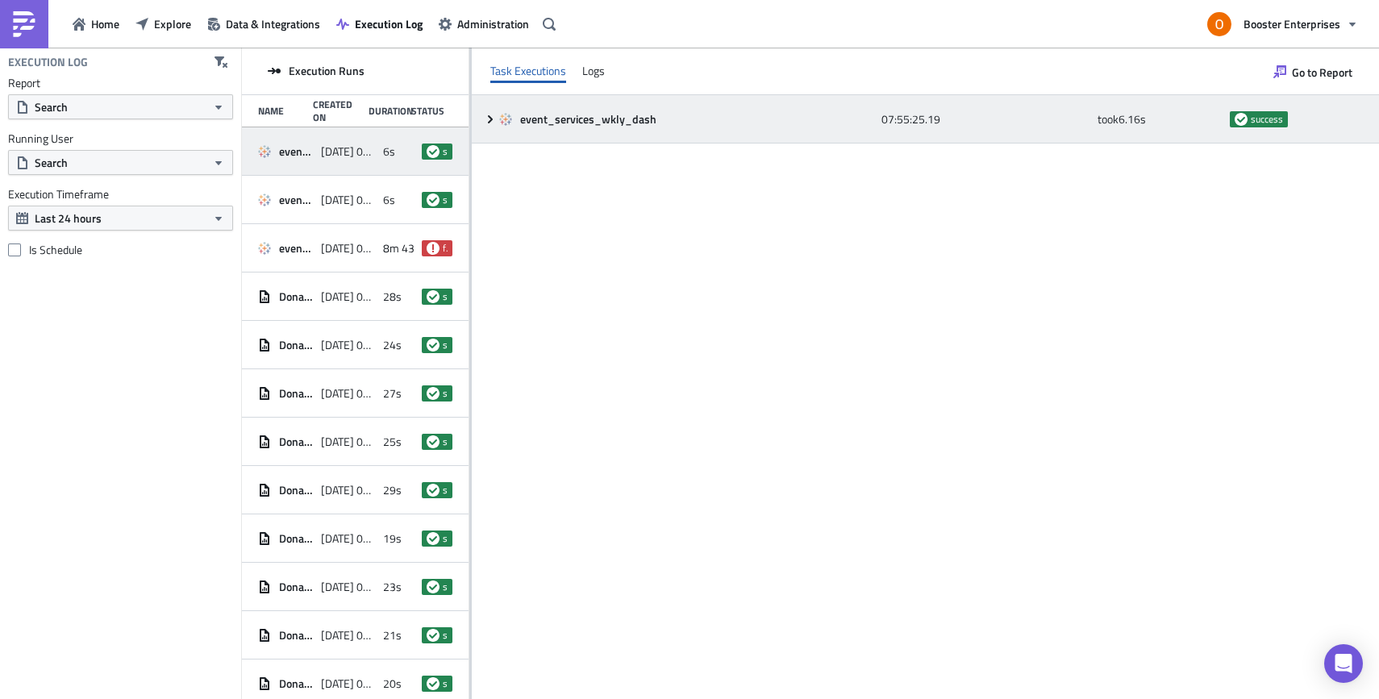
click at [492, 124] on icon at bounding box center [490, 119] width 13 height 13
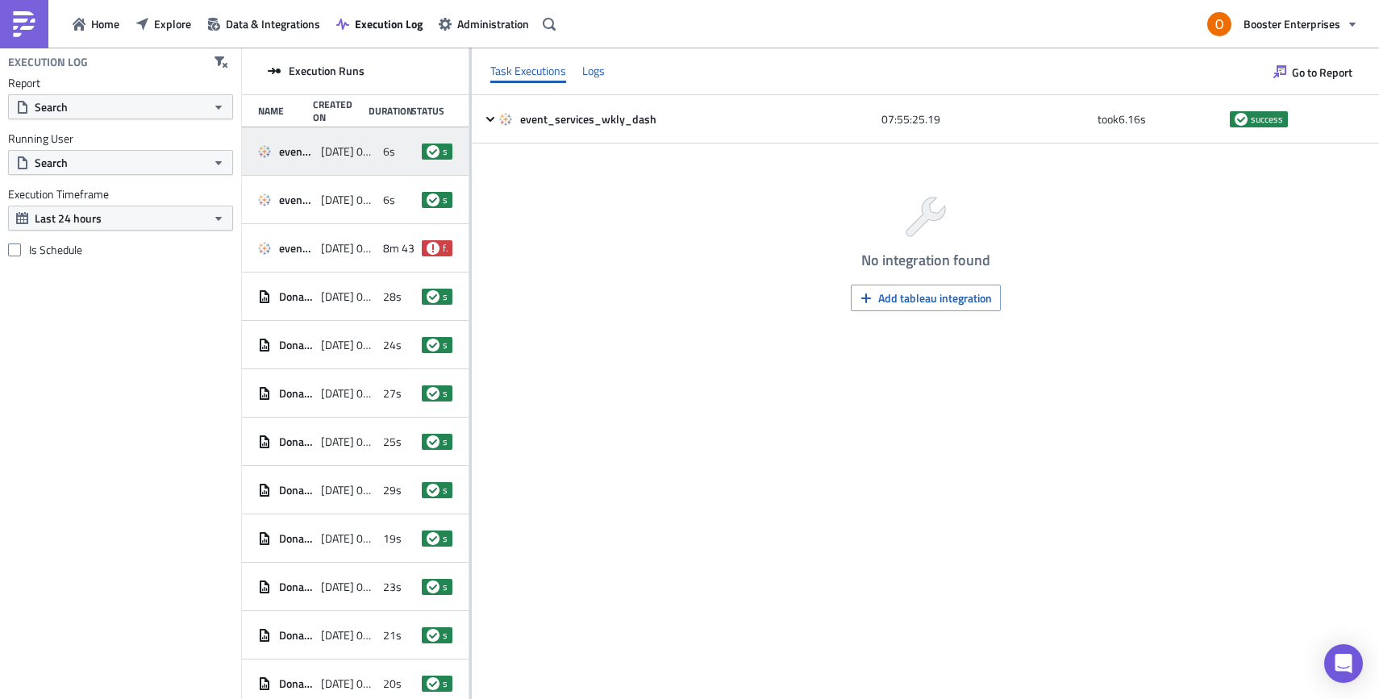
click at [596, 70] on div "Logs" at bounding box center [593, 71] width 23 height 24
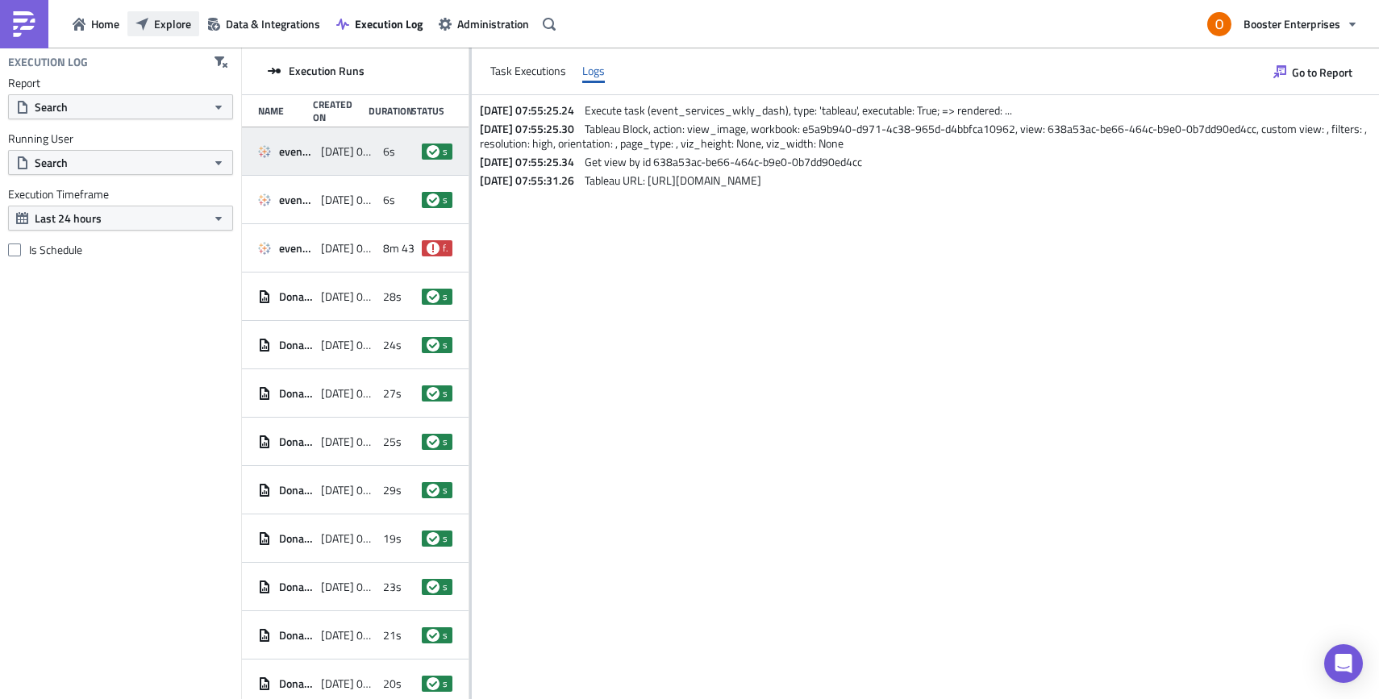
click at [139, 24] on icon "button" at bounding box center [141, 24] width 13 height 13
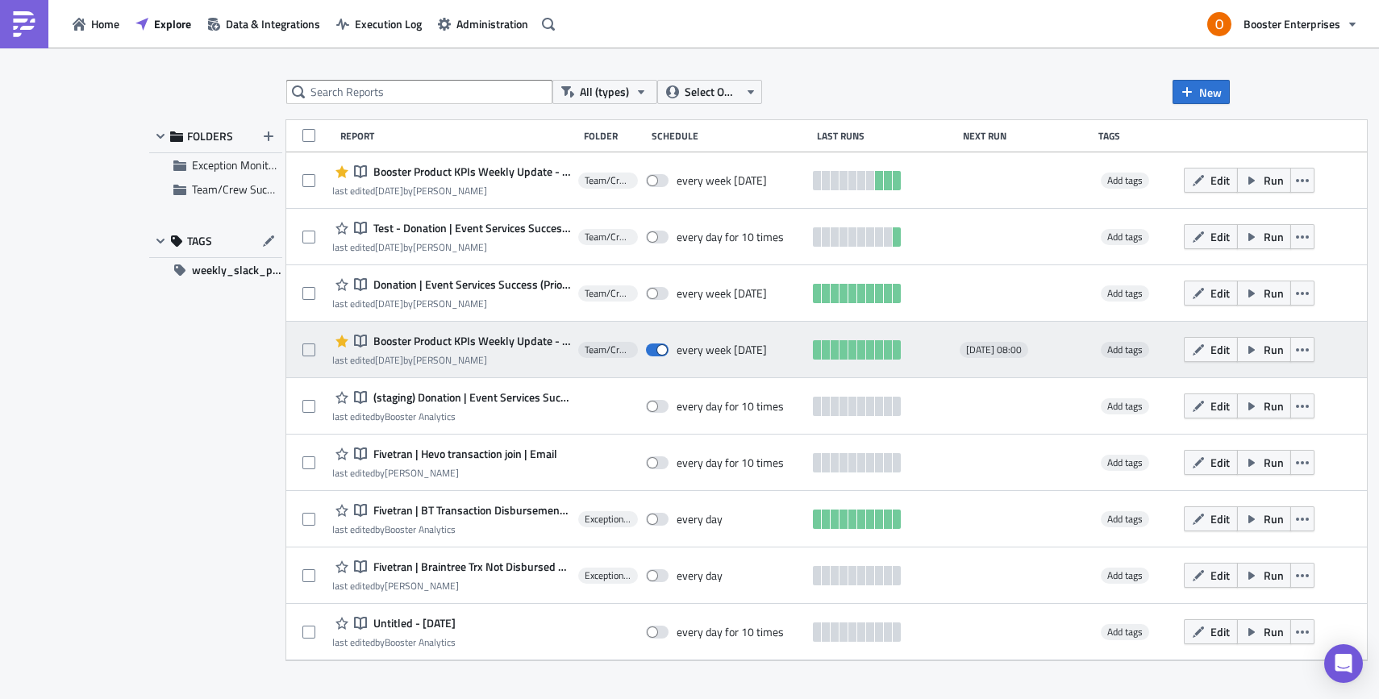
click at [470, 341] on span "Booster Product KPIs Weekly Update - Full Semester & Weekly Cut" at bounding box center [469, 341] width 201 height 15
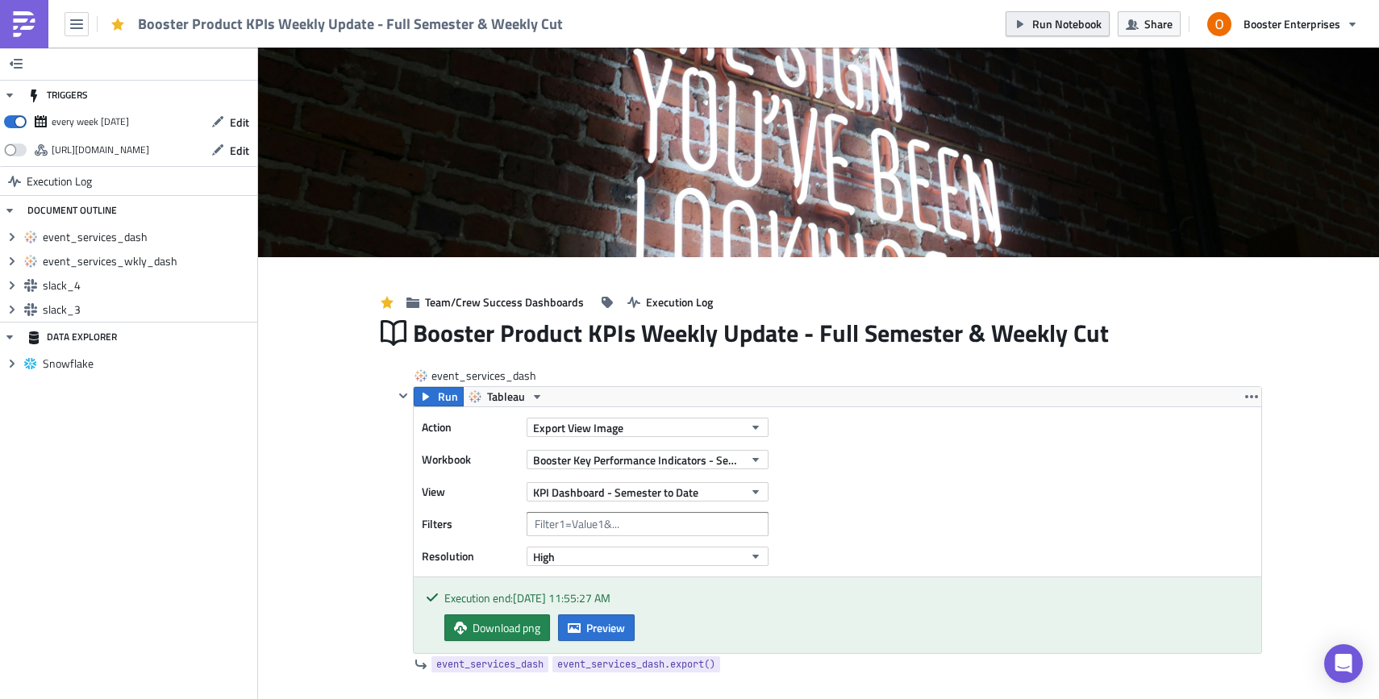
click at [943, 24] on span "Run Notebook" at bounding box center [1066, 23] width 69 height 17
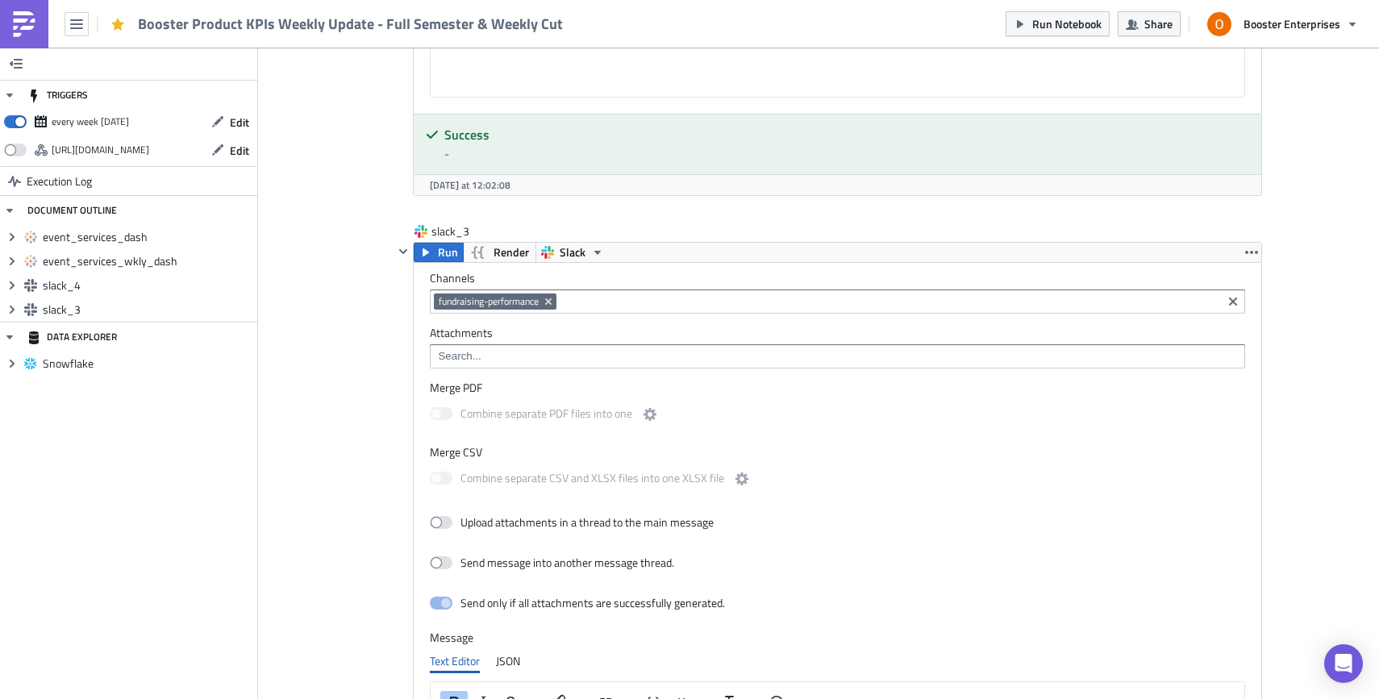
scroll to position [1610, 0]
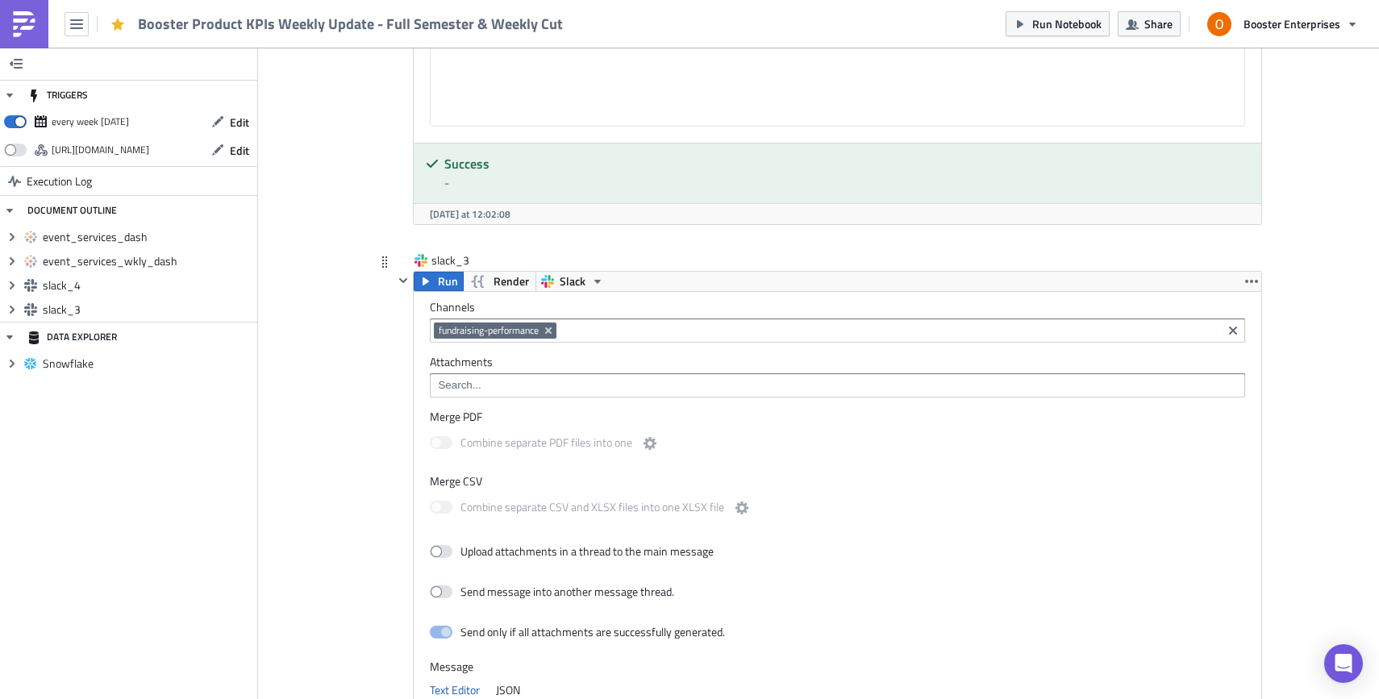
click at [943, 388] on input at bounding box center [836, 385] width 805 height 16
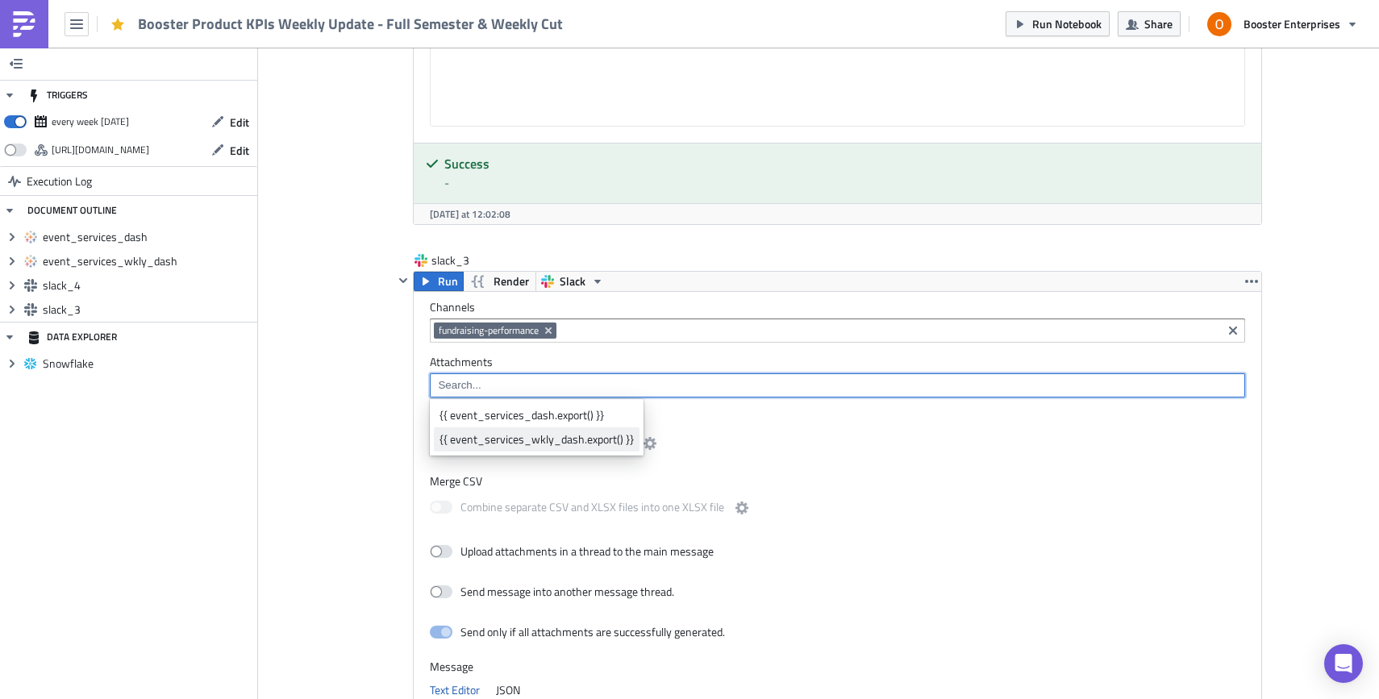
click at [544, 442] on div "{{ event_services_wkly_dash.export() }}" at bounding box center [536, 439] width 194 height 16
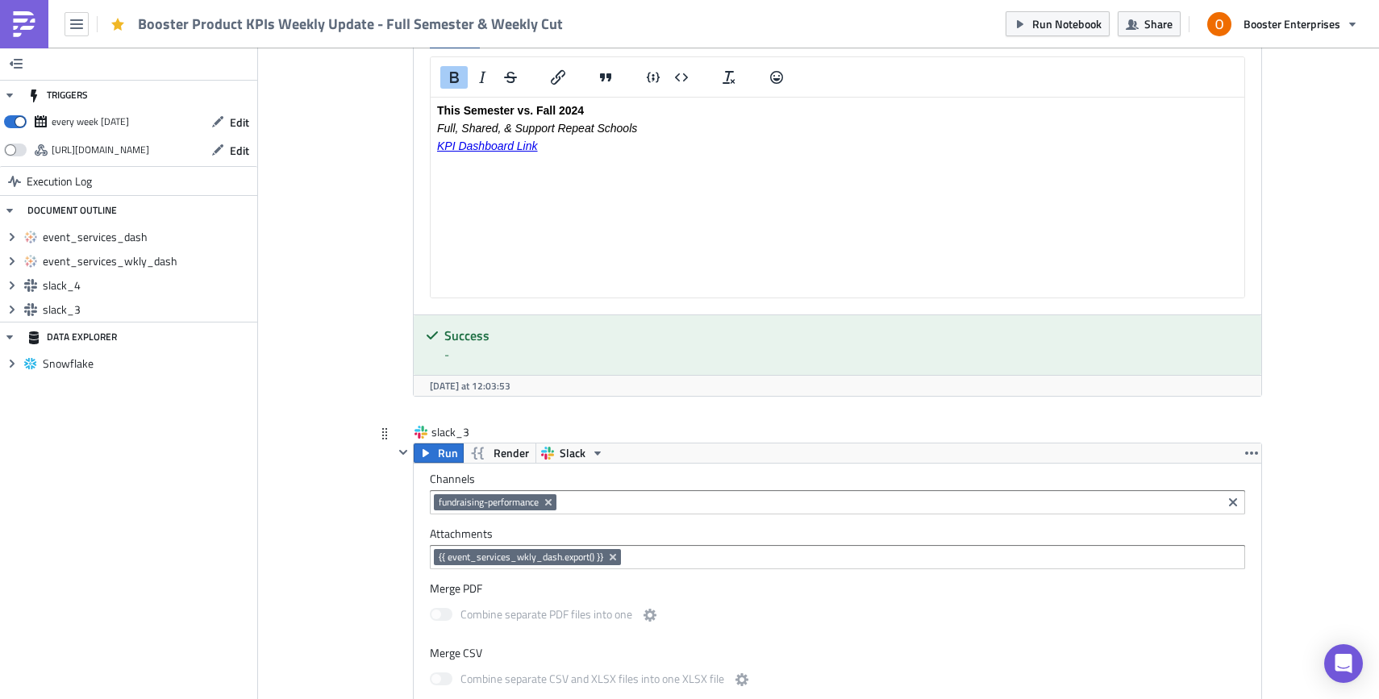
scroll to position [1143, 0]
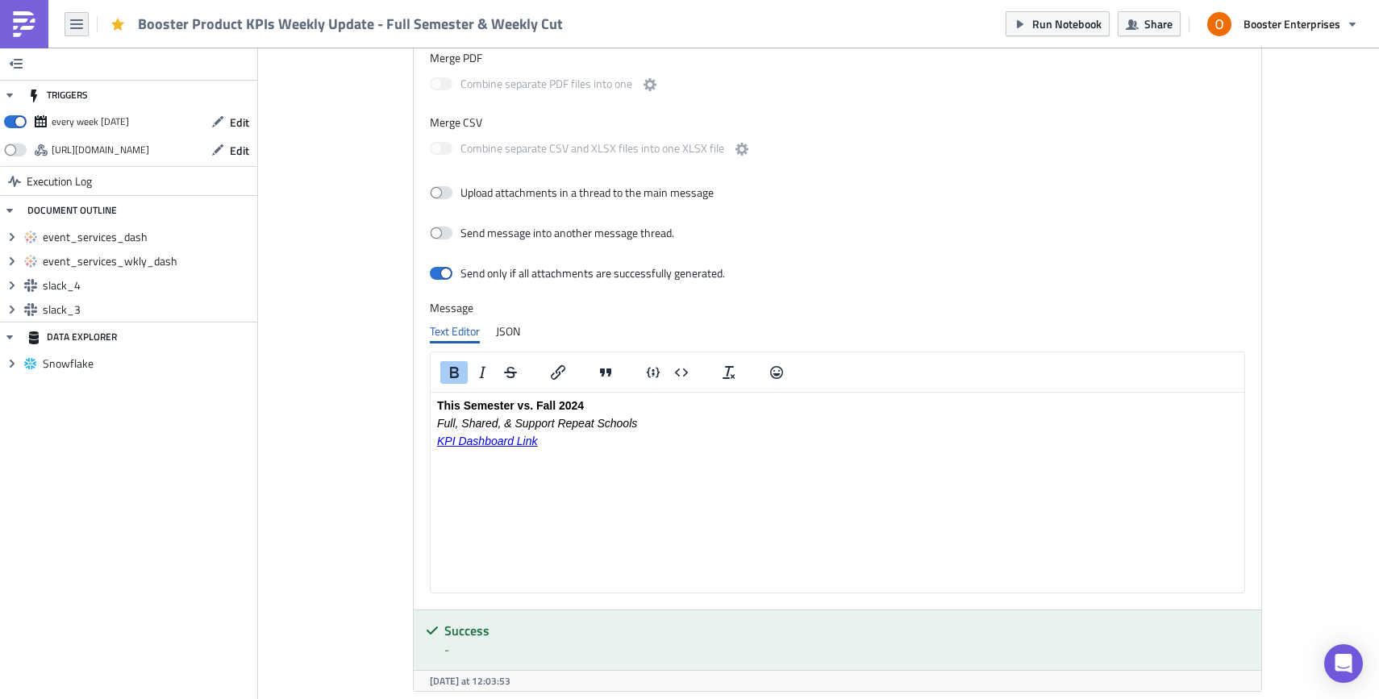
click at [77, 20] on icon "button" at bounding box center [76, 24] width 13 height 10
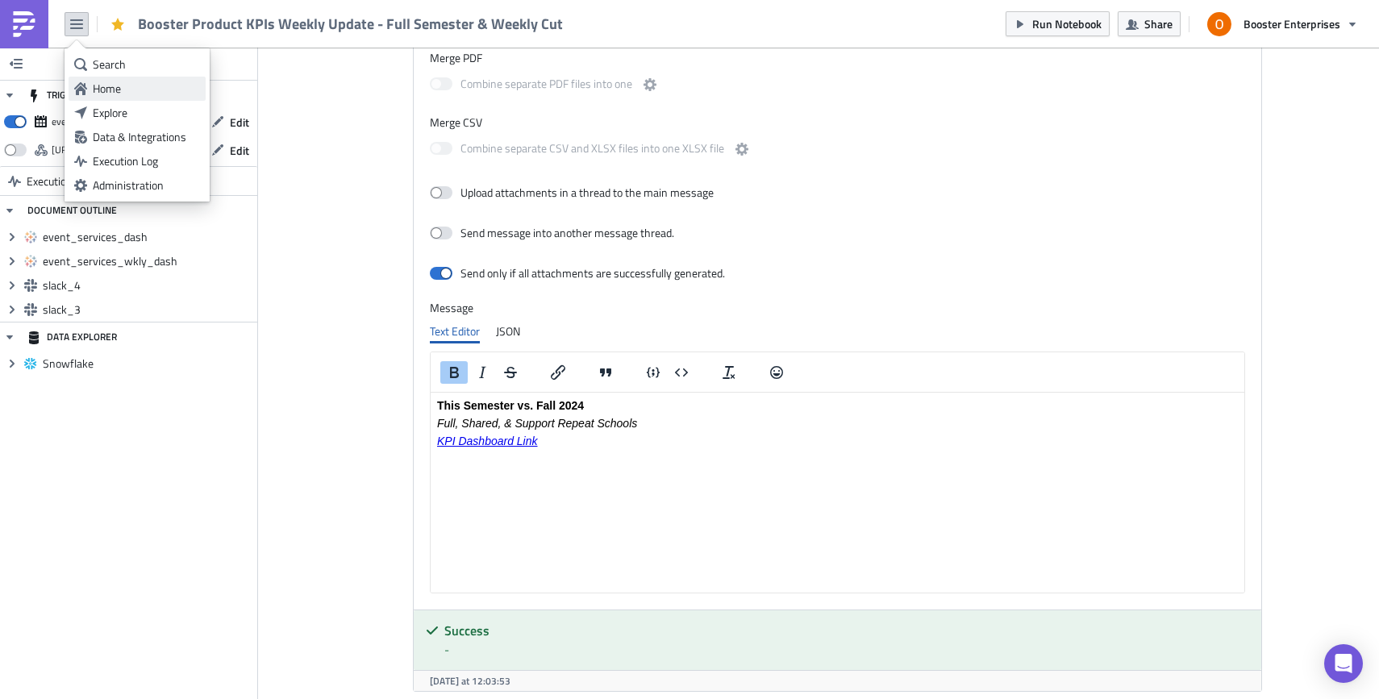
click at [123, 88] on div "Home" at bounding box center [146, 89] width 107 height 16
